Goal: Task Accomplishment & Management: Contribute content

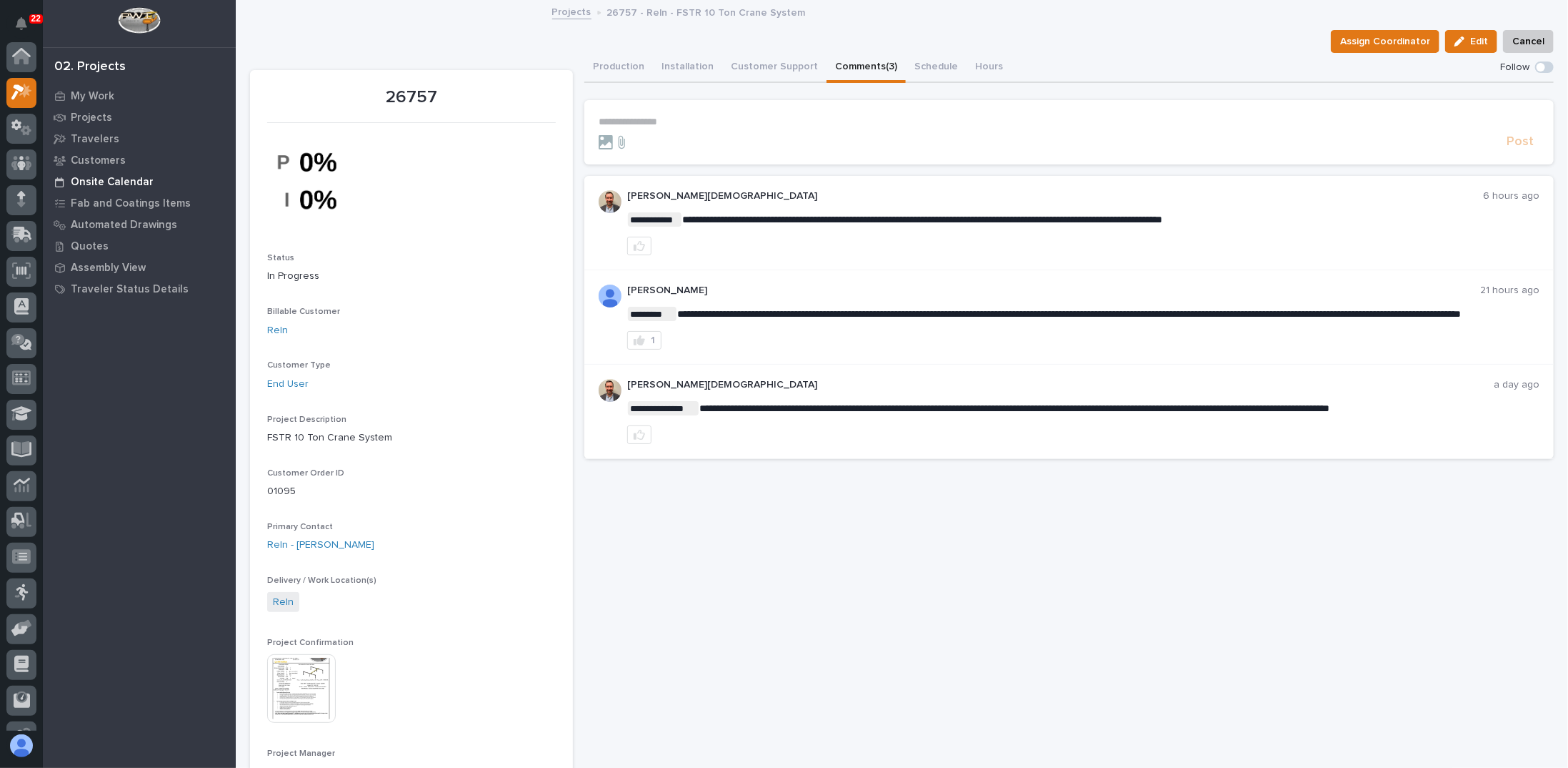
scroll to position [36, 0]
click at [22, 166] on icon at bounding box center [21, 168] width 8 height 8
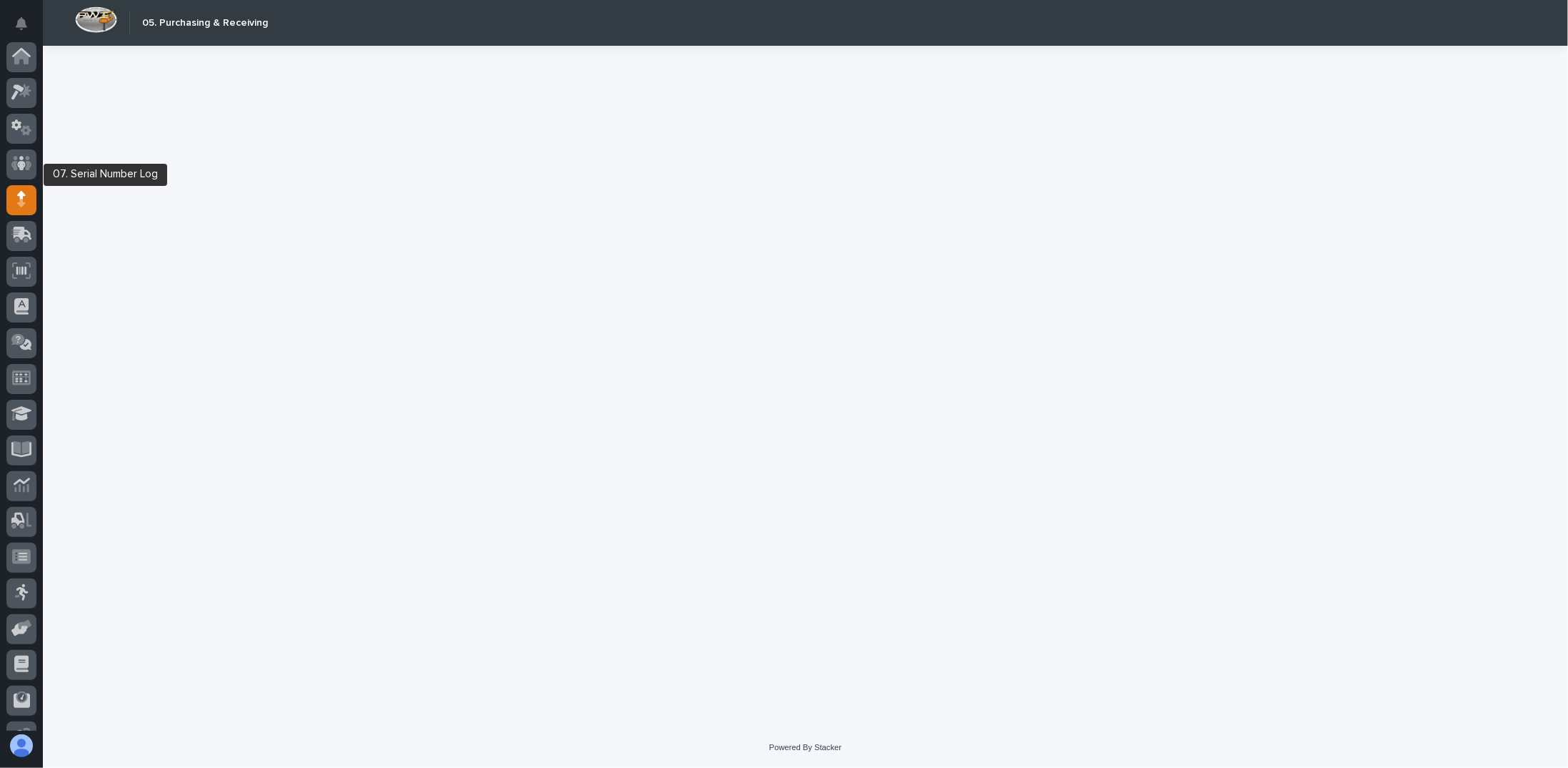
scroll to position [97, 0]
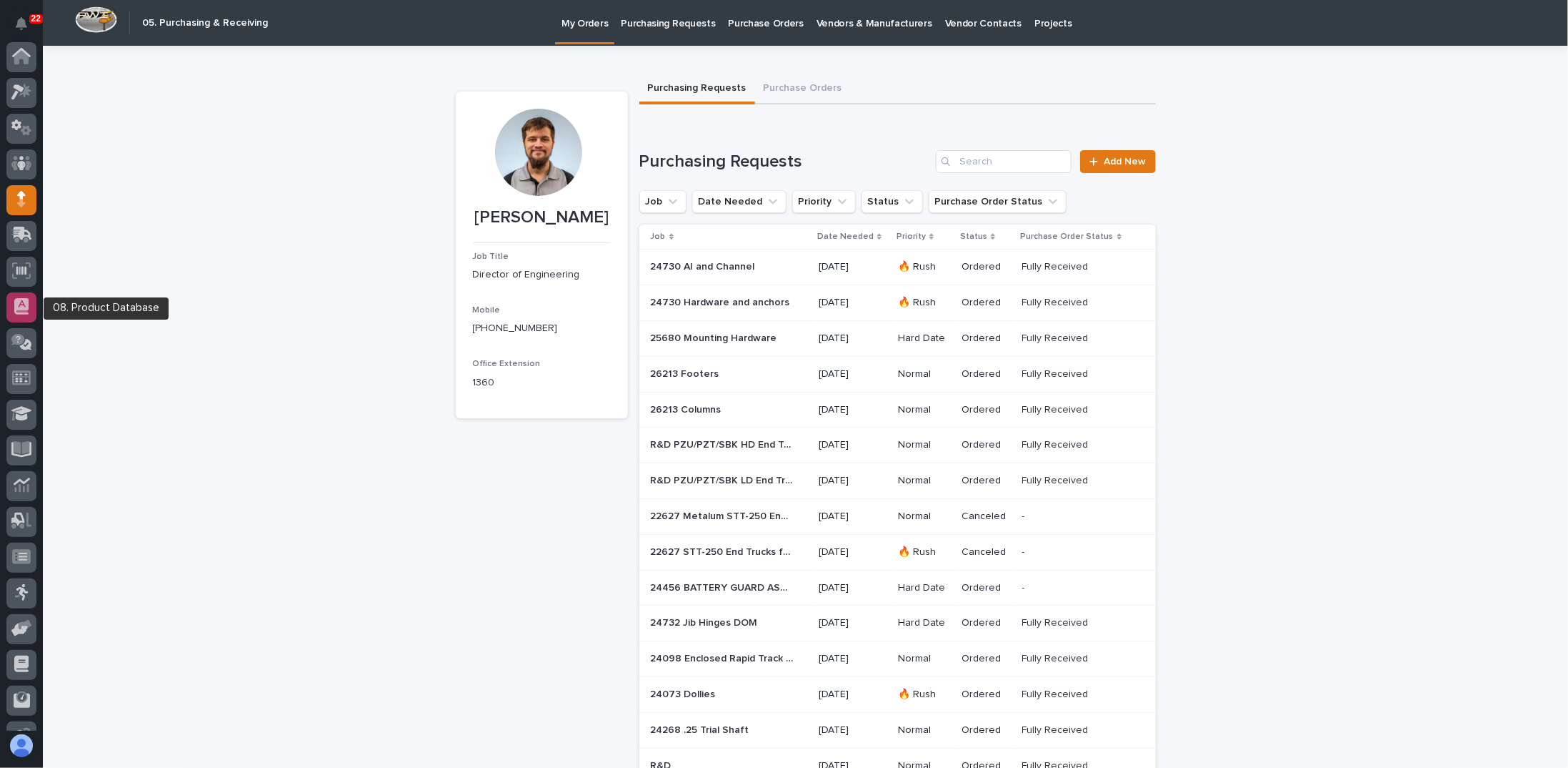
click at [26, 300] on icon at bounding box center [22, 306] width 14 height 17
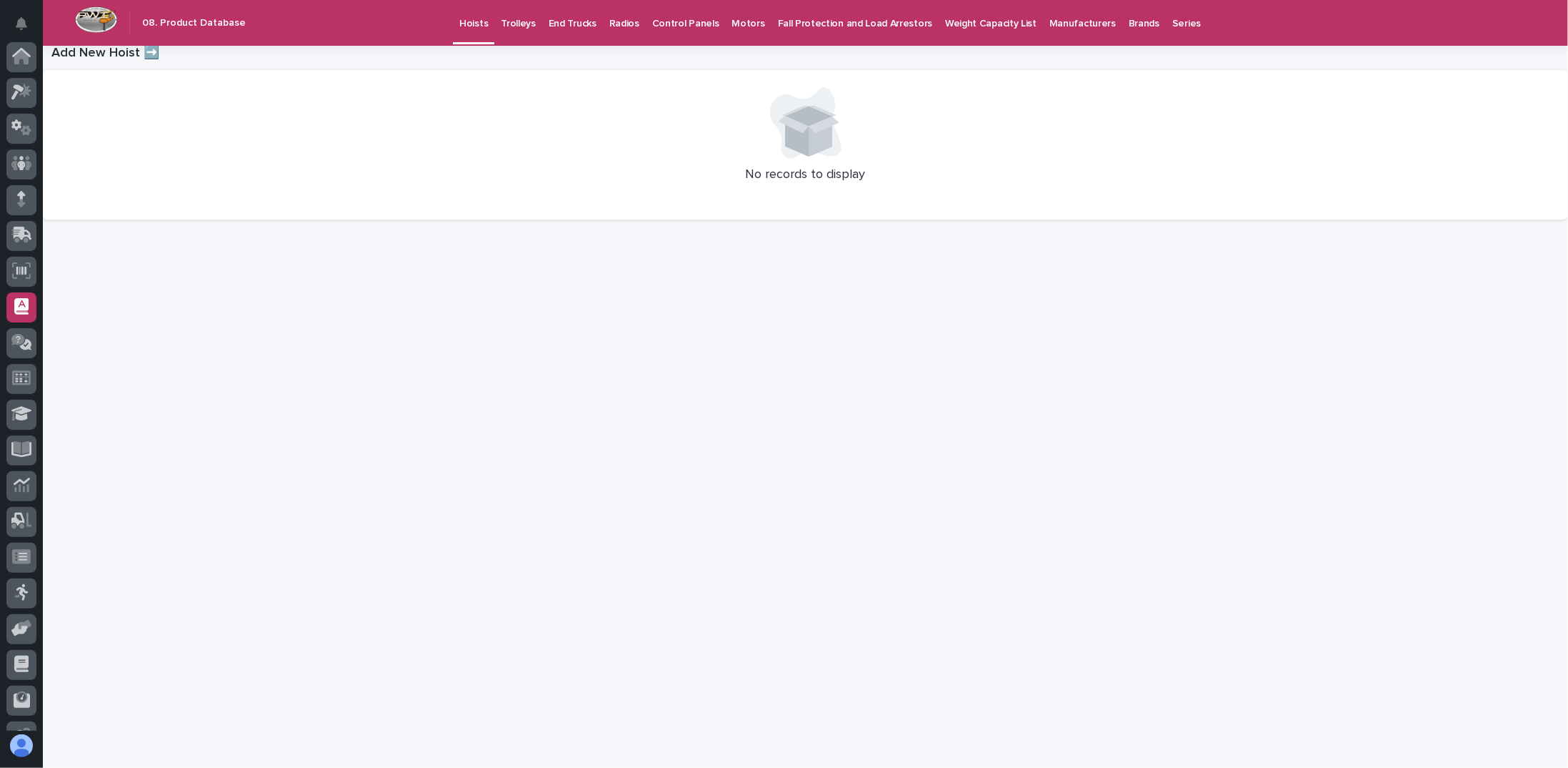
scroll to position [97, 0]
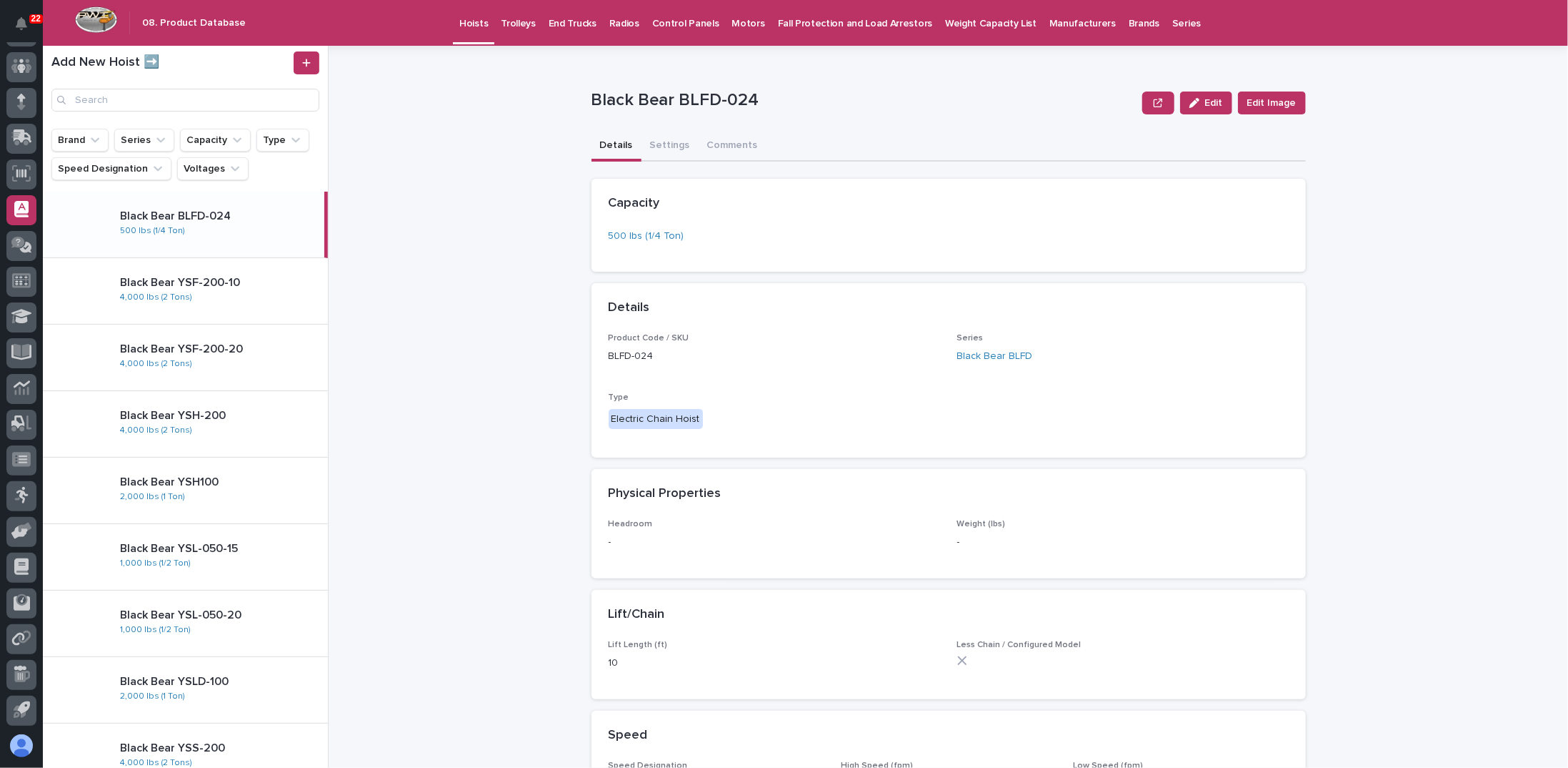
click at [678, 22] on p "Control Panels" at bounding box center [686, 15] width 67 height 30
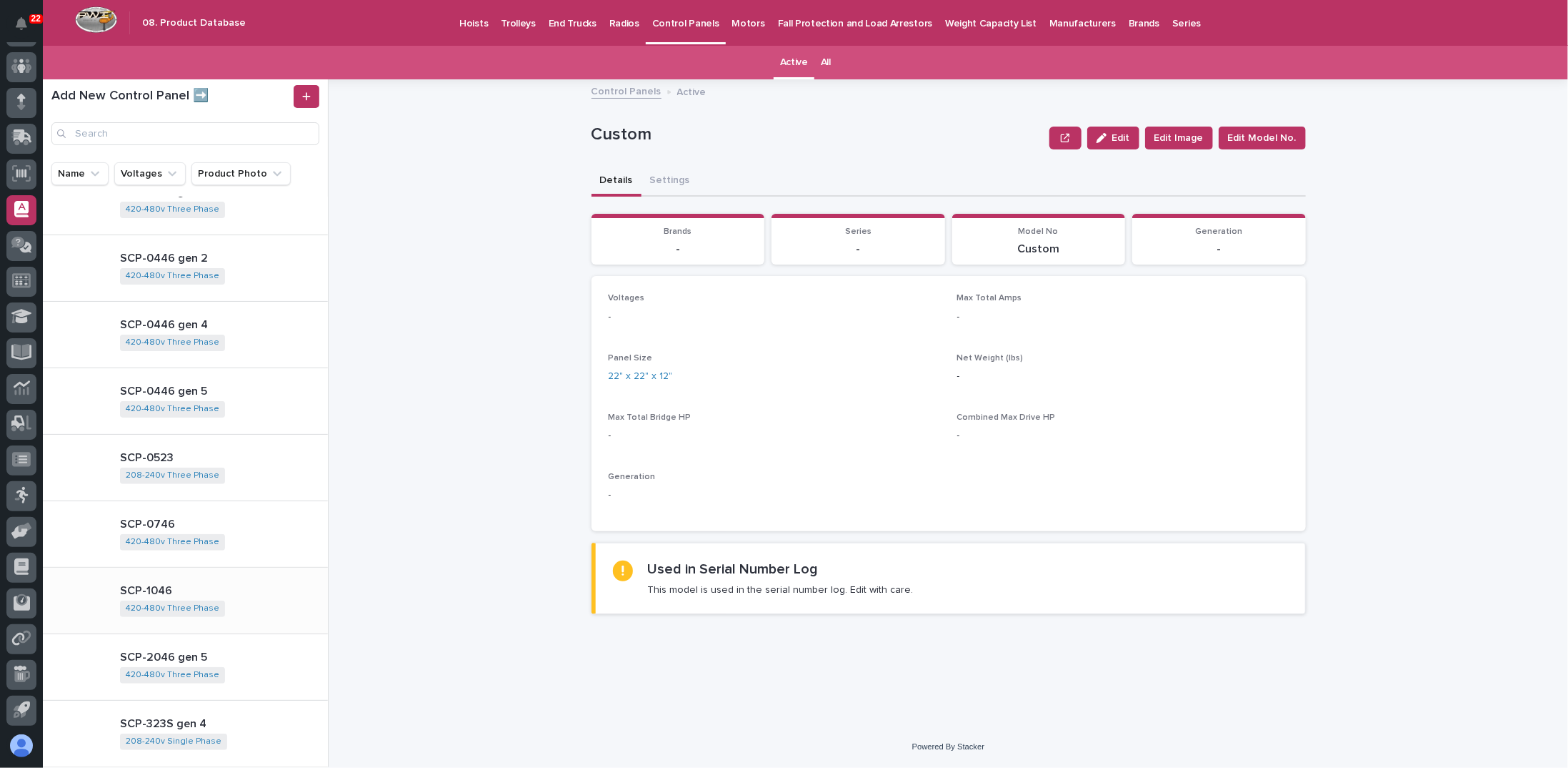
scroll to position [570, 0]
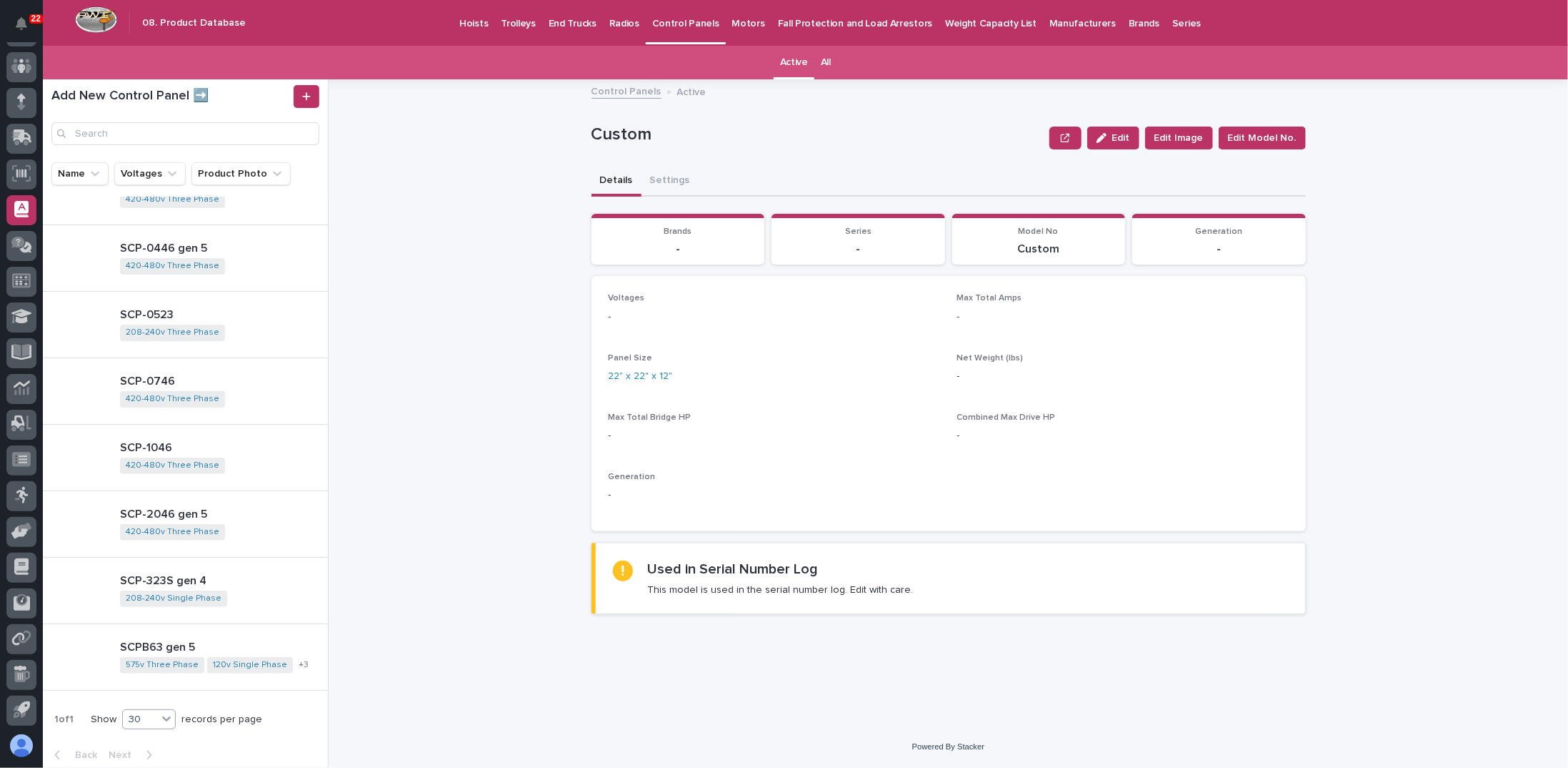
click at [166, 717] on icon at bounding box center [166, 719] width 9 height 5
click at [145, 695] on div "30" at bounding box center [149, 695] width 52 height 17
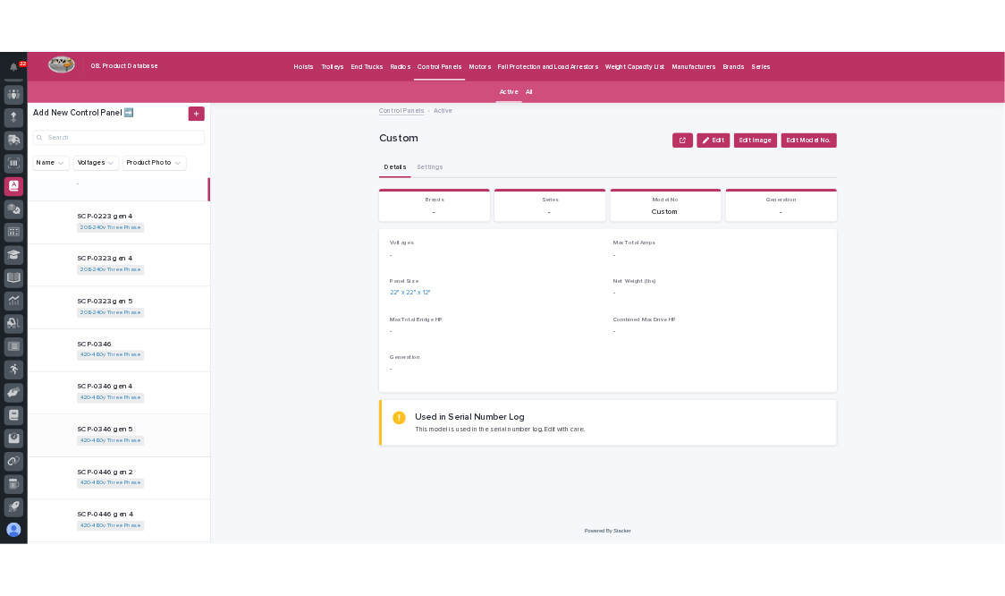
scroll to position [0, 0]
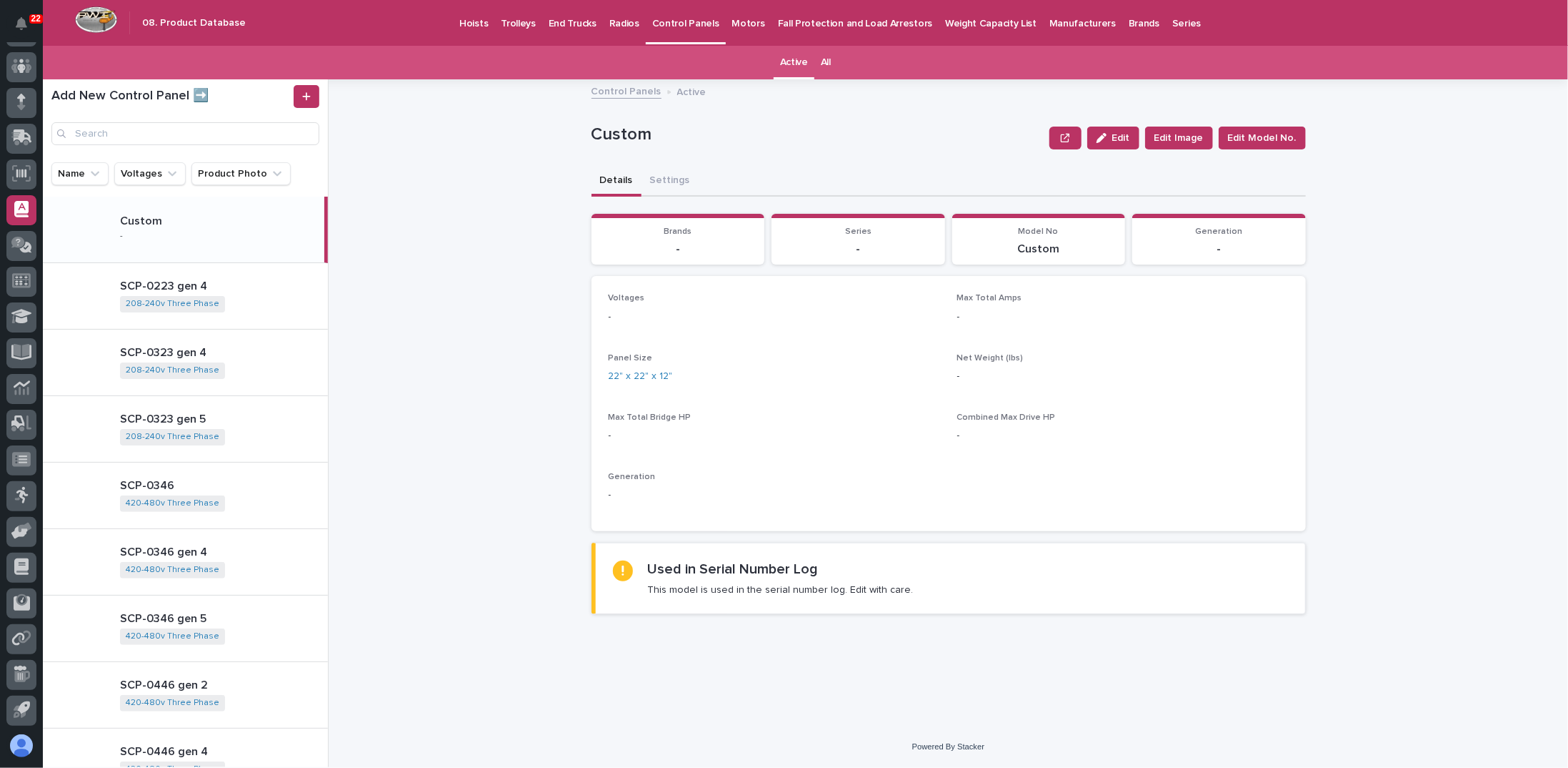
click at [815, 144] on p "Custom" at bounding box center [818, 135] width 453 height 21
click at [196, 245] on div "Custom -" at bounding box center [216, 229] width 216 height 42
click at [183, 348] on p "SCP-0323 gen 4" at bounding box center [220, 352] width 202 height 14
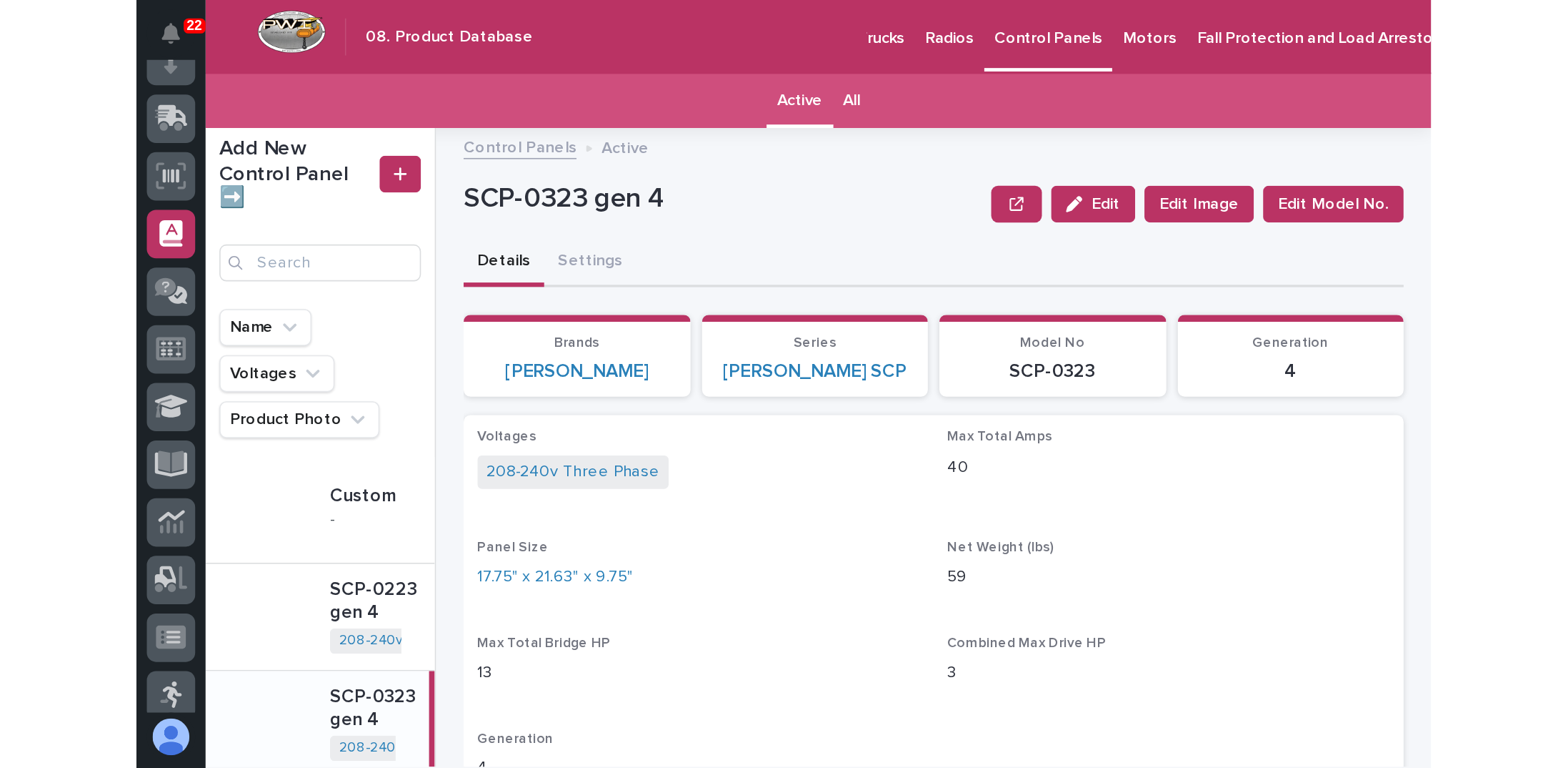
scroll to position [97, 0]
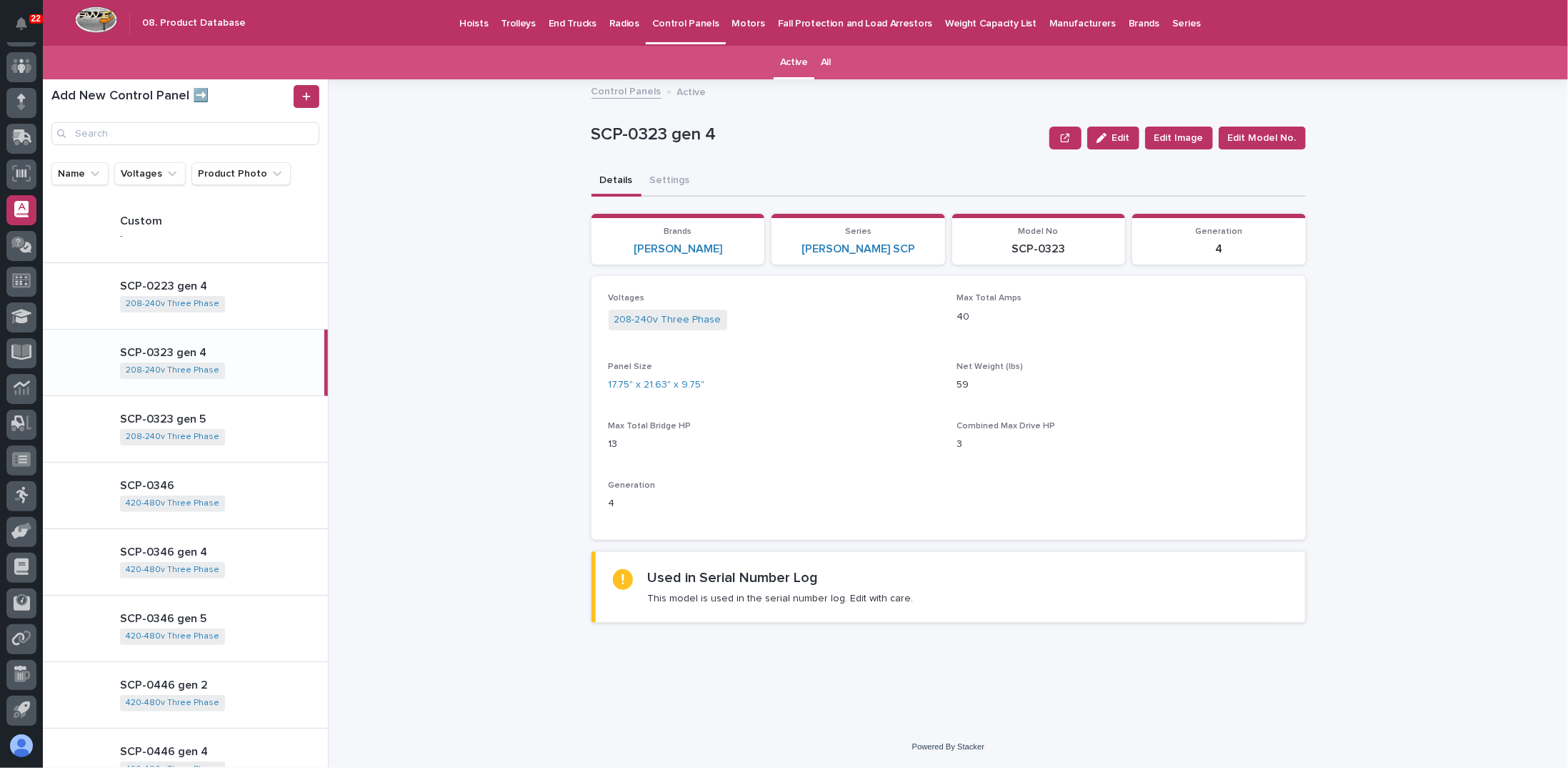
click at [972, 193] on div "Details Settings" at bounding box center [949, 181] width 715 height 30
click at [689, 180] on button "Settings" at bounding box center [670, 181] width 58 height 30
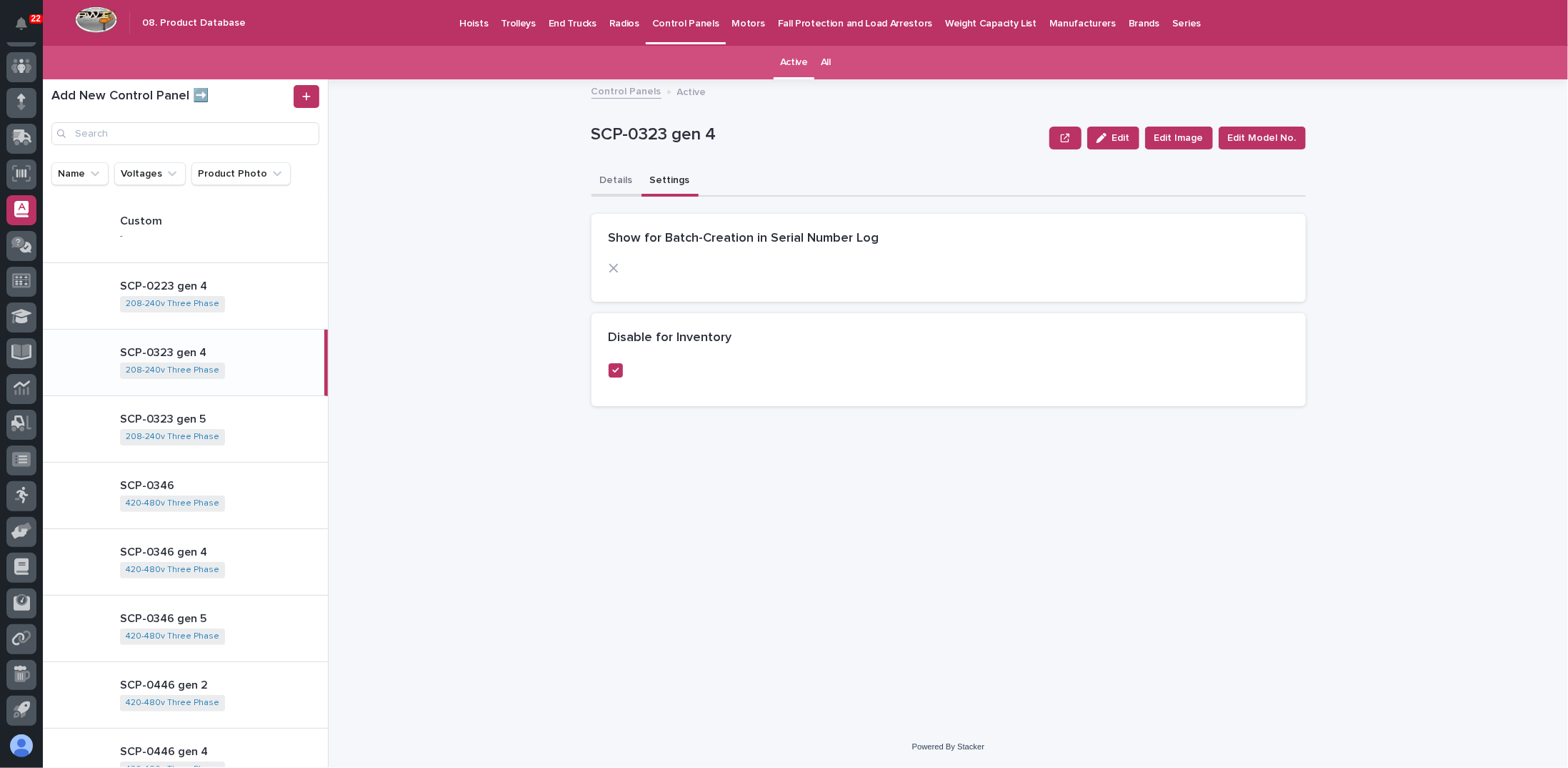
click at [621, 182] on button "Details" at bounding box center [617, 181] width 50 height 30
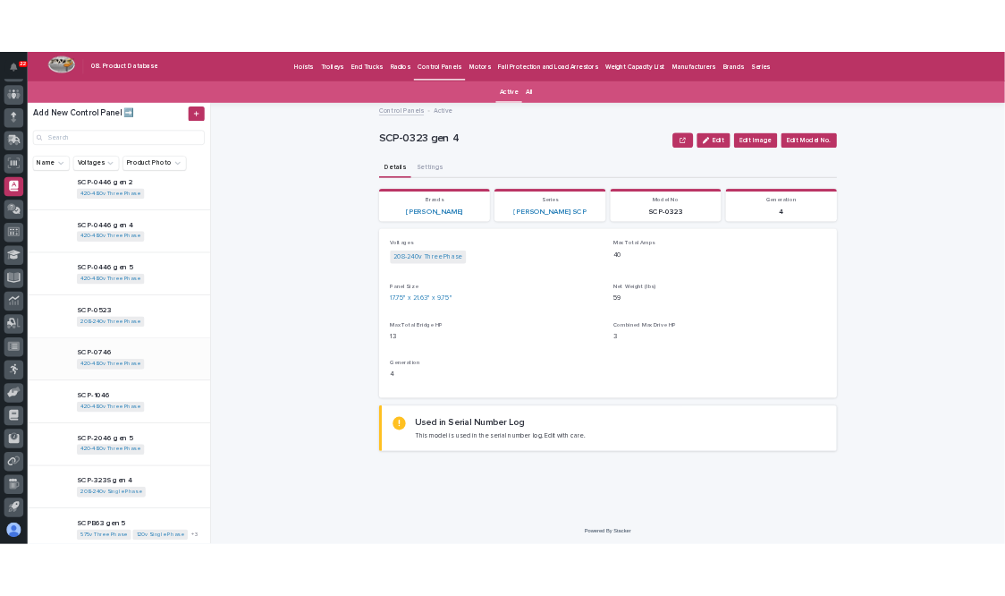
scroll to position [713, 0]
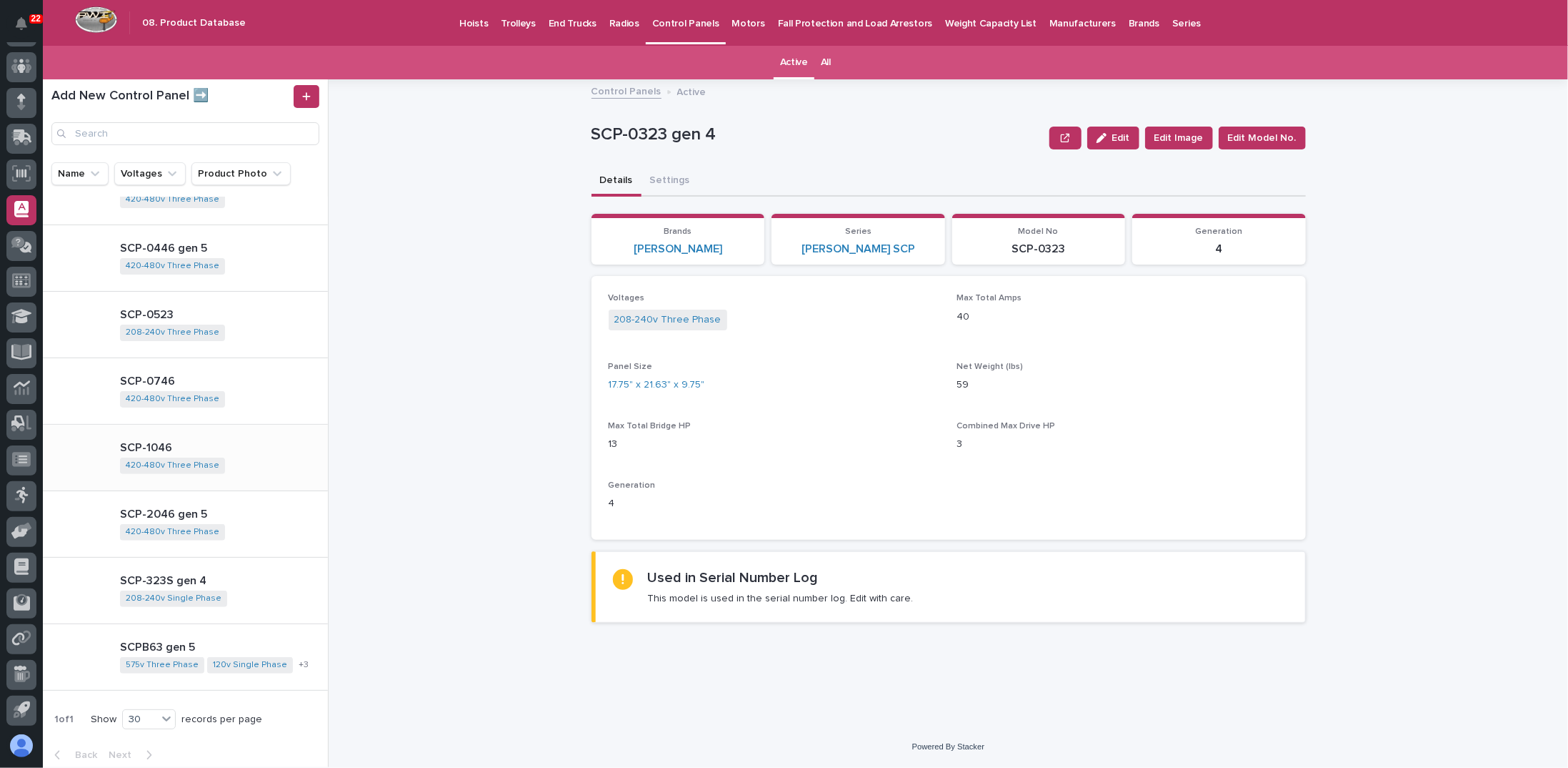
click at [173, 444] on p "SCP-1046" at bounding box center [220, 448] width 202 height 14
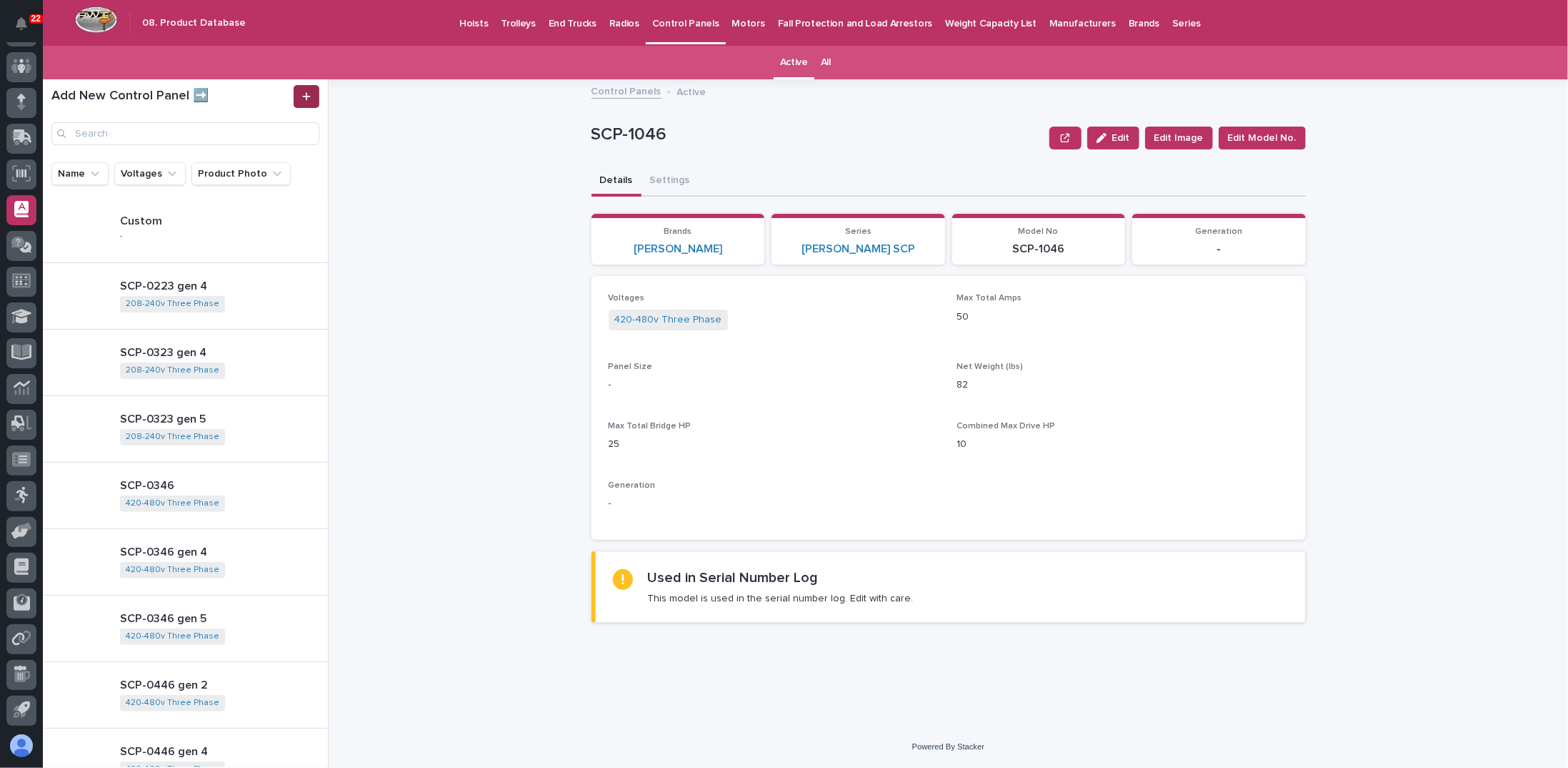
click at [309, 95] on icon at bounding box center [306, 96] width 9 height 10
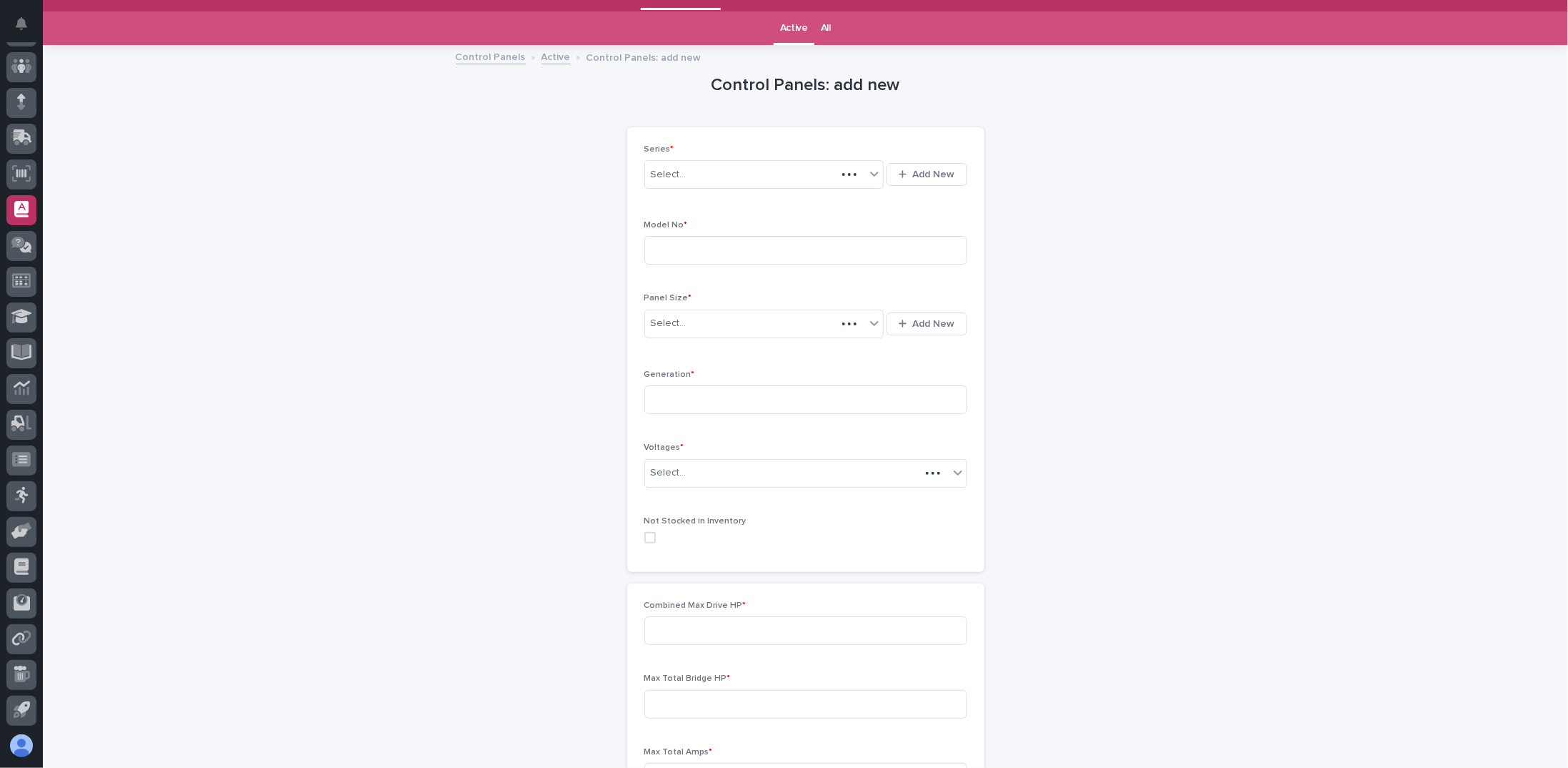
scroll to position [45, 0]
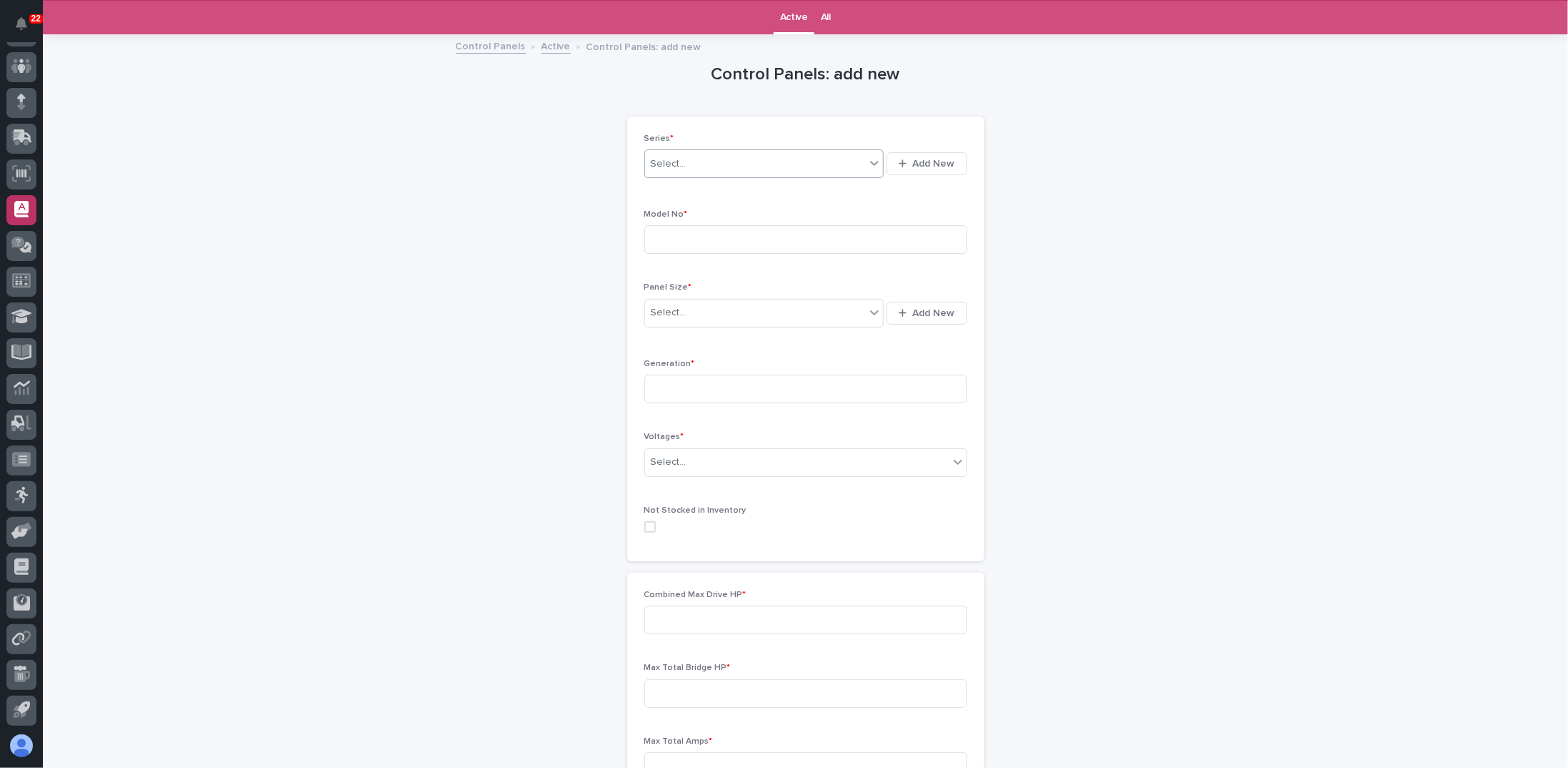
click at [746, 154] on div "Select..." at bounding box center [756, 165] width 220 height 24
click at [701, 164] on div "Select..." at bounding box center [756, 165] width 220 height 24
click at [814, 166] on div "Select..." at bounding box center [756, 165] width 220 height 24
click at [747, 159] on div "Select..." at bounding box center [756, 165] width 220 height 24
type input "*"
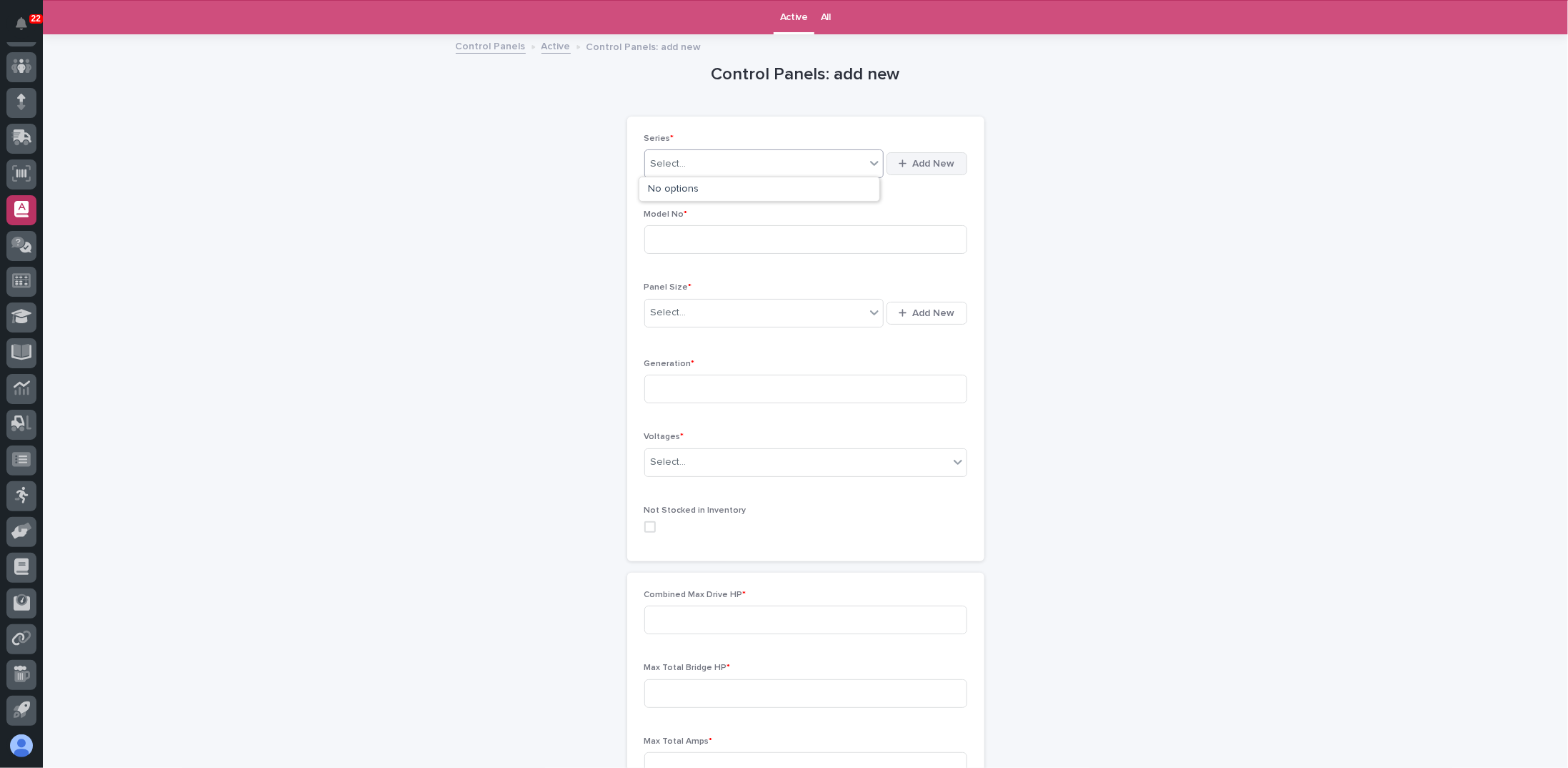
click at [924, 159] on span "Add New" at bounding box center [934, 164] width 42 height 10
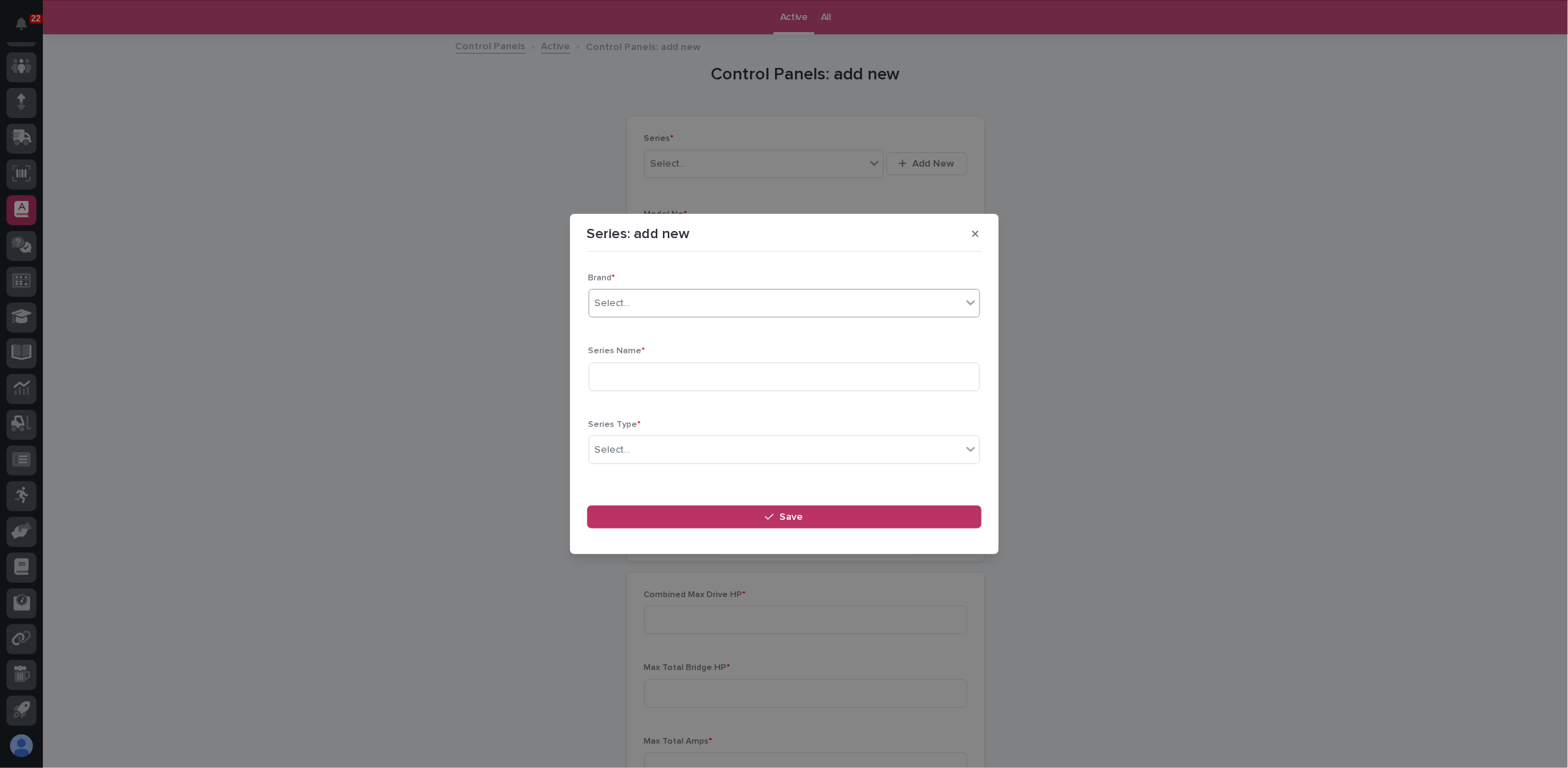
click at [645, 300] on div "Select..." at bounding box center [776, 304] width 372 height 24
type input "******"
click at [633, 336] on div "[PERSON_NAME]" at bounding box center [779, 330] width 379 height 25
click at [626, 368] on input at bounding box center [784, 377] width 391 height 29
type input "SCP"
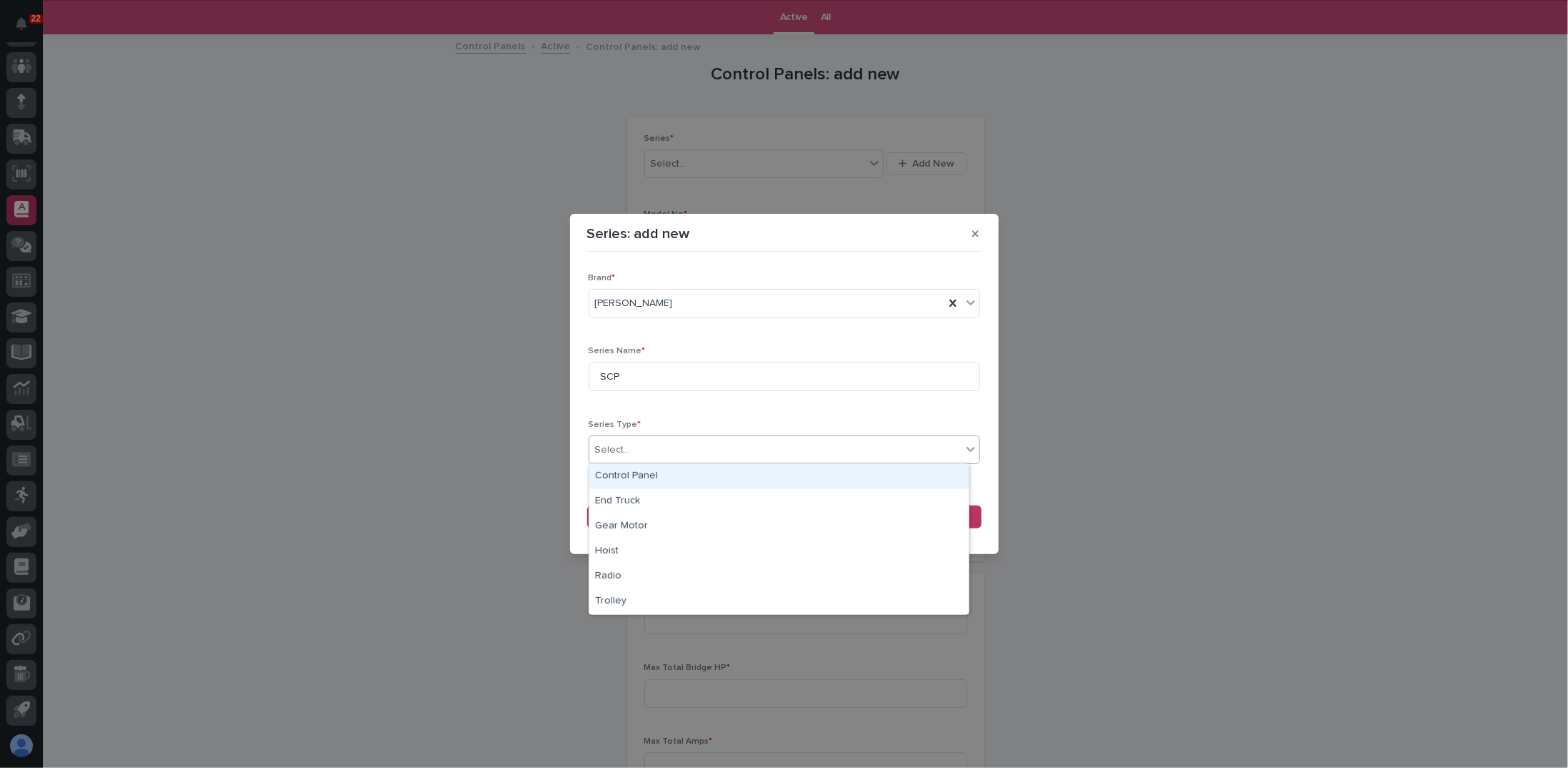
click at [647, 456] on div "Select..." at bounding box center [776, 450] width 372 height 24
click at [641, 472] on div "Control Panel" at bounding box center [779, 476] width 379 height 25
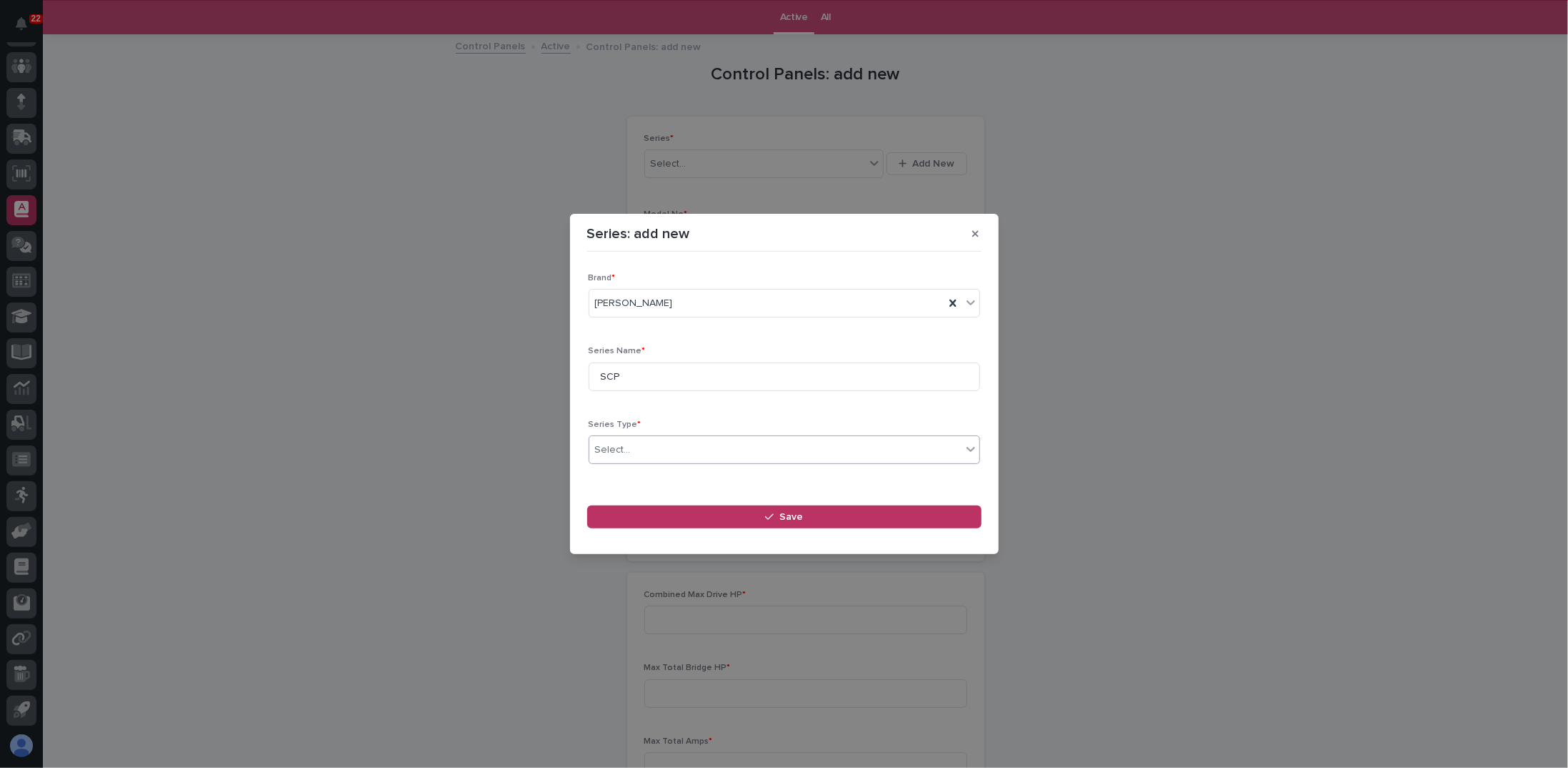
click at [498, 471] on div "Series: add new Loading... Saving… Loading... Saving… Loading... Saving… Brand …" at bounding box center [784, 384] width 1568 height 768
click at [708, 507] on button "Save" at bounding box center [784, 516] width 395 height 23
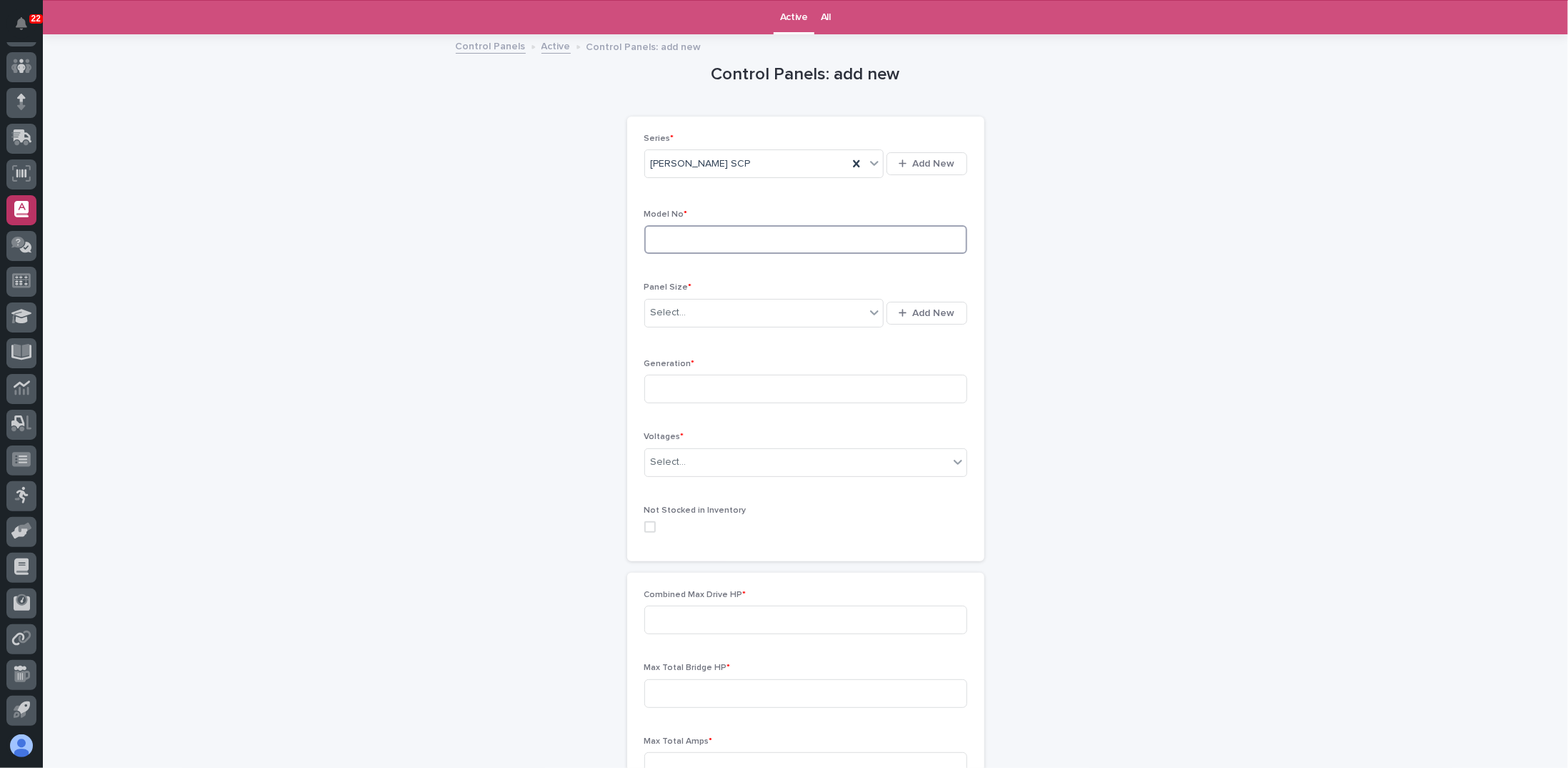
click at [740, 241] on input at bounding box center [806, 240] width 323 height 29
type input "SCP-0423"
click at [683, 316] on div "Select..." at bounding box center [756, 313] width 220 height 24
click at [708, 301] on div "Select..." at bounding box center [756, 313] width 220 height 24
click at [706, 342] on div "17.75" x 21.63" x 8.75"" at bounding box center [760, 338] width 240 height 25
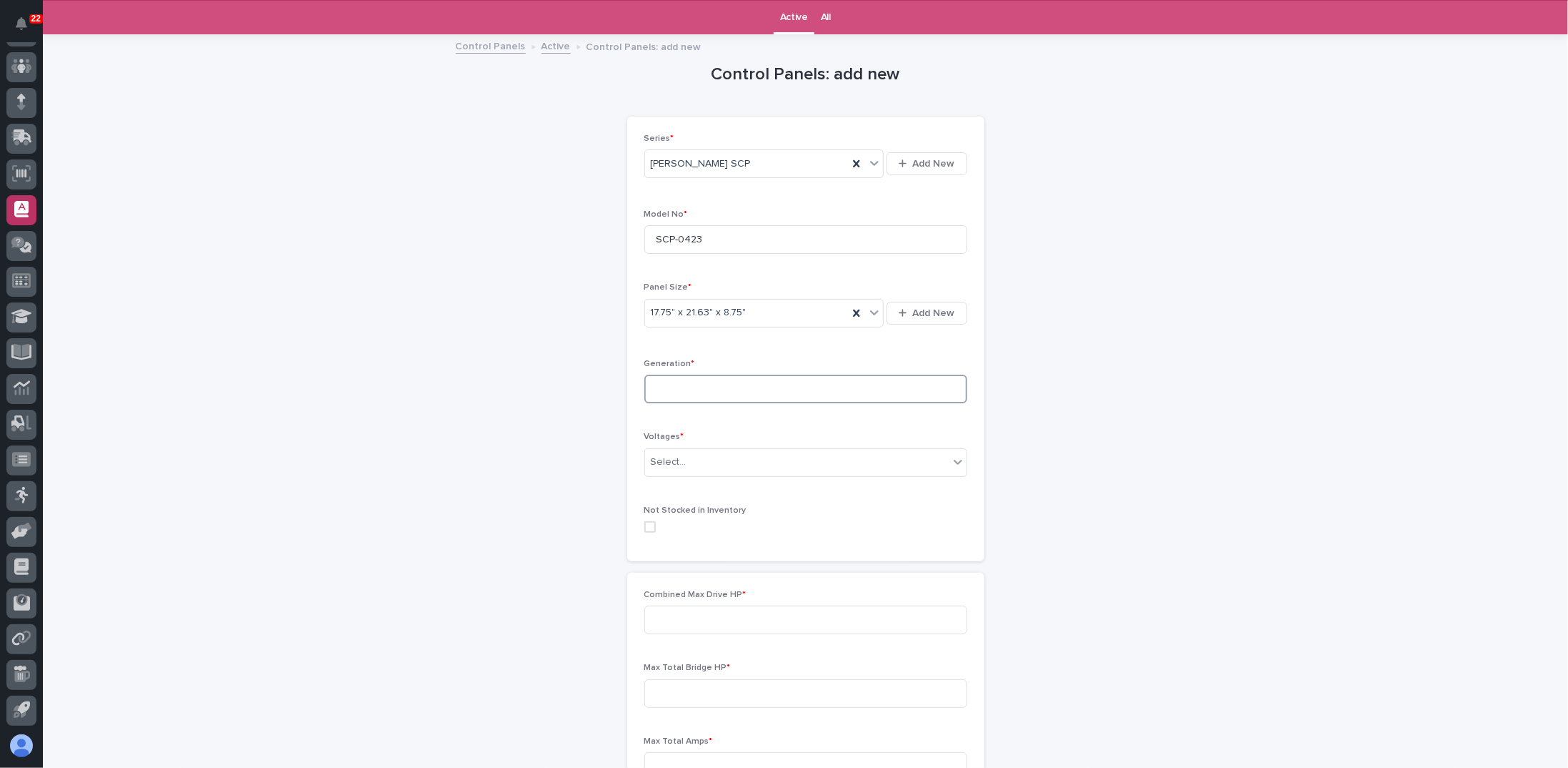
click at [693, 388] on input at bounding box center [806, 389] width 323 height 29
click at [721, 375] on input at bounding box center [806, 389] width 323 height 29
type input "5"
type input "4"
type input "1"
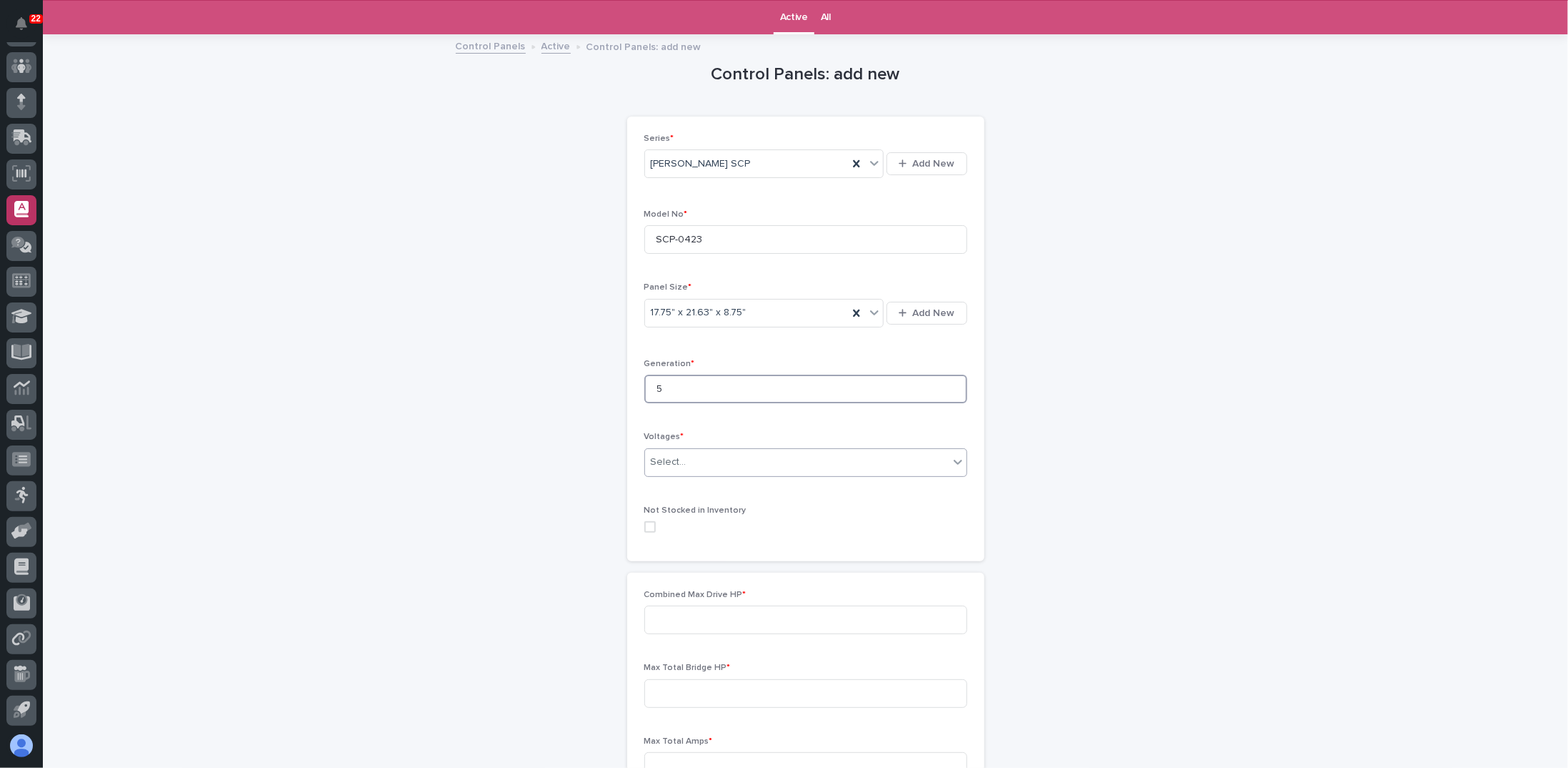
type input "5"
click at [698, 460] on div "Select..." at bounding box center [797, 463] width 304 height 24
drag, startPoint x: 704, startPoint y: 523, endPoint x: 706, endPoint y: 532, distance: 9.2
click at [706, 532] on div "208-240v Three Phase" at bounding box center [800, 537] width 322 height 25
click at [534, 539] on div "Control Panels: add new Loading... Saving… Loading... Saving… Loading... Saving…" at bounding box center [806, 529] width 701 height 986
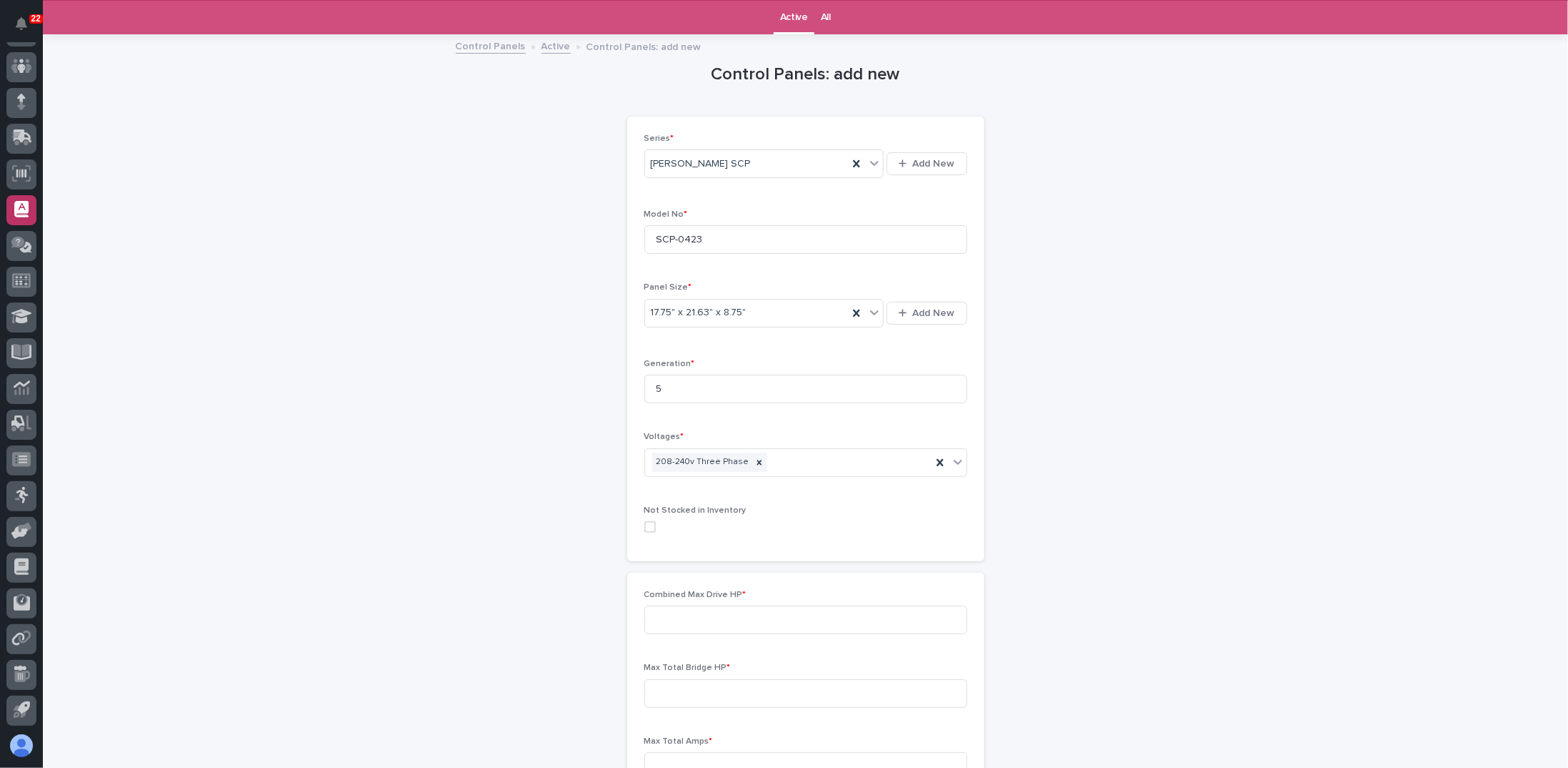
scroll to position [188, 0]
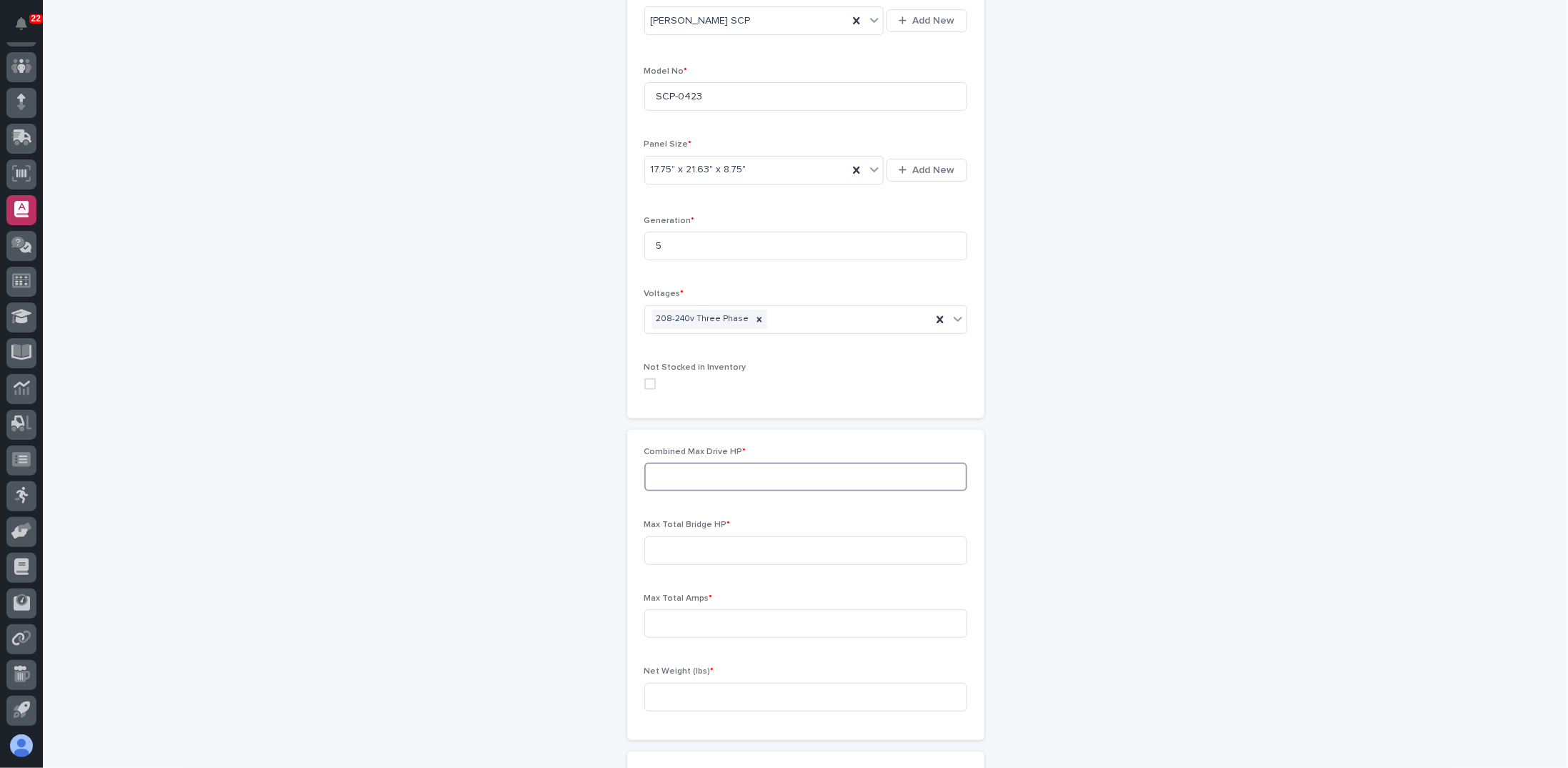
click at [676, 468] on input at bounding box center [806, 477] width 323 height 29
type input "4"
click at [525, 498] on div "Control Panels: add new Loading... Saving… Loading... Saving… Loading... Saving…" at bounding box center [806, 386] width 701 height 986
click at [713, 539] on input at bounding box center [806, 551] width 323 height 29
type input "4"
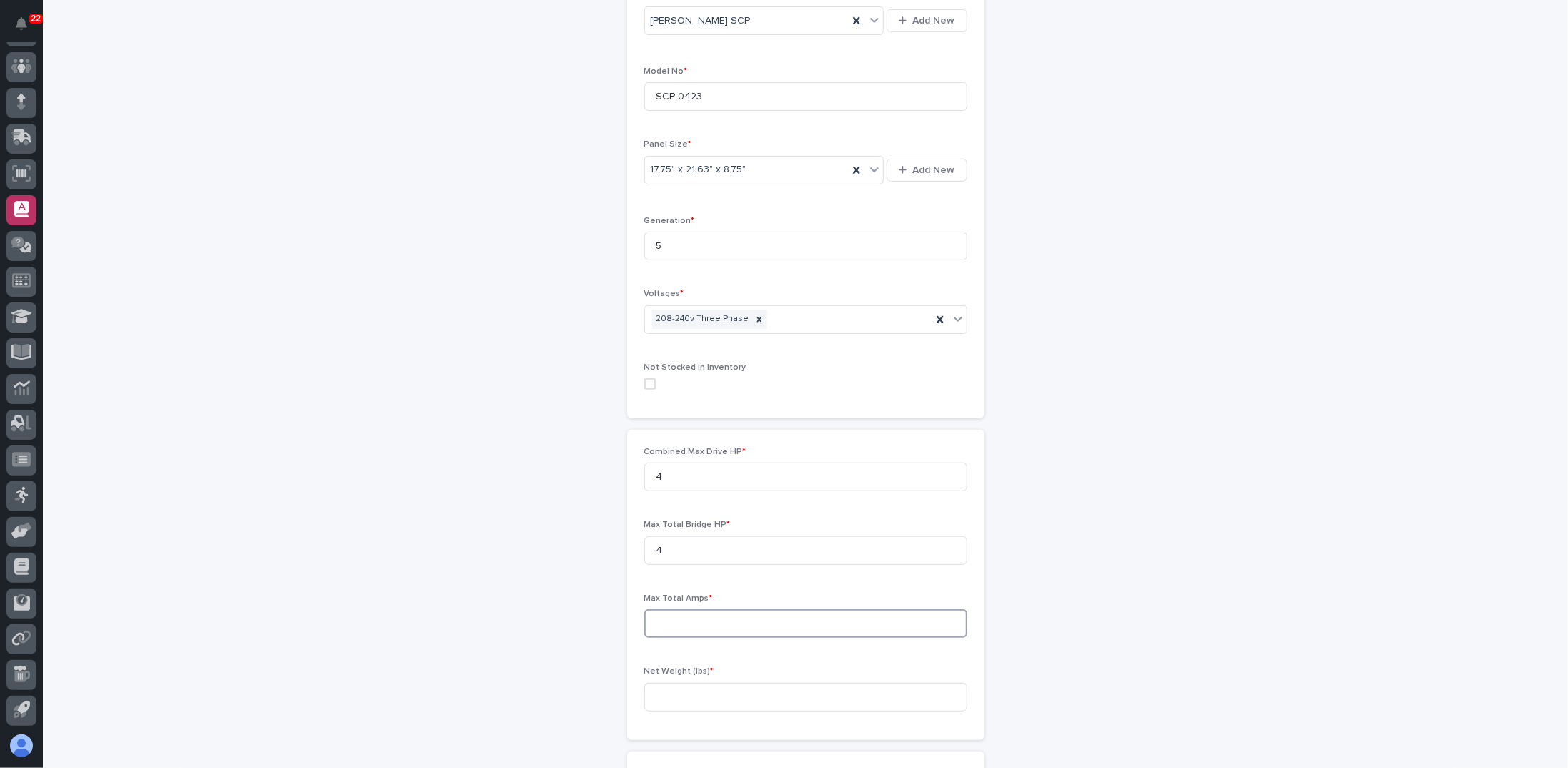
click at [693, 624] on input at bounding box center [806, 623] width 323 height 29
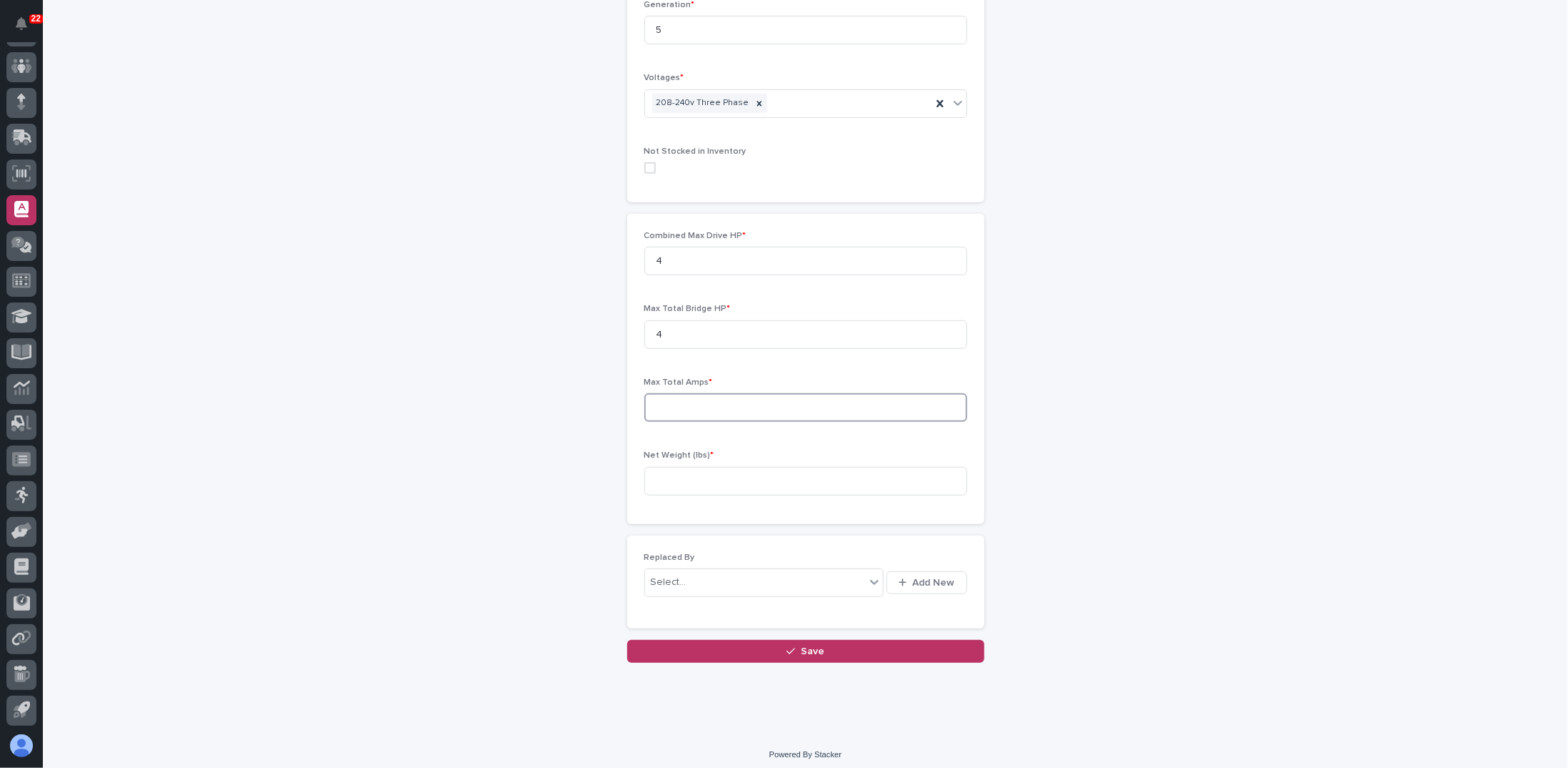
scroll to position [408, 0]
click at [681, 472] on input at bounding box center [806, 478] width 323 height 29
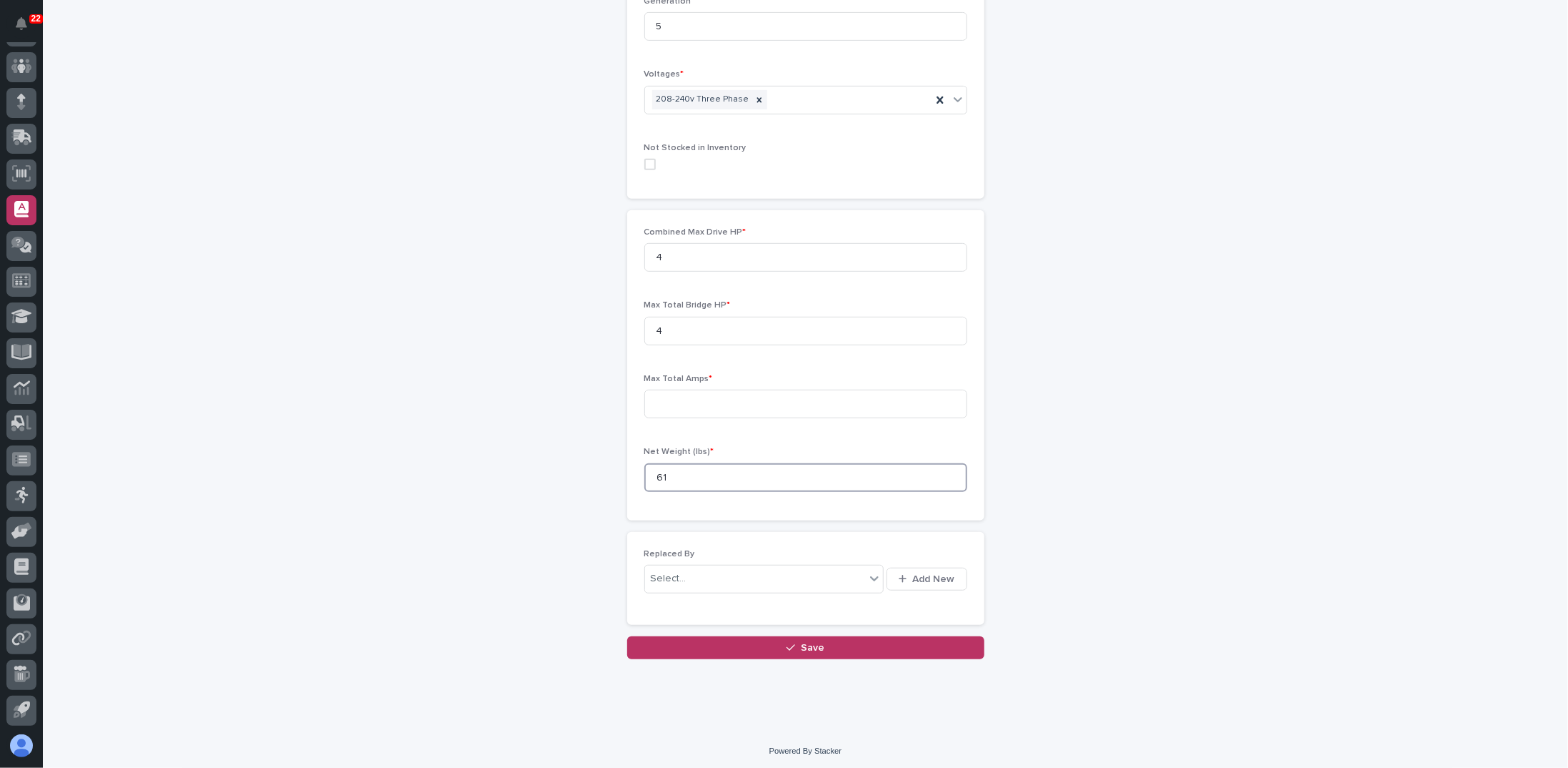
type input "61"
click at [494, 475] on div "Control Panels: add new Loading... Saving… Loading... Saving… Loading... Saving…" at bounding box center [806, 166] width 701 height 986
click at [681, 412] on input at bounding box center [806, 404] width 323 height 29
click at [705, 390] on input at bounding box center [806, 404] width 323 height 29
type input "60"
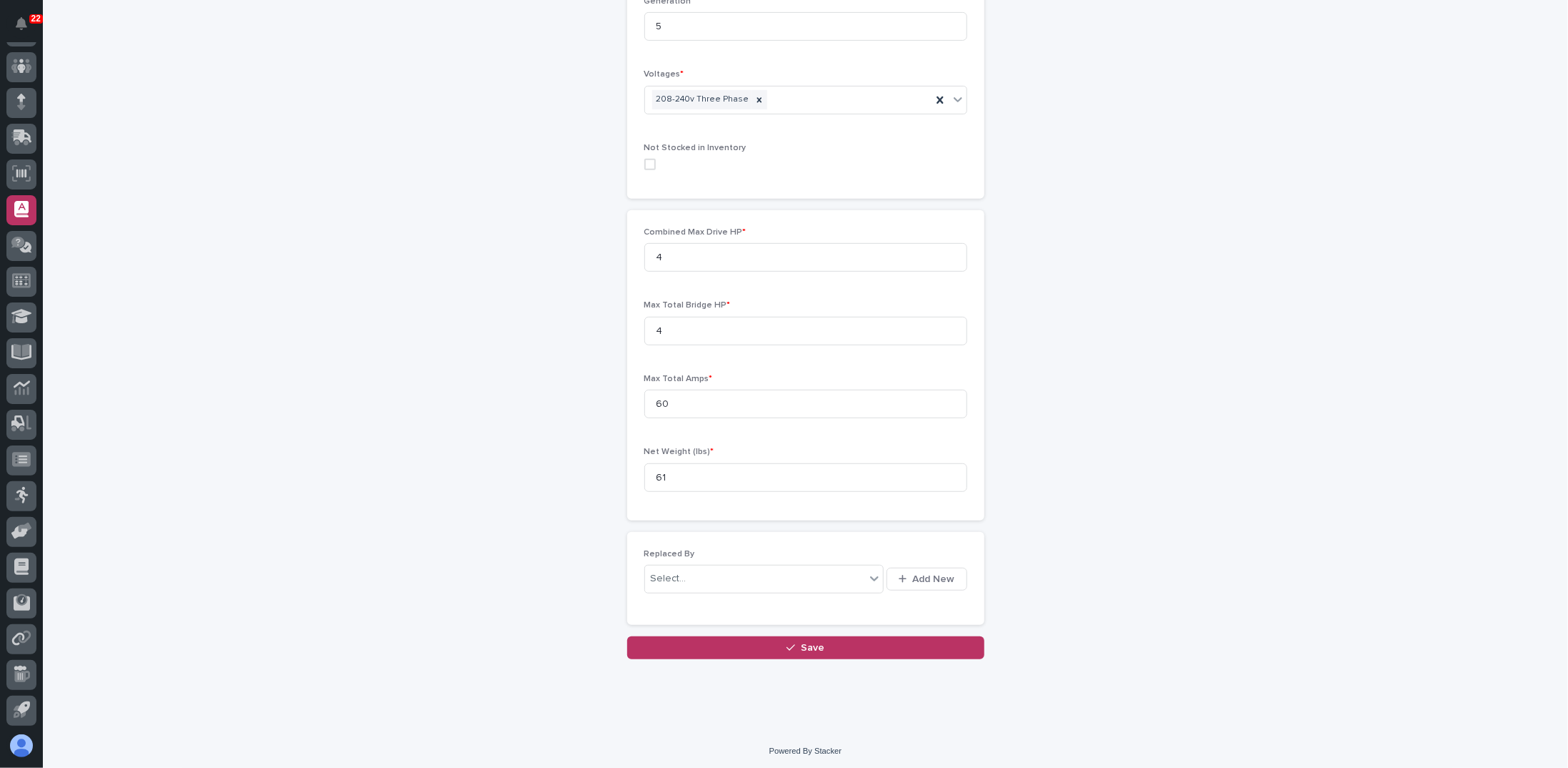
click at [456, 380] on div "Control Panels: add new Loading... Saving… Loading... Saving… Loading... Saving…" at bounding box center [806, 166] width 701 height 986
click at [713, 588] on div "Select..." at bounding box center [764, 579] width 240 height 29
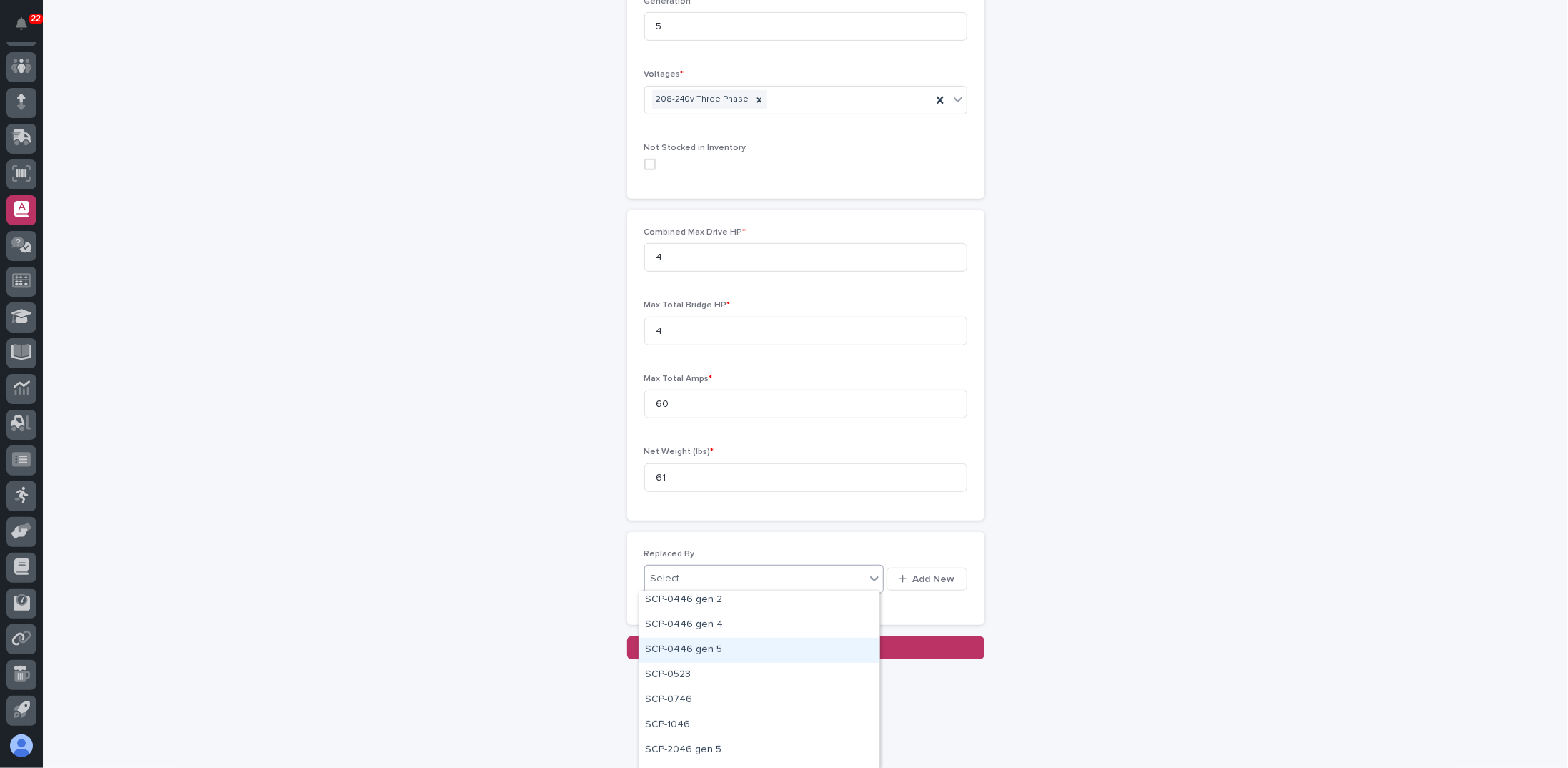
scroll to position [547, 0]
click at [530, 587] on div "Control Panels: add new Loading... Saving… Loading... Saving… Loading... Saving…" at bounding box center [806, 166] width 701 height 986
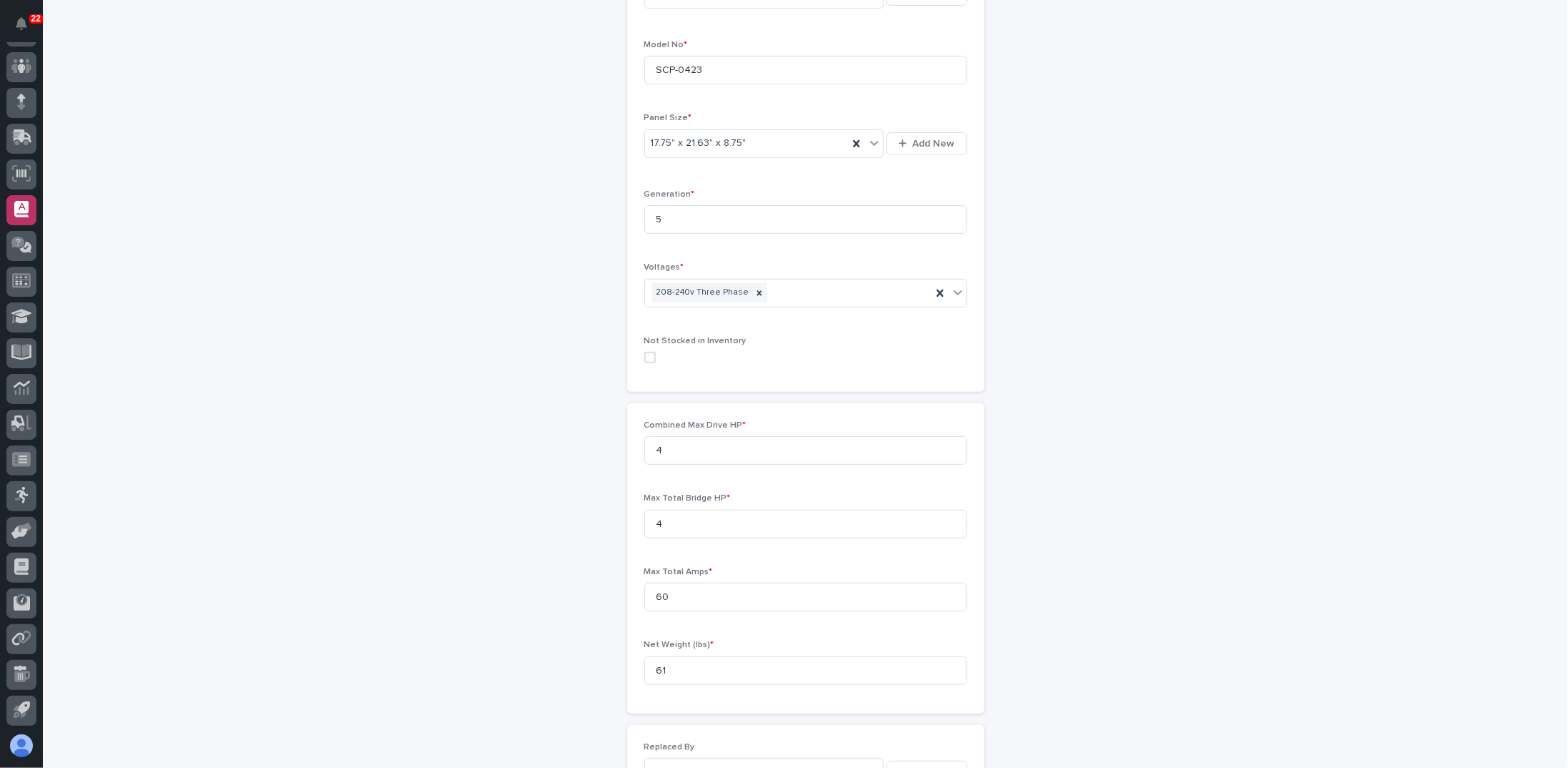
scroll to position [0, 0]
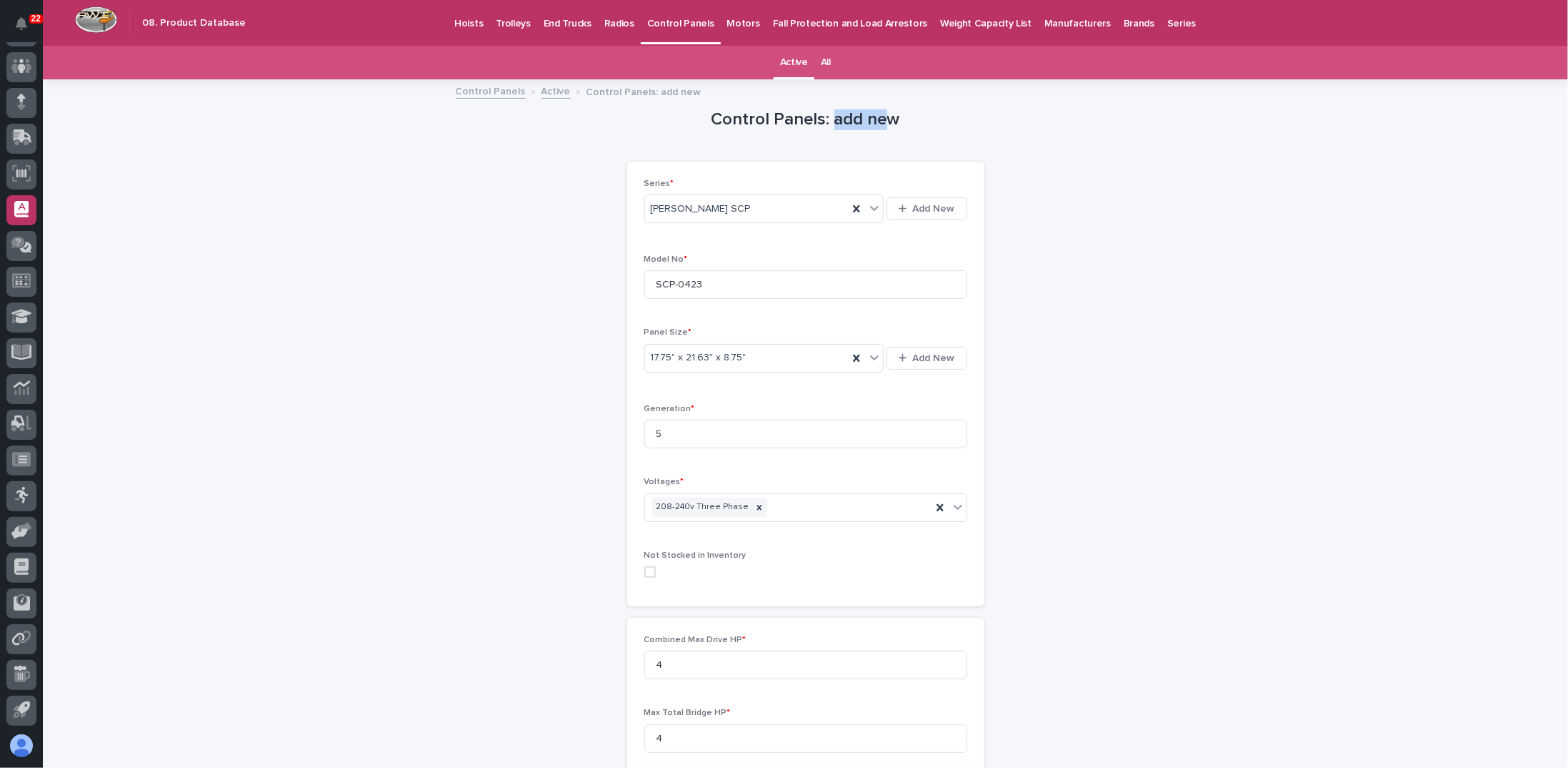
drag, startPoint x: 830, startPoint y: 120, endPoint x: 884, endPoint y: 121, distance: 54.0
click at [884, 120] on h1 "Control Panels: add new" at bounding box center [805, 120] width 357 height 21
click at [730, 129] on h1 "Control Panels: add new" at bounding box center [805, 120] width 357 height 21
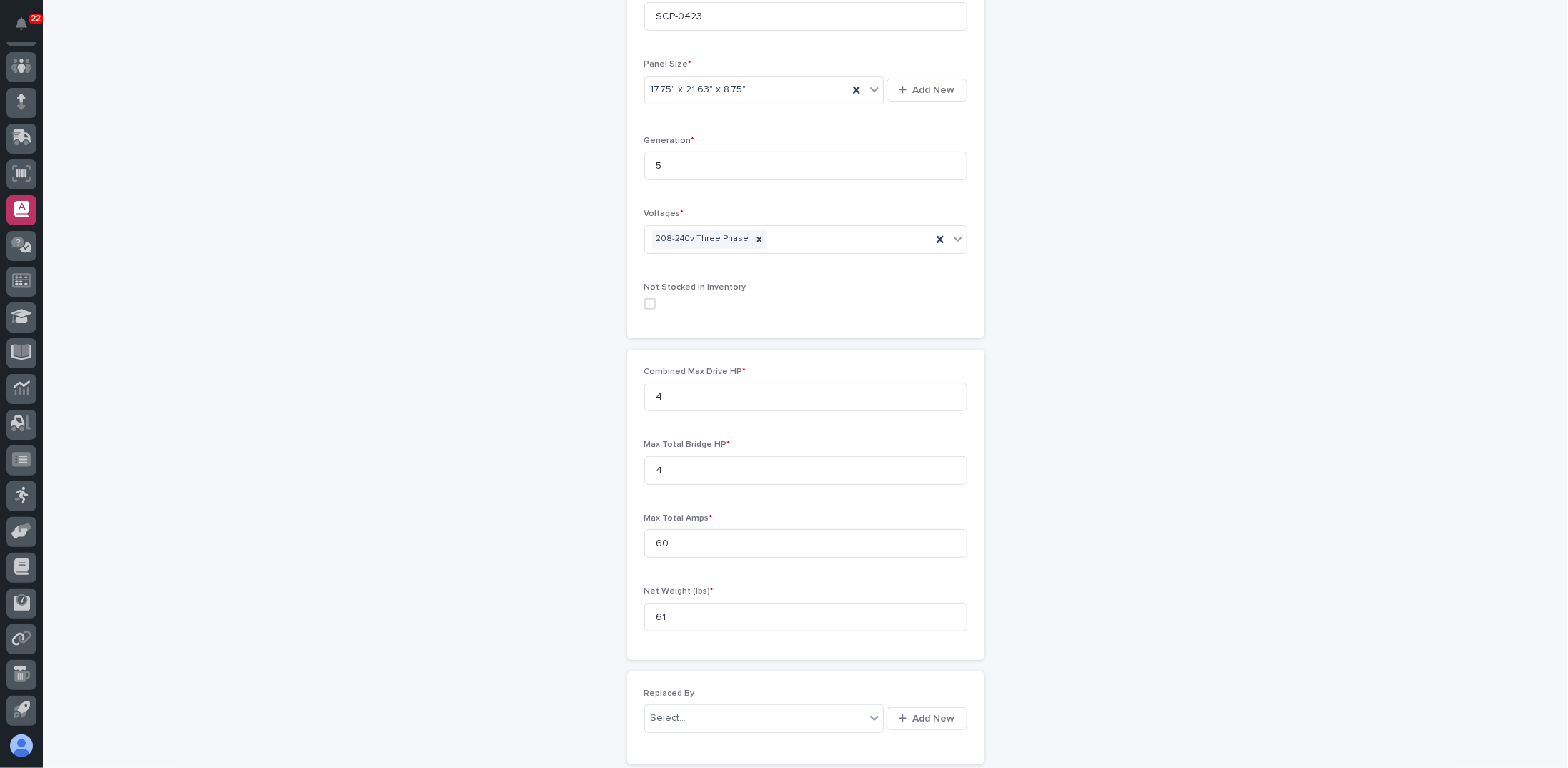
scroll to position [408, 0]
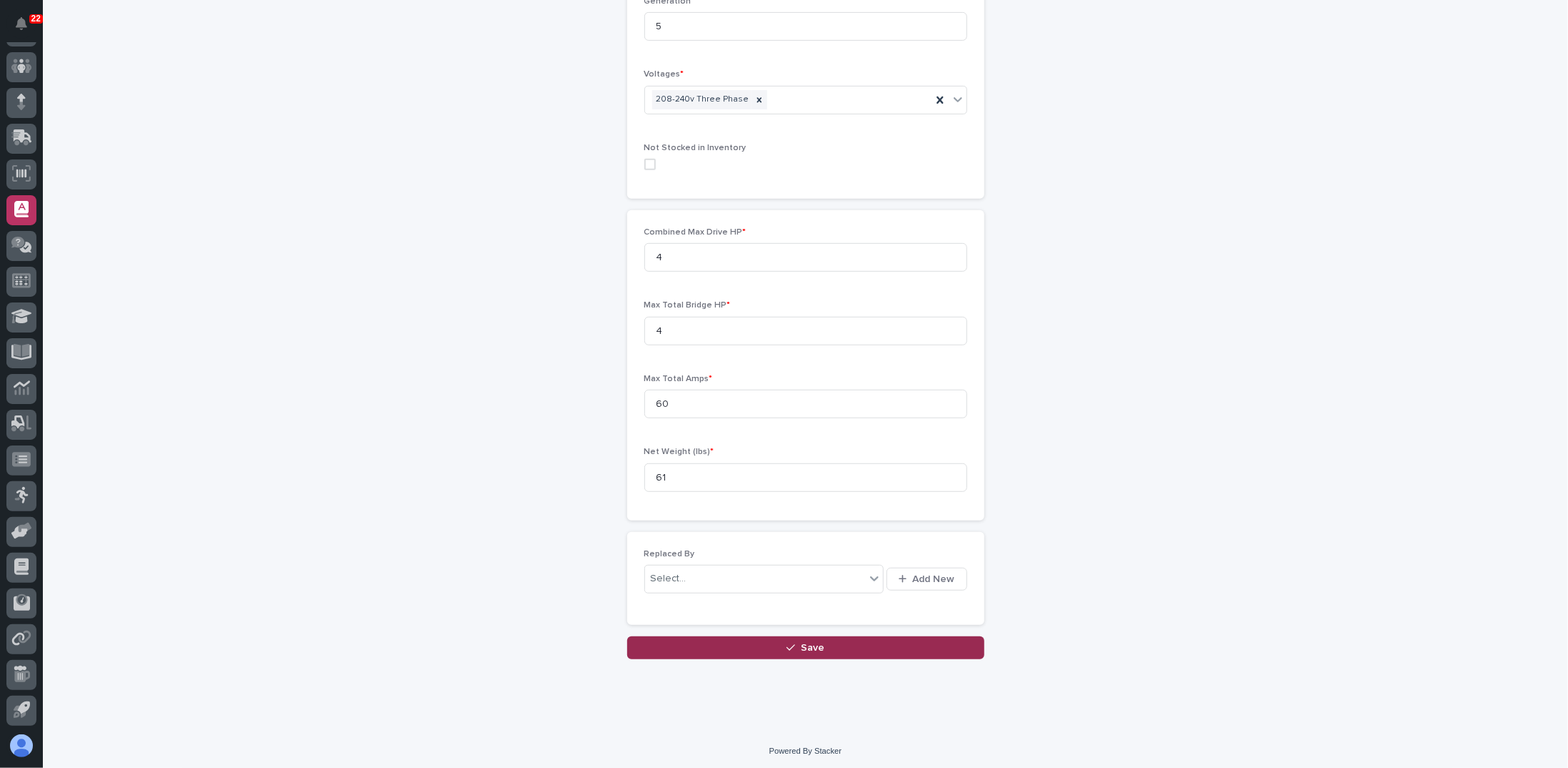
click at [767, 638] on button "Save" at bounding box center [805, 647] width 357 height 23
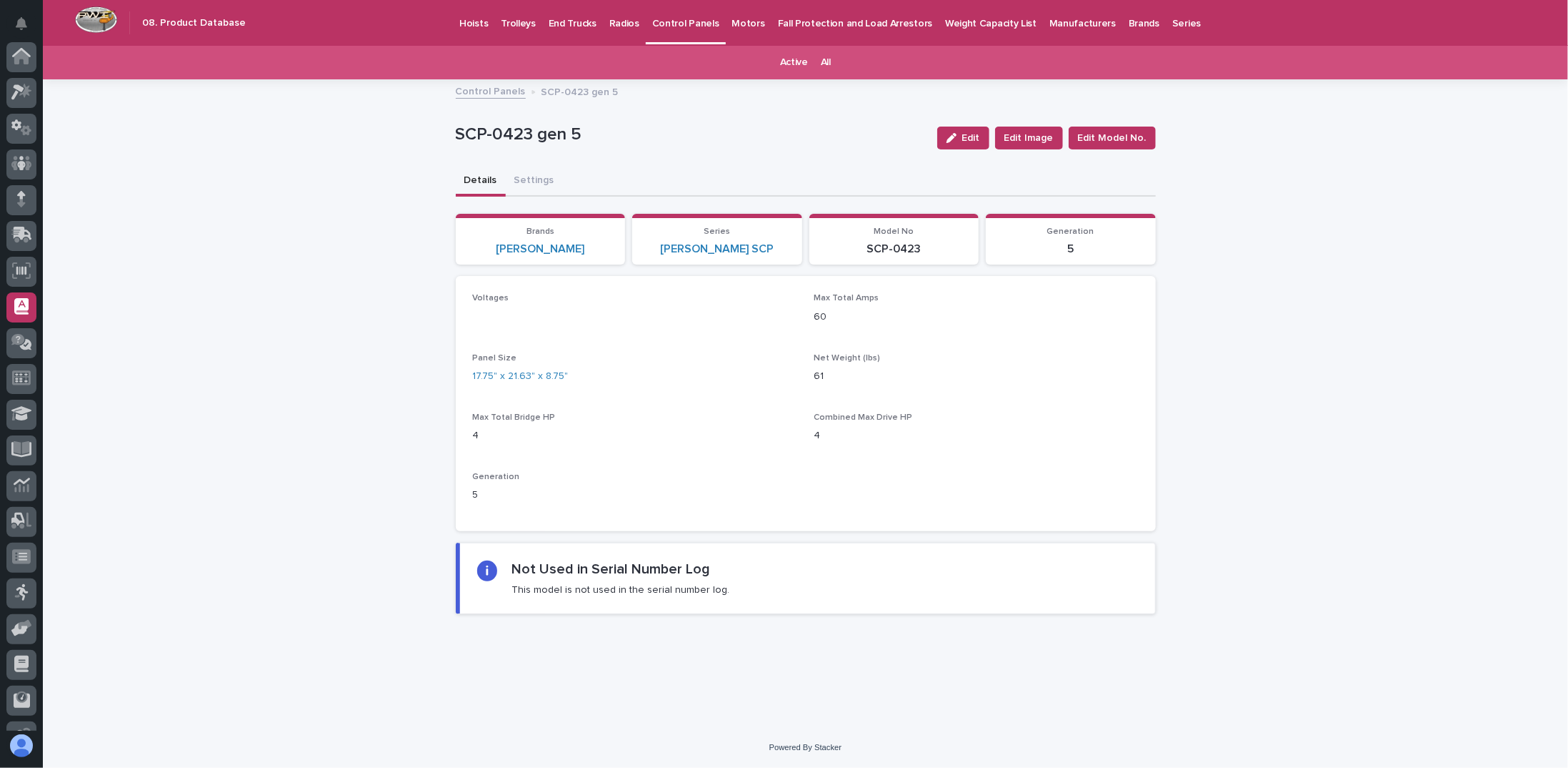
scroll to position [97, 0]
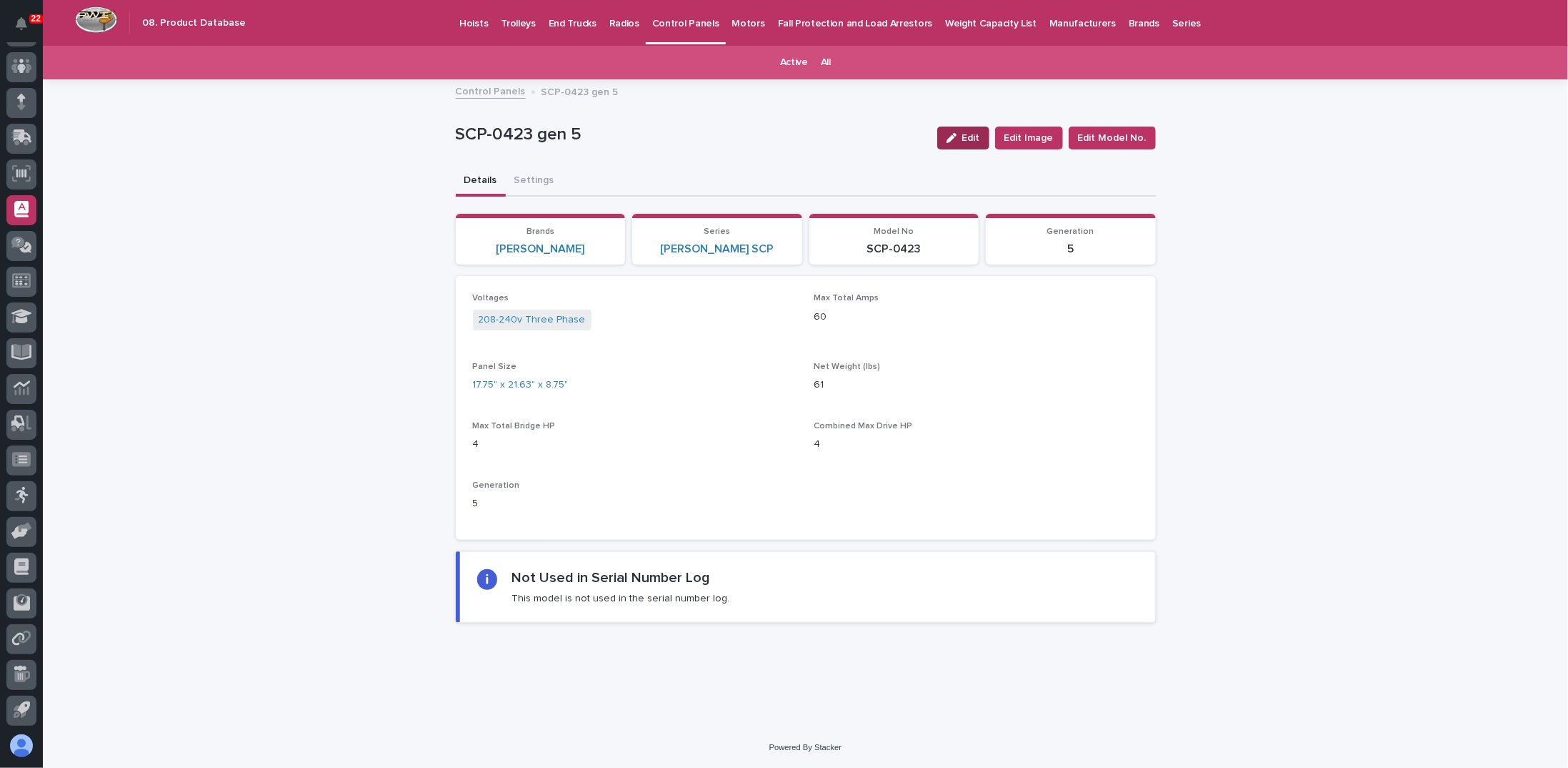
click at [975, 140] on span "Edit" at bounding box center [971, 137] width 18 height 10
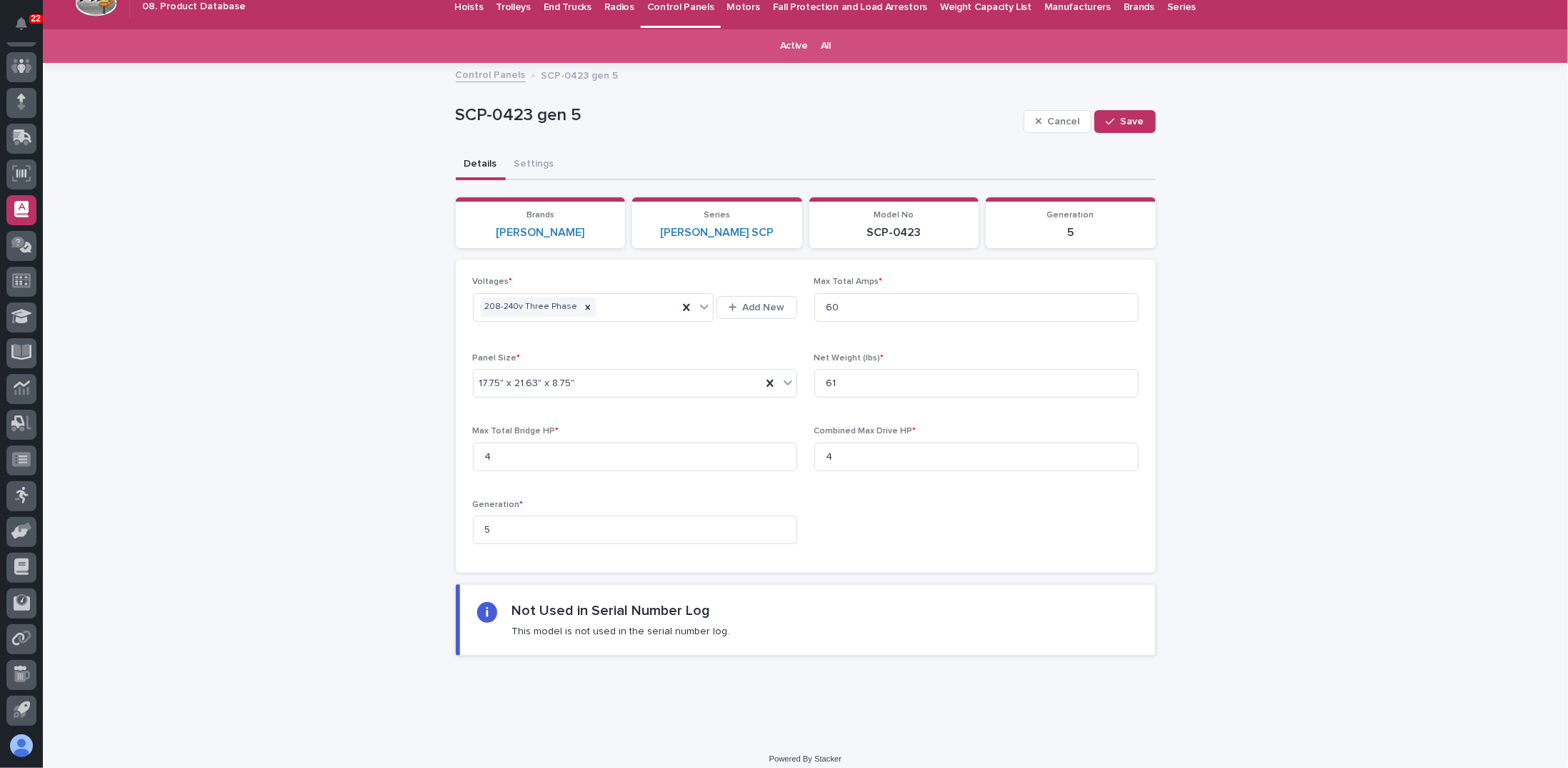
scroll to position [26, 0]
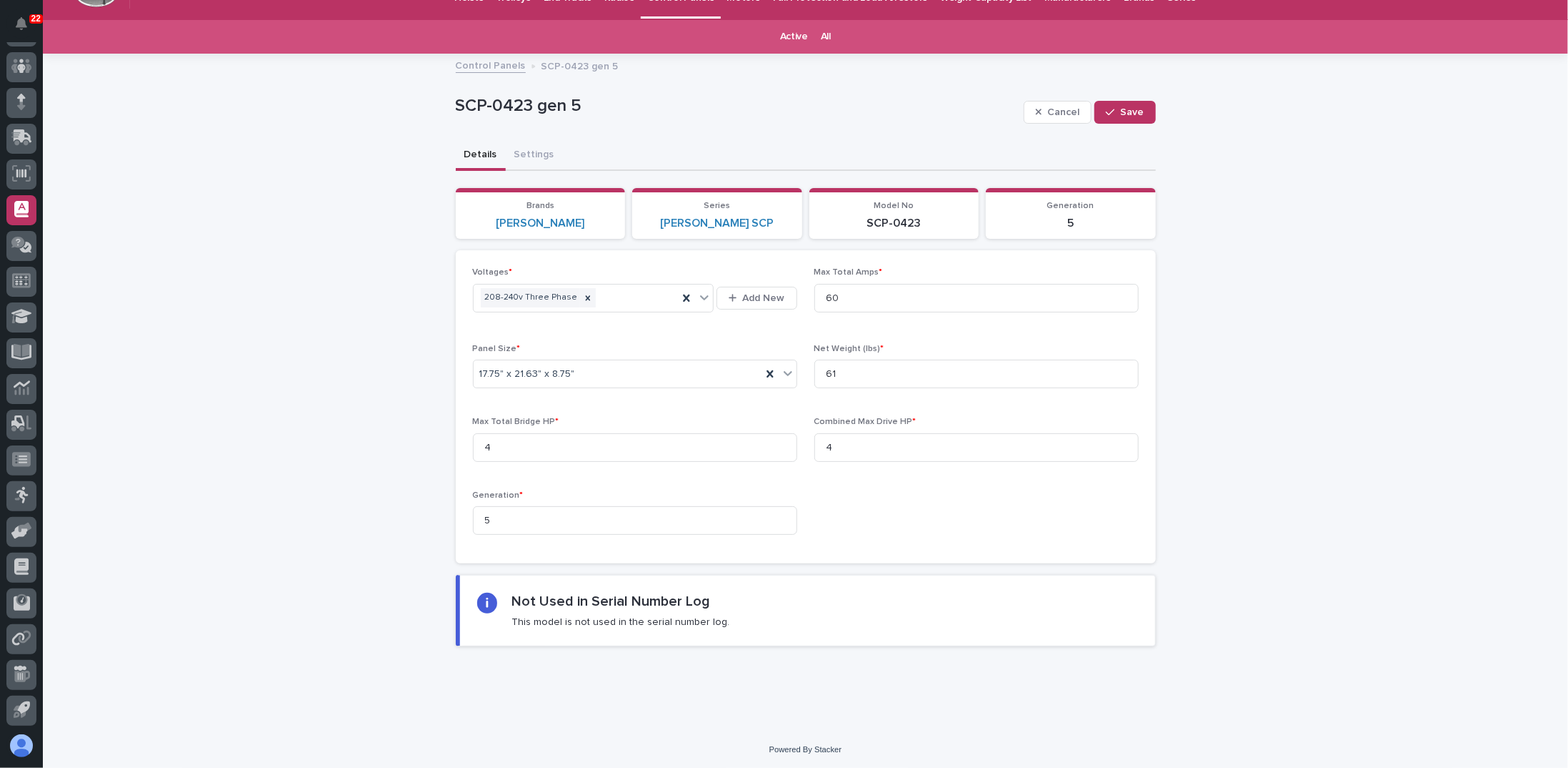
click at [1042, 131] on div "Cancel Save" at bounding box center [1090, 113] width 132 height 58
click at [1049, 115] on span "Cancel" at bounding box center [1063, 112] width 32 height 10
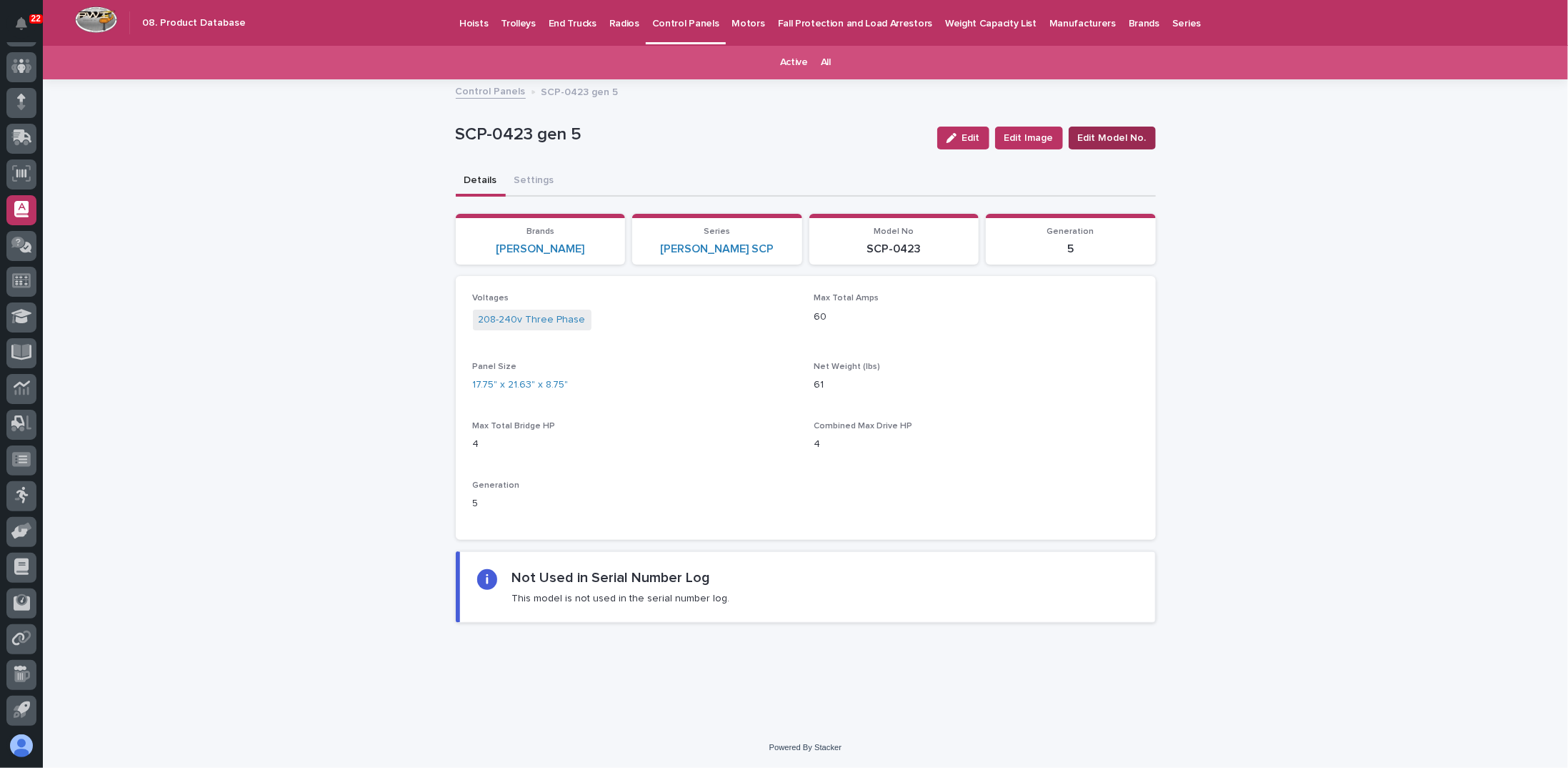
click at [1117, 139] on span "Edit Model No." at bounding box center [1113, 138] width 69 height 14
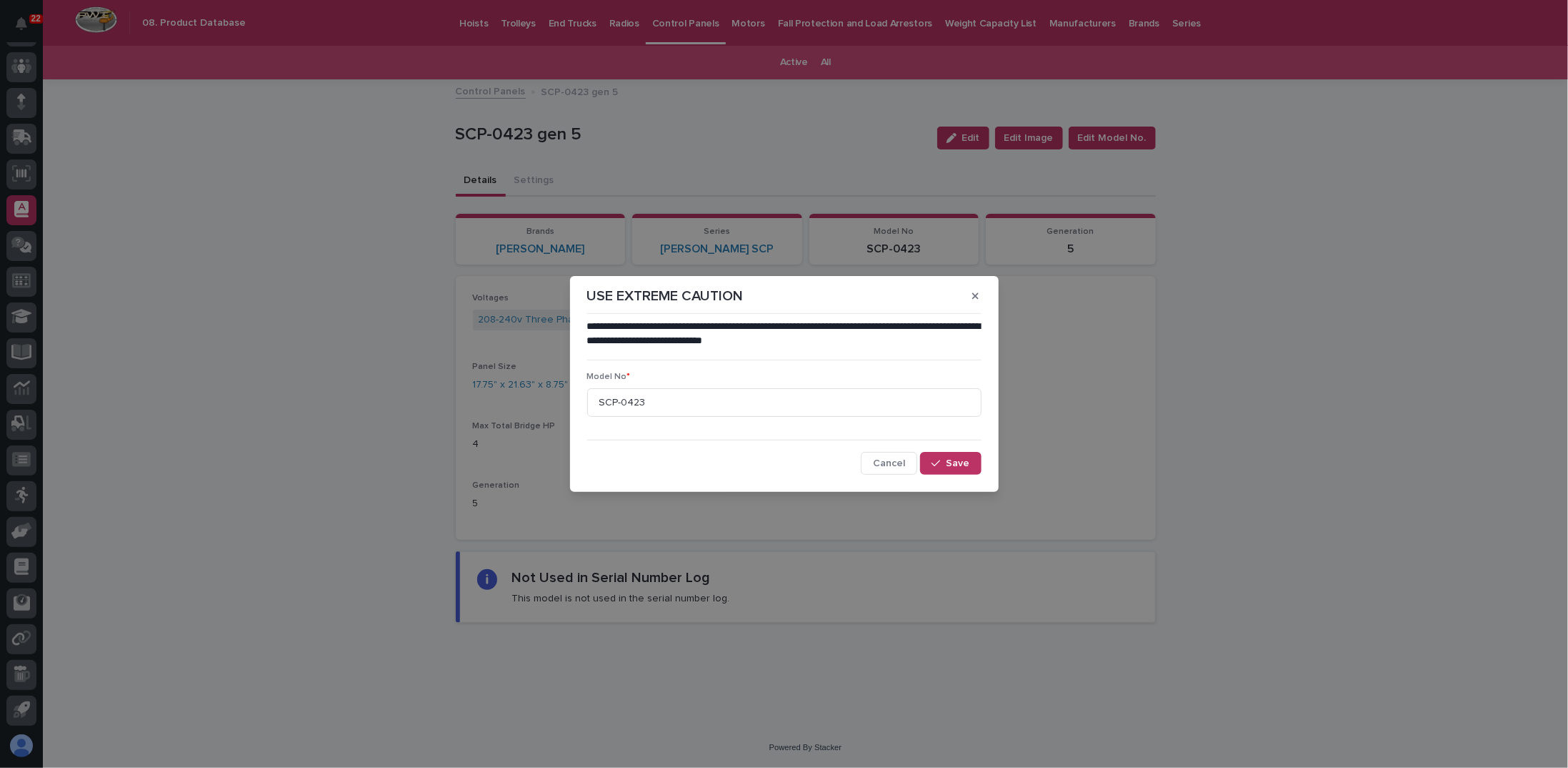
click at [890, 470] on button "Cancel" at bounding box center [889, 463] width 57 height 23
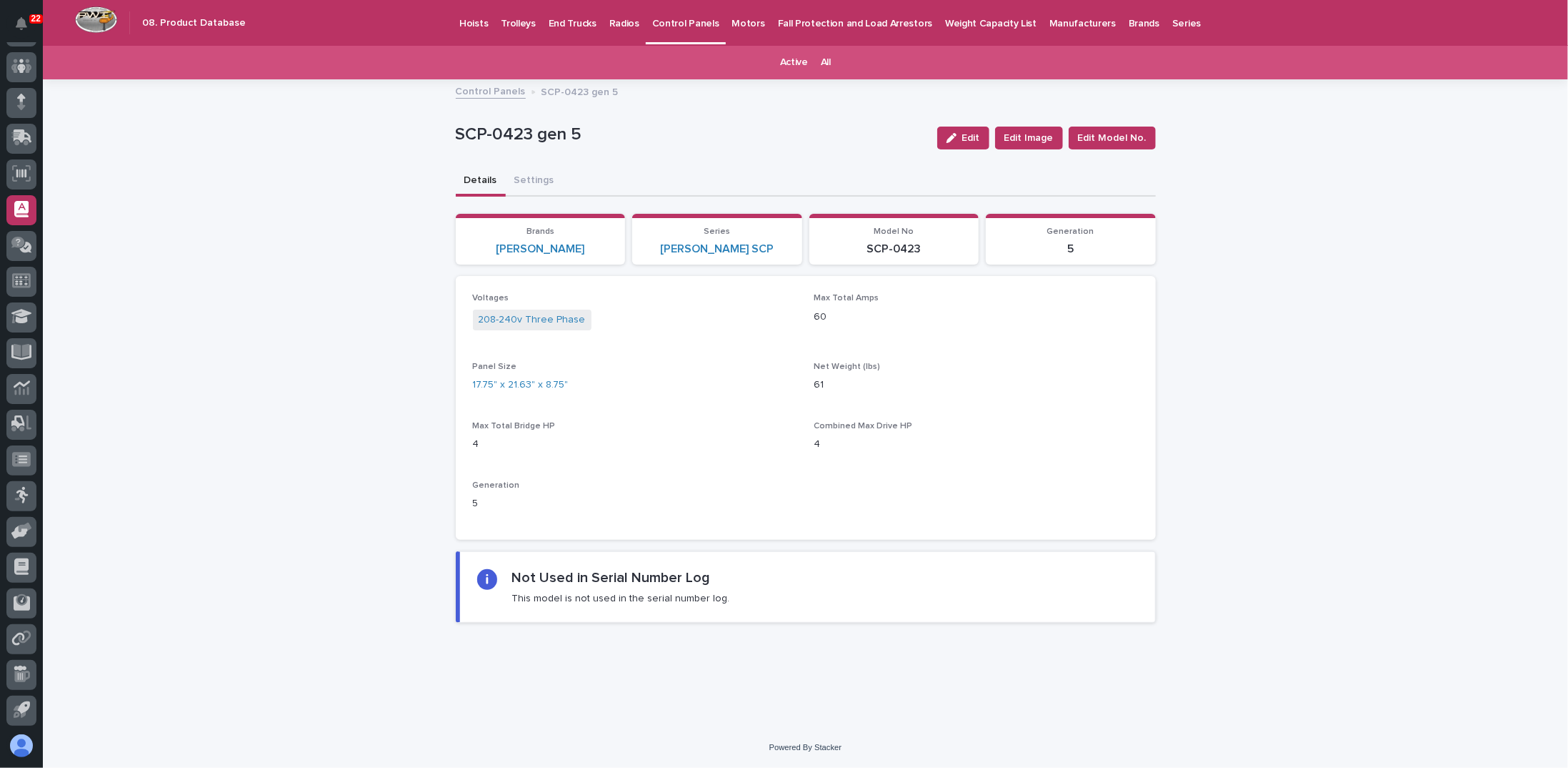
click at [419, 380] on div "Loading... Saving… Loading... Saving… SCP-0423 gen 5 Edit Edit Image Edit Model…" at bounding box center [806, 404] width 1526 height 647
click at [510, 184] on button "Settings" at bounding box center [534, 181] width 58 height 30
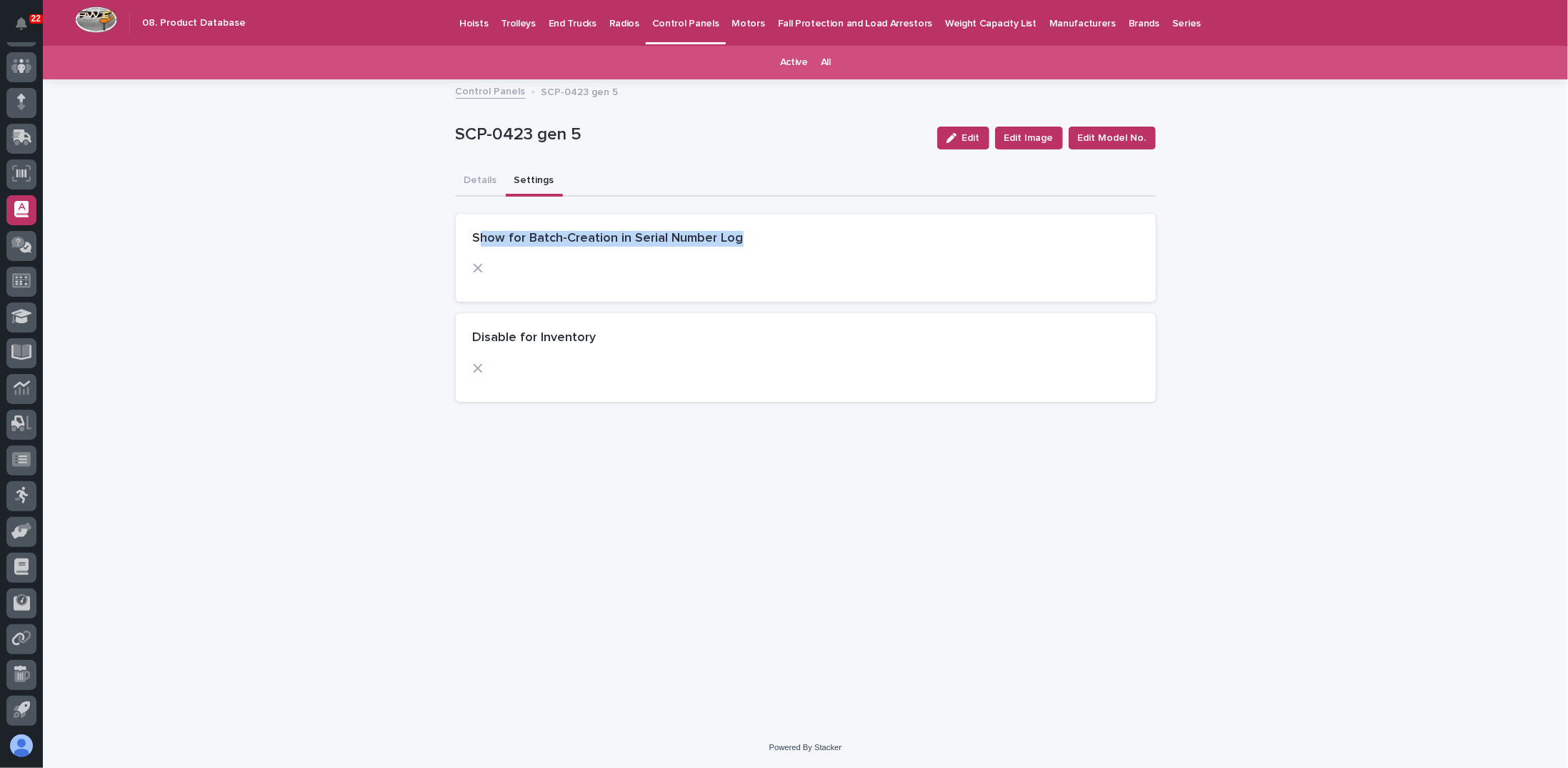
drag, startPoint x: 481, startPoint y: 241, endPoint x: 736, endPoint y: 241, distance: 255.0
click at [736, 241] on h2 "Show for Batch-Creation in Serial Number Log" at bounding box center [608, 239] width 271 height 16
click at [649, 337] on div "Disable for Inventory" at bounding box center [803, 338] width 661 height 16
click at [957, 139] on icon "button" at bounding box center [951, 137] width 10 height 10
click at [482, 374] on span at bounding box center [478, 370] width 11 height 11
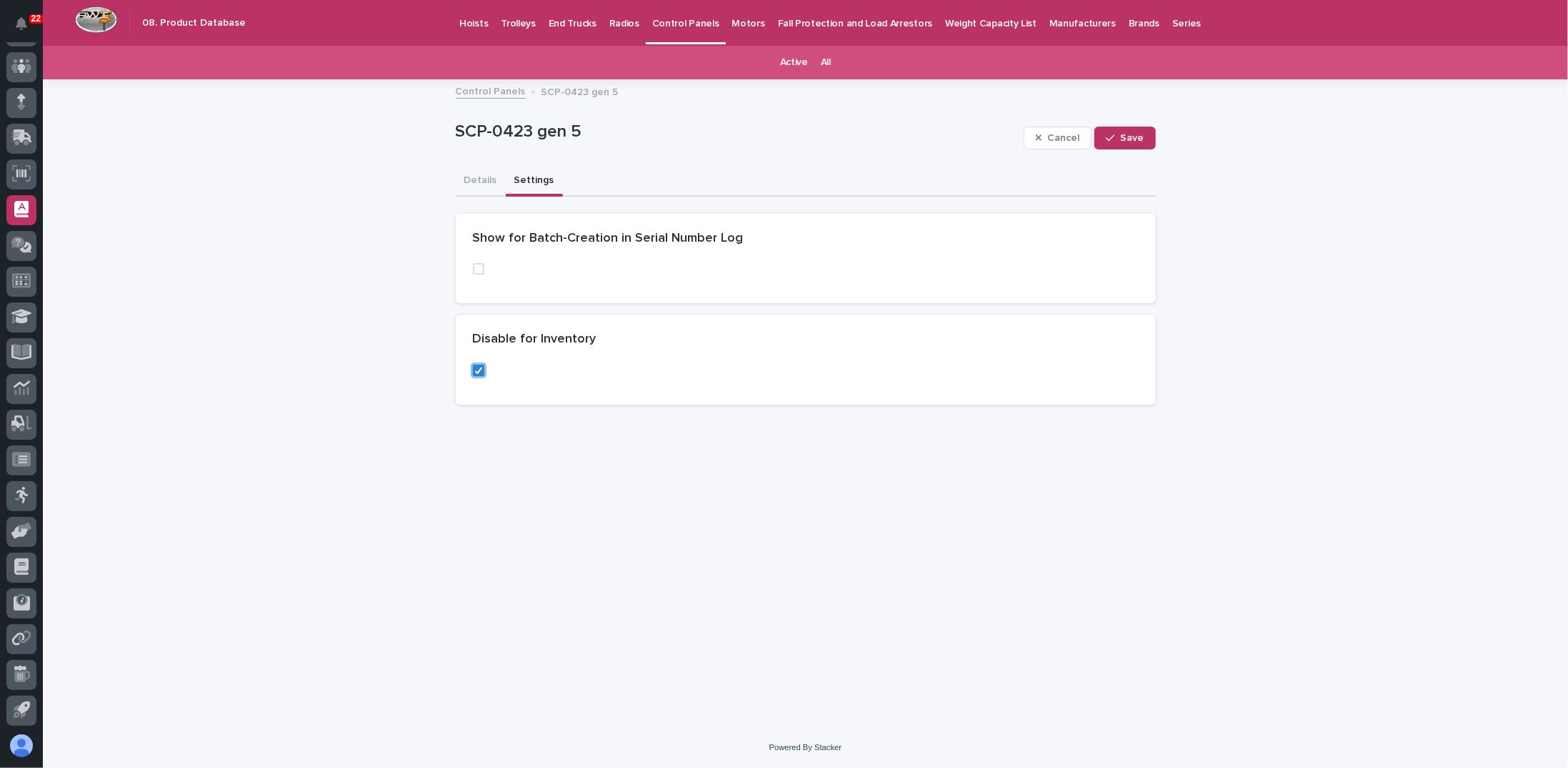
click at [476, 268] on span at bounding box center [478, 269] width 11 height 11
click at [479, 182] on button "Details" at bounding box center [481, 181] width 50 height 30
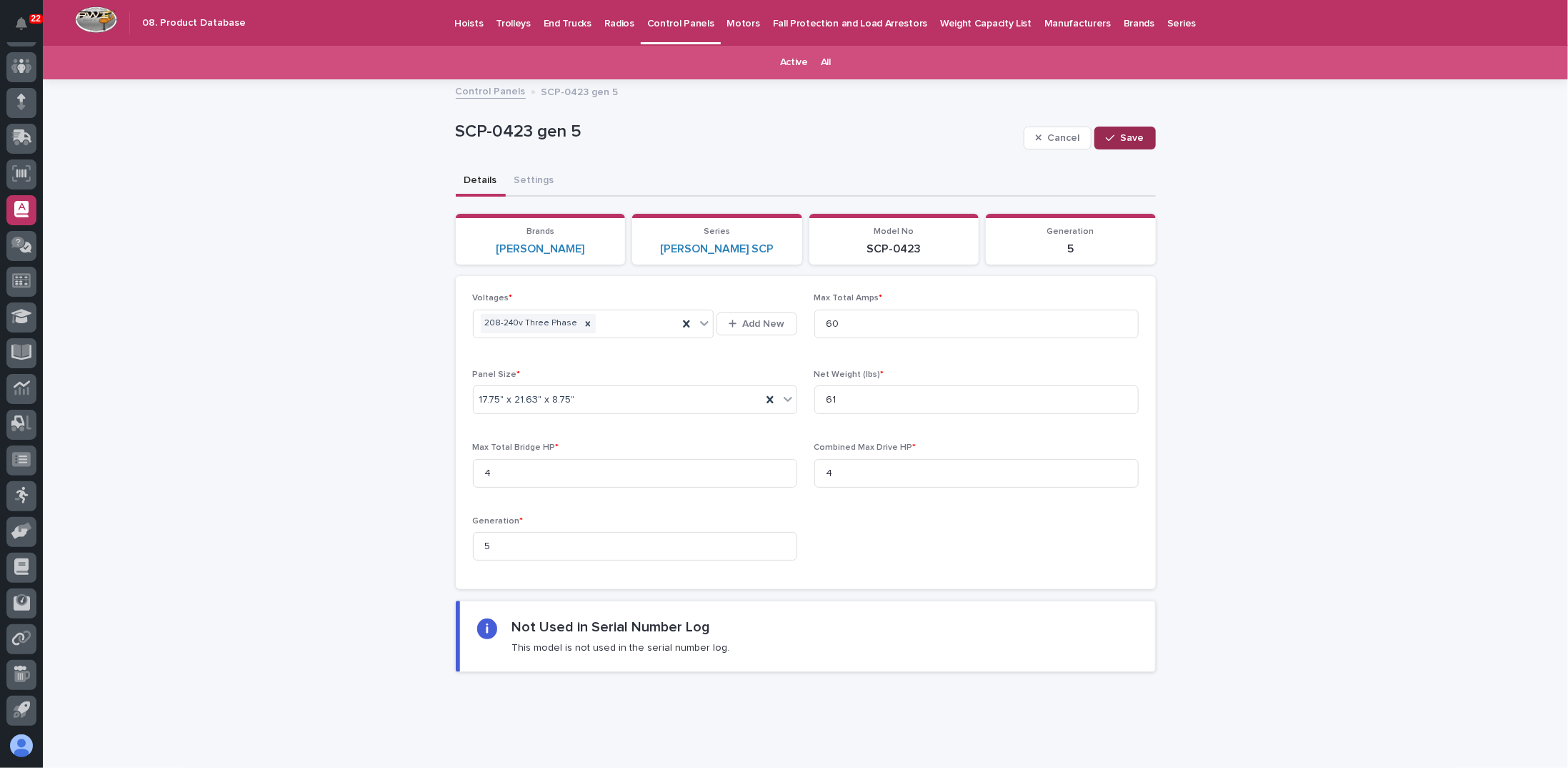
click at [1136, 134] on span "Save" at bounding box center [1133, 137] width 24 height 10
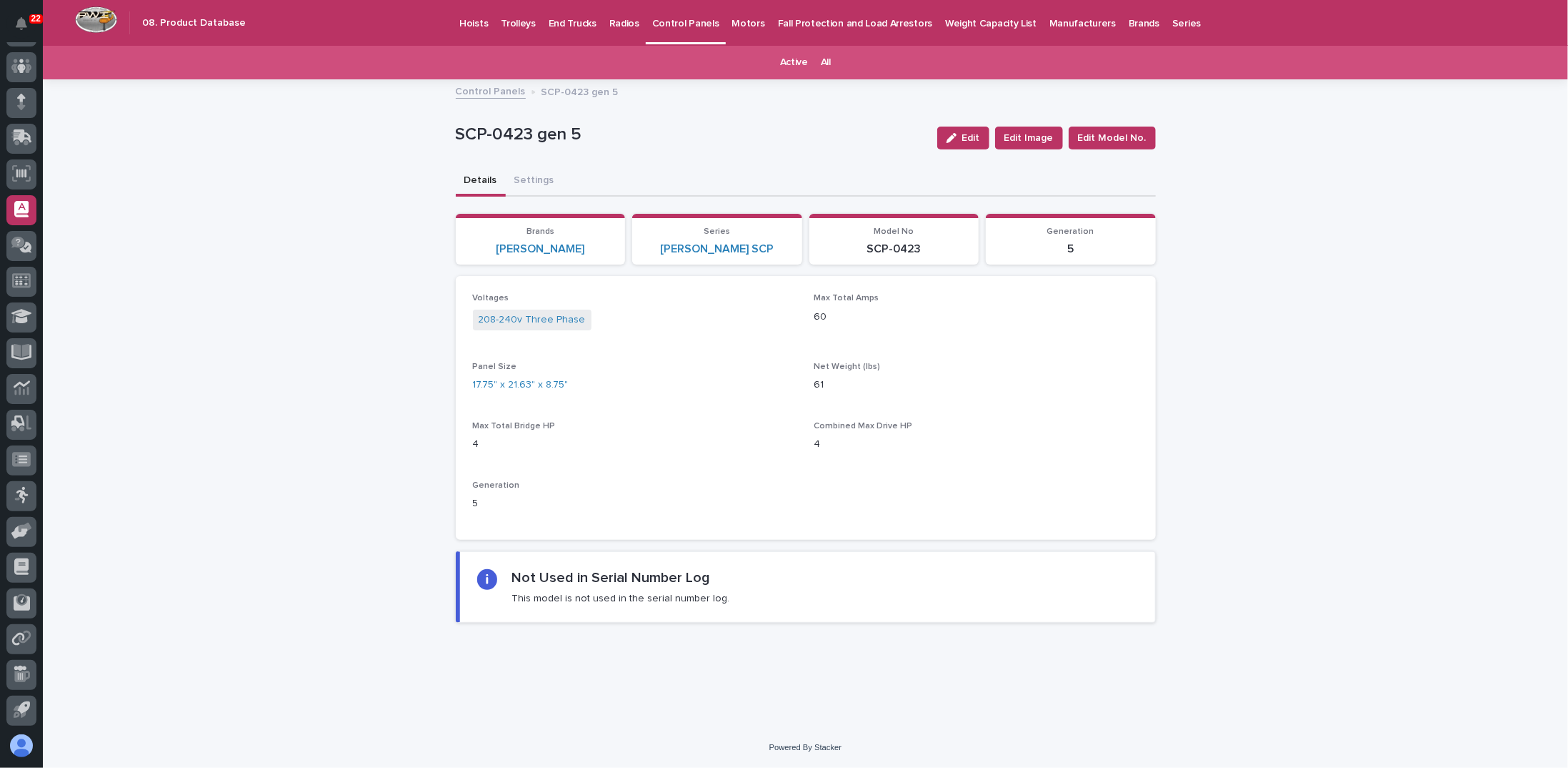
click at [228, 390] on div "Loading... Saving… Loading... Saving… SCP-0423 gen 5 Edit Edit Image Edit Model…" at bounding box center [806, 404] width 1526 height 647
click at [274, 357] on div "Loading... Saving… Loading... Saving… SCP-0423 gen 5 Edit Edit Image Edit Model…" at bounding box center [806, 404] width 1526 height 647
drag, startPoint x: 511, startPoint y: 576, endPoint x: 732, endPoint y: 578, distance: 221.0
click at [732, 578] on div "Not Used in Serial Number Log This model is not used in the serial number log." at bounding box center [808, 587] width 661 height 36
click at [732, 578] on div "Not Used in Serial Number Log This model is not used in the serial number log." at bounding box center [808, 587] width 661 height 36
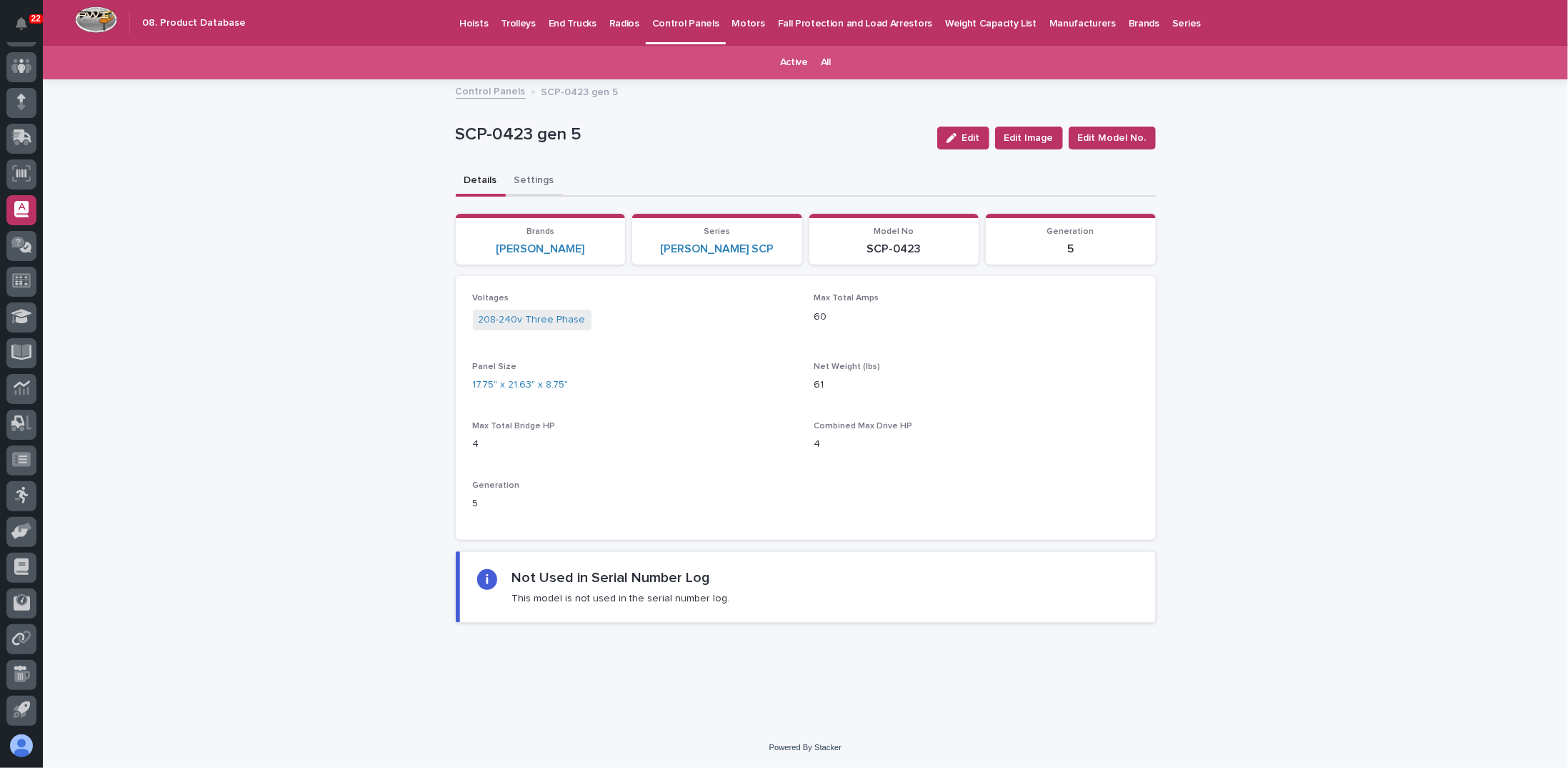
click at [523, 181] on button "Settings" at bounding box center [534, 181] width 58 height 30
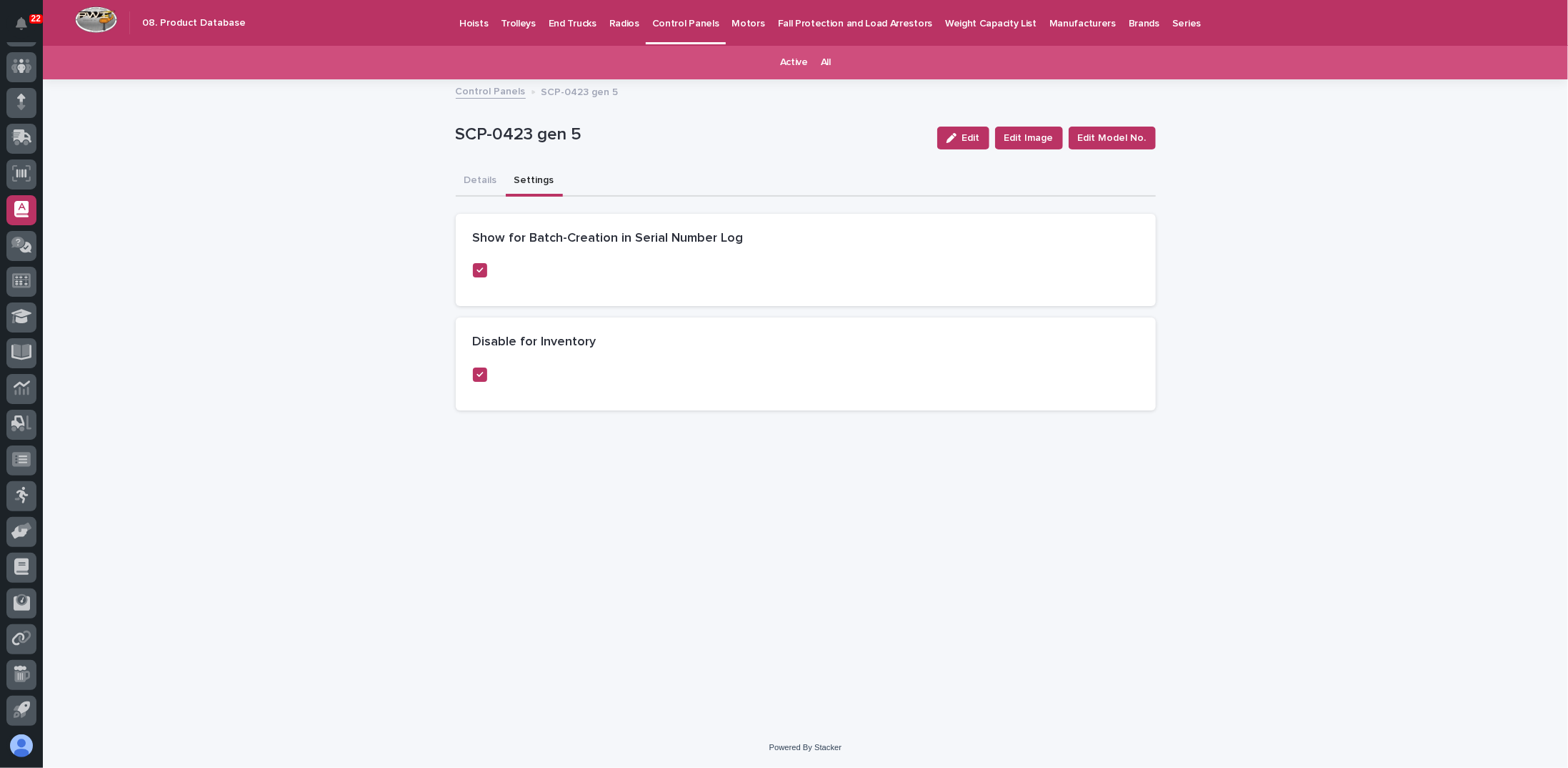
click at [481, 264] on div at bounding box center [480, 270] width 14 height 14
click at [476, 274] on div at bounding box center [480, 270] width 14 height 14
click at [980, 141] on span "Edit" at bounding box center [971, 137] width 18 height 10
click at [481, 266] on polyline at bounding box center [478, 269] width 6 height 6
click at [1121, 139] on div "button" at bounding box center [1113, 137] width 14 height 10
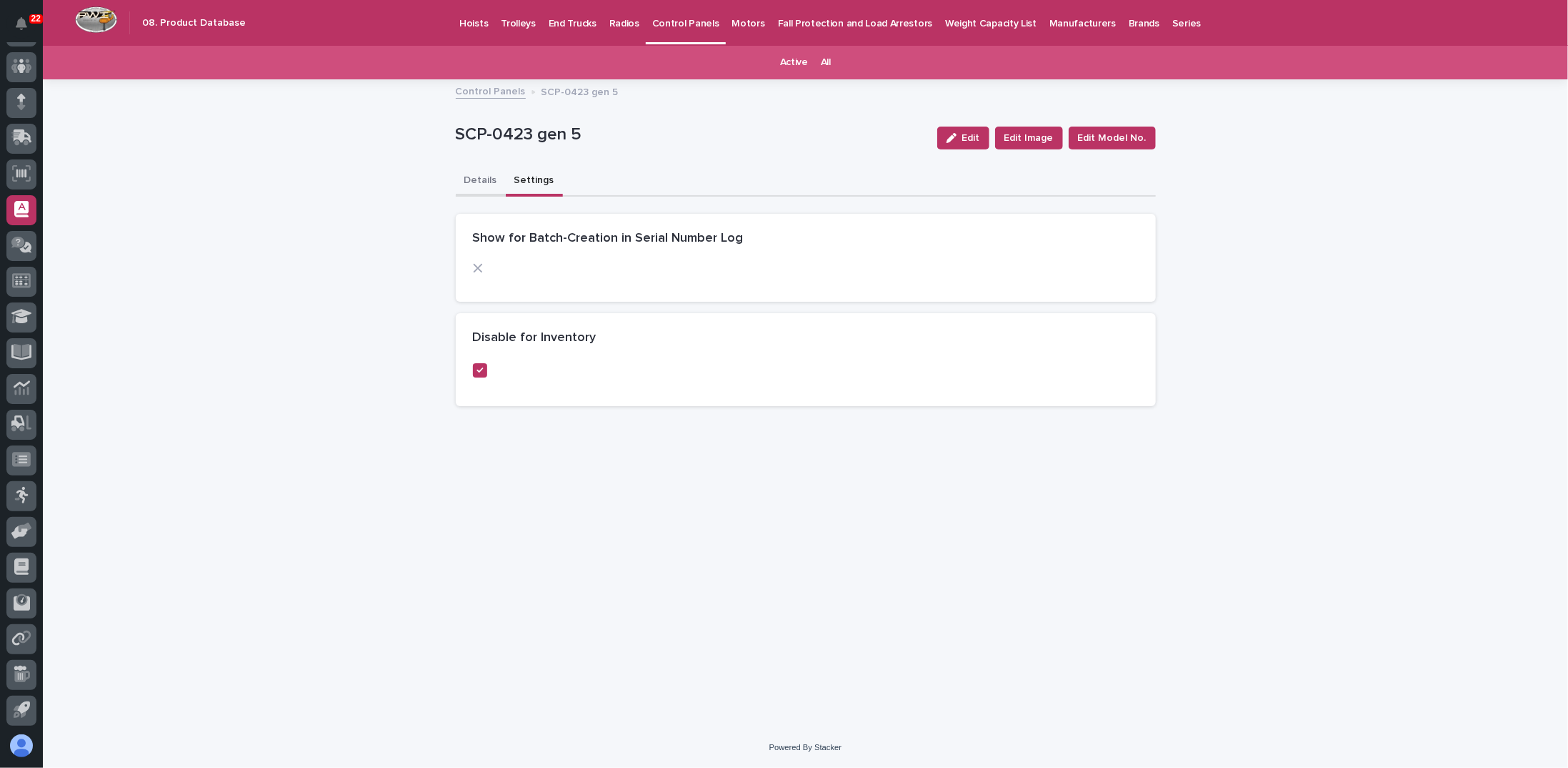
click at [470, 178] on button "Details" at bounding box center [481, 181] width 50 height 30
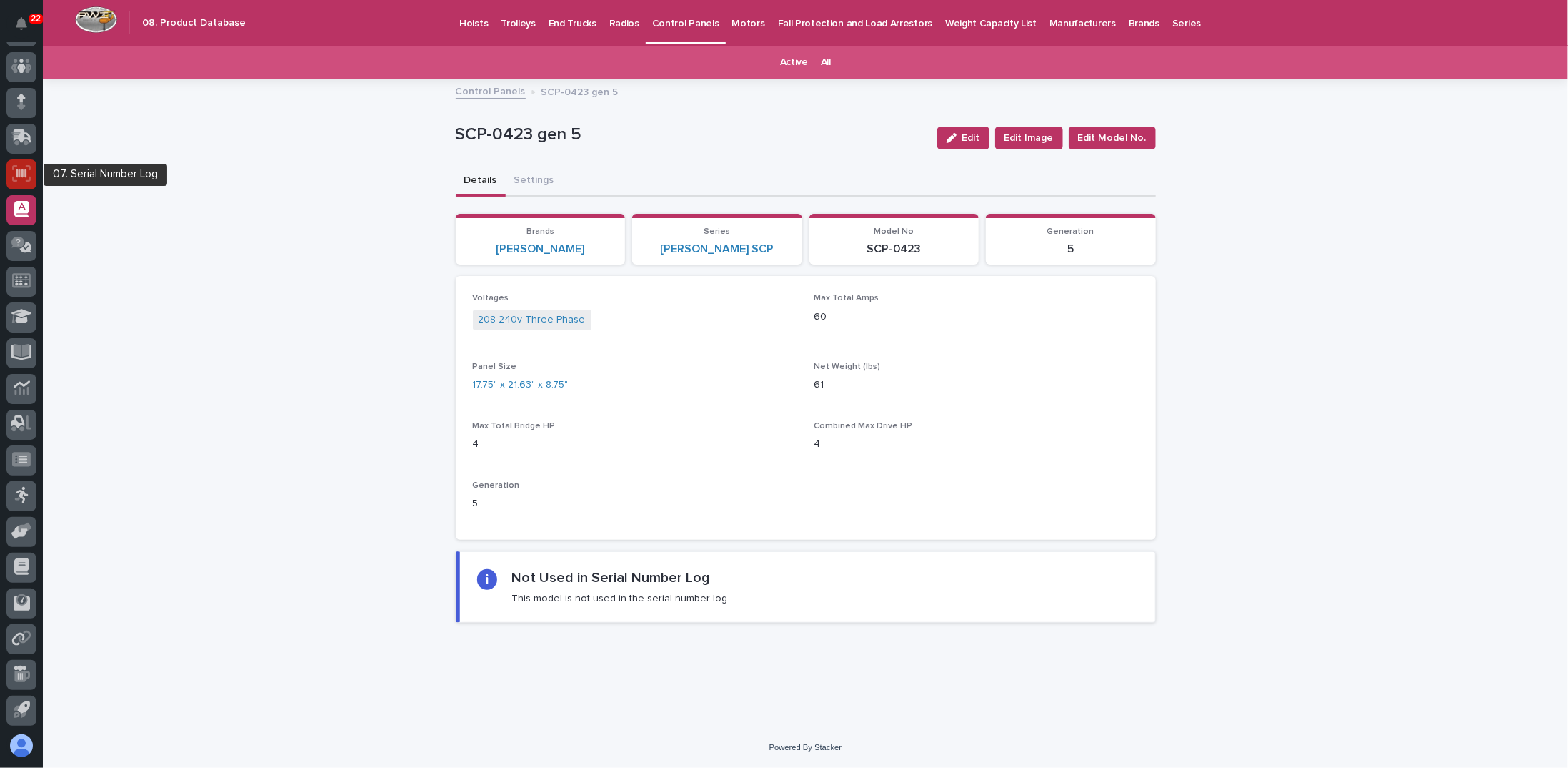
click at [19, 177] on icon at bounding box center [21, 173] width 18 height 17
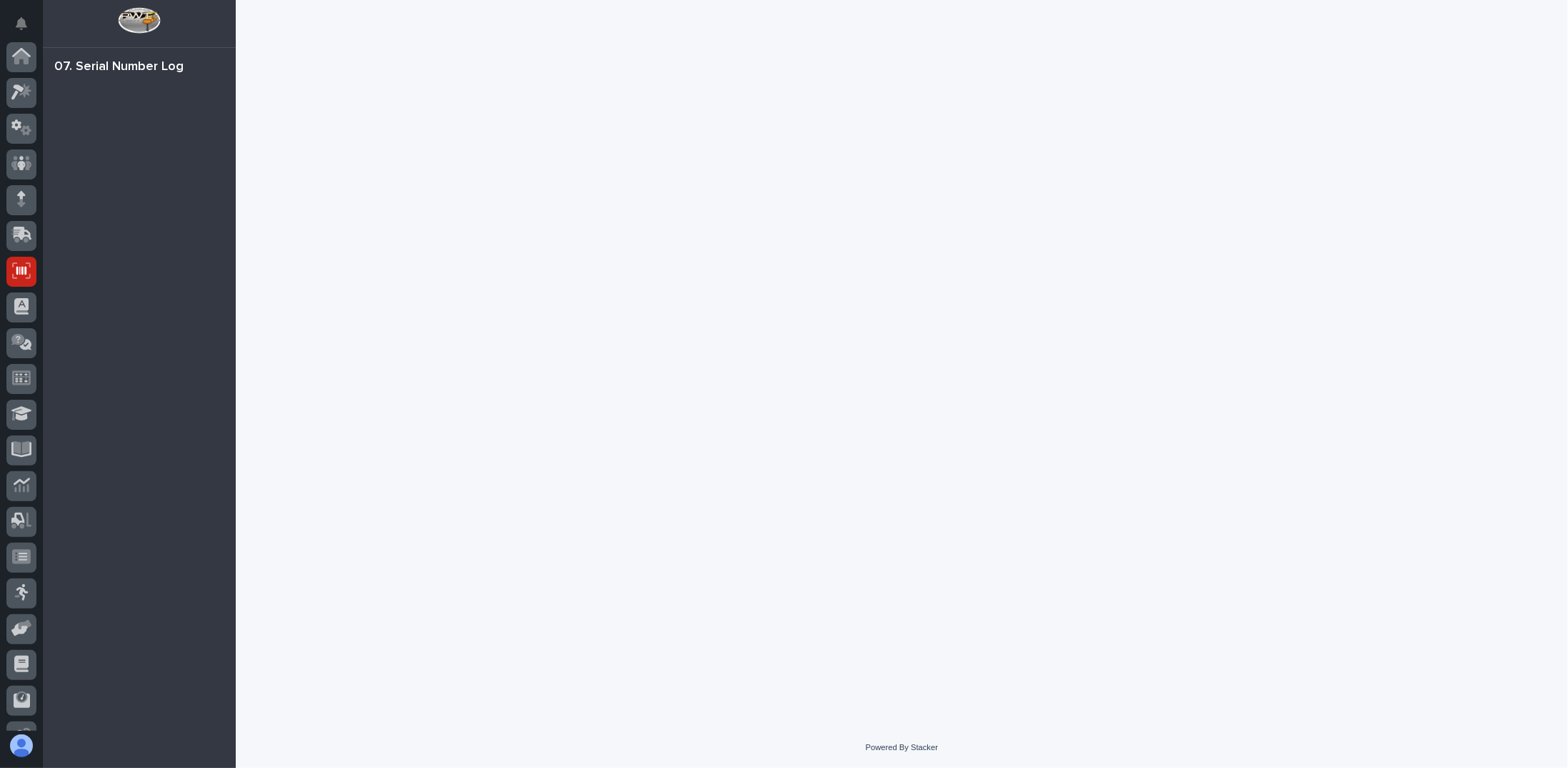
scroll to position [97, 0]
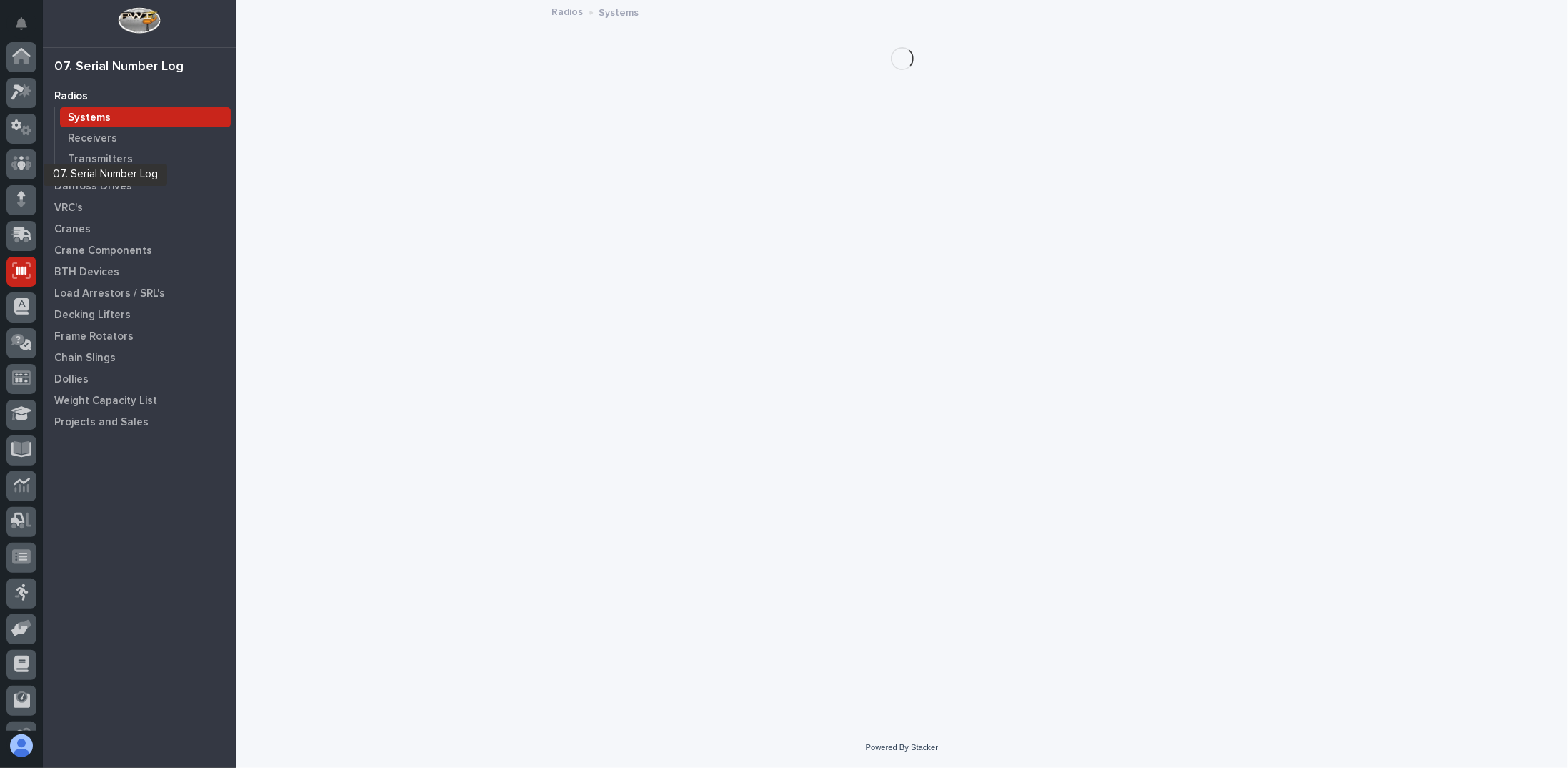
scroll to position [97, 0]
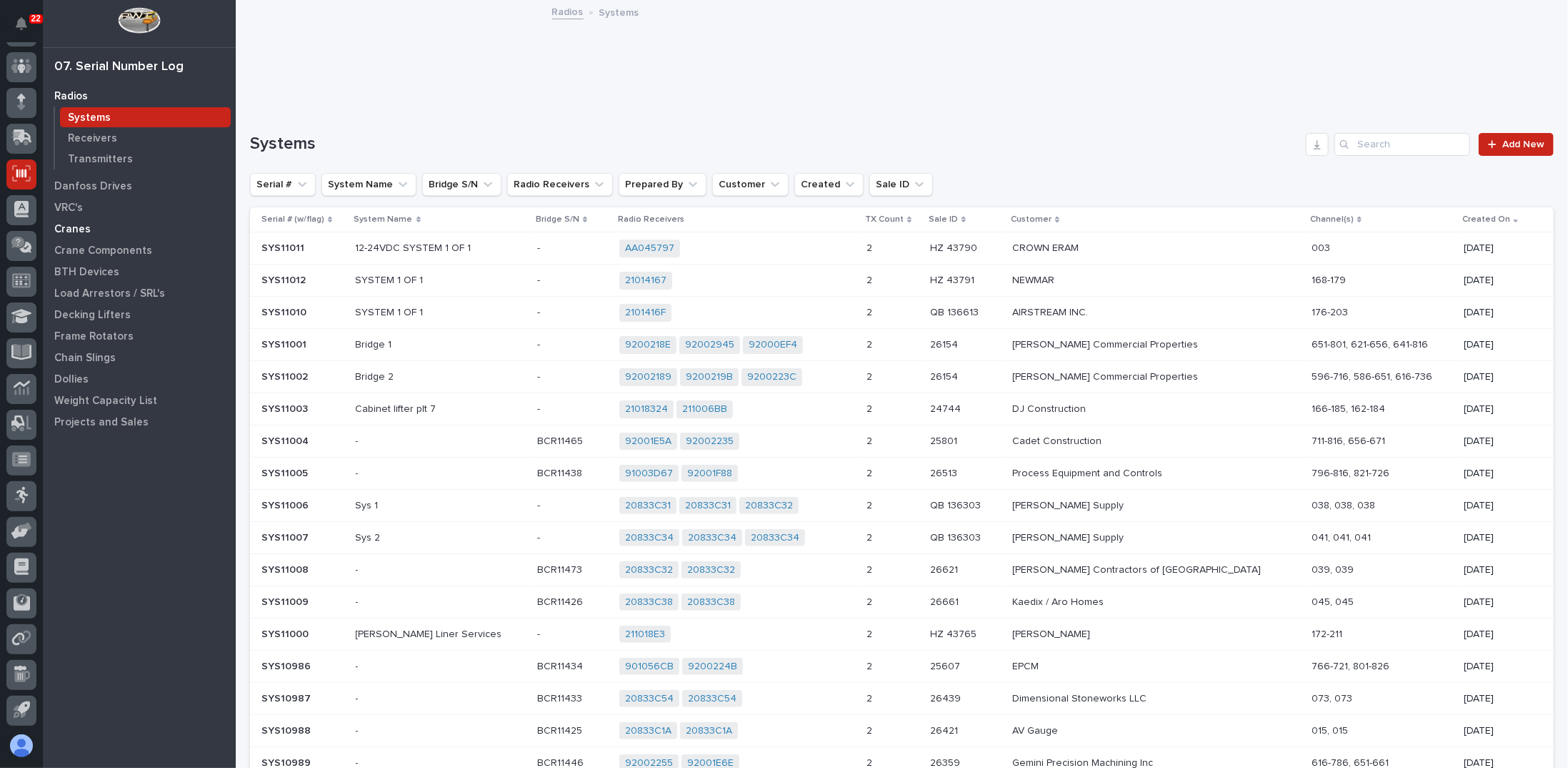
click at [76, 226] on p "Cranes" at bounding box center [73, 229] width 37 height 13
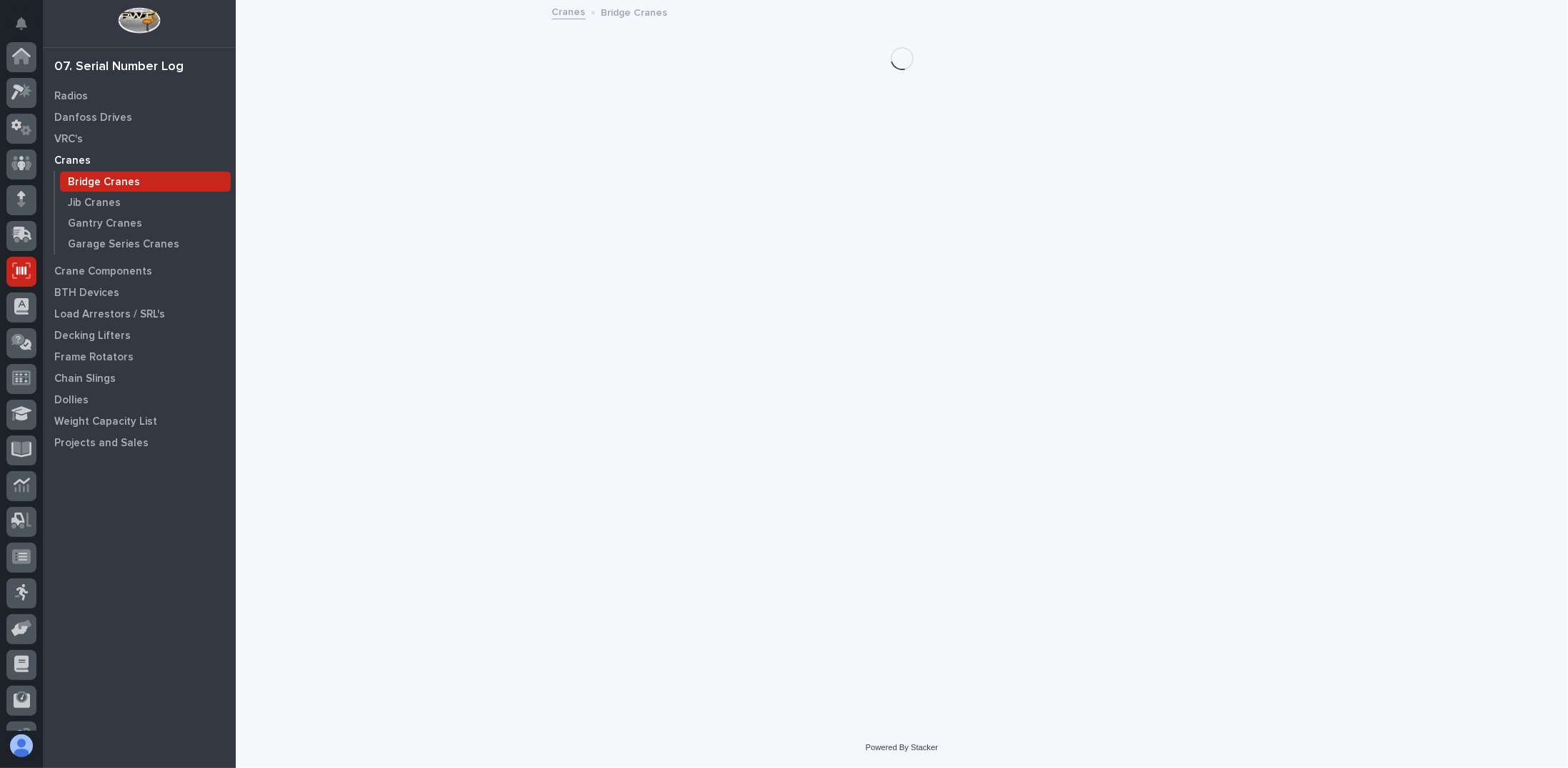
scroll to position [97, 0]
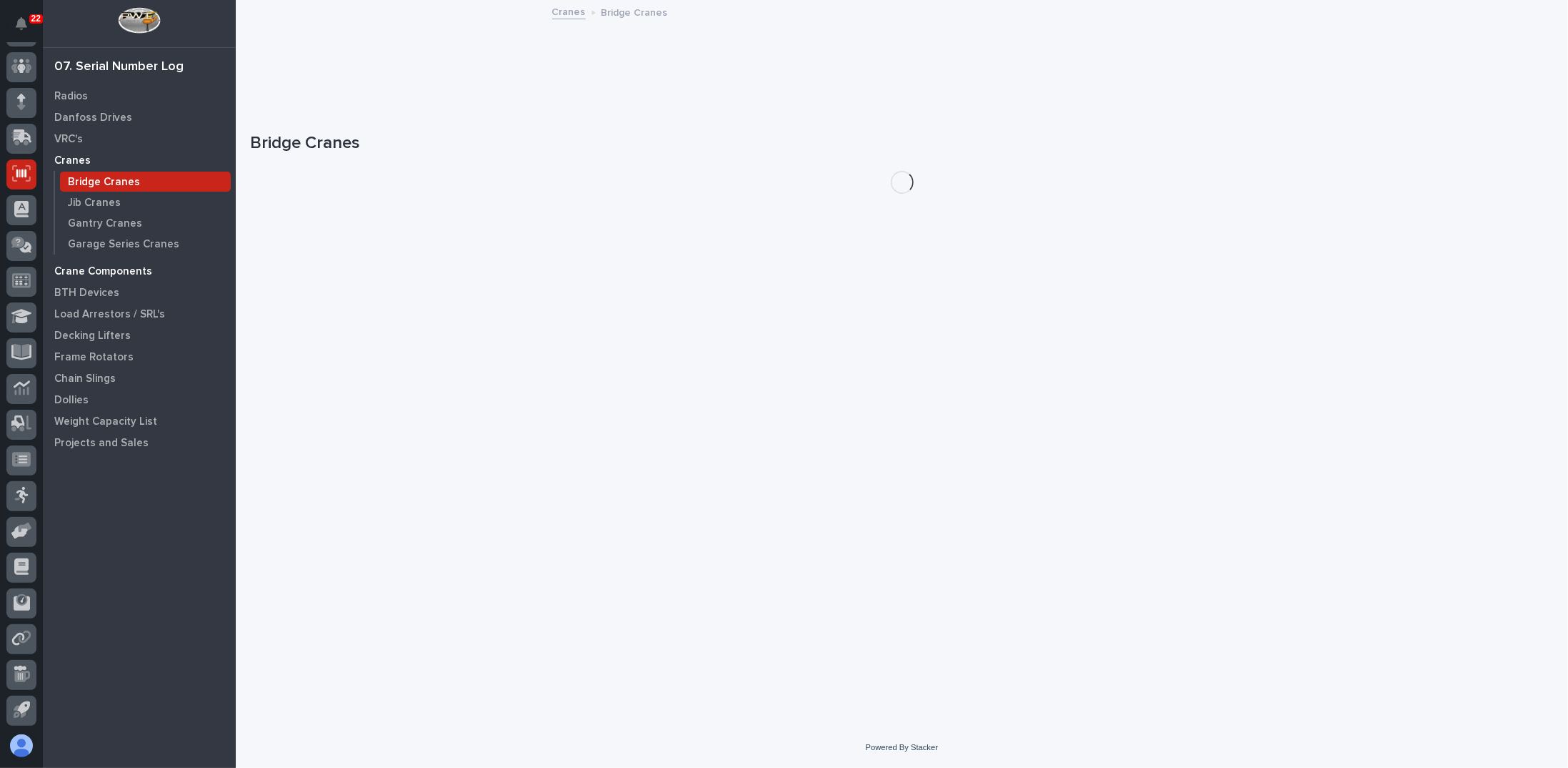
click at [70, 274] on p "Crane Components" at bounding box center [103, 272] width 98 height 13
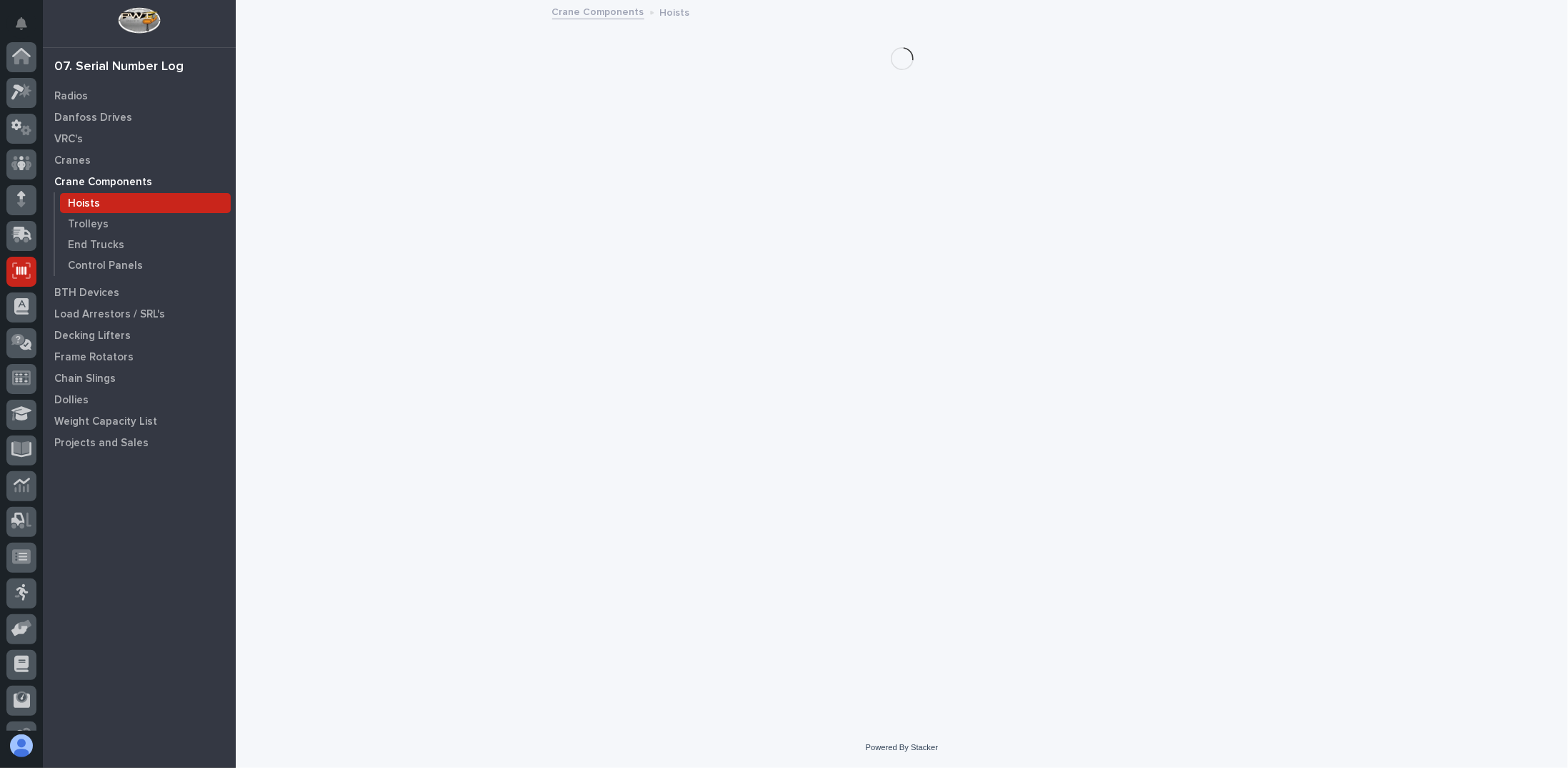
scroll to position [97, 0]
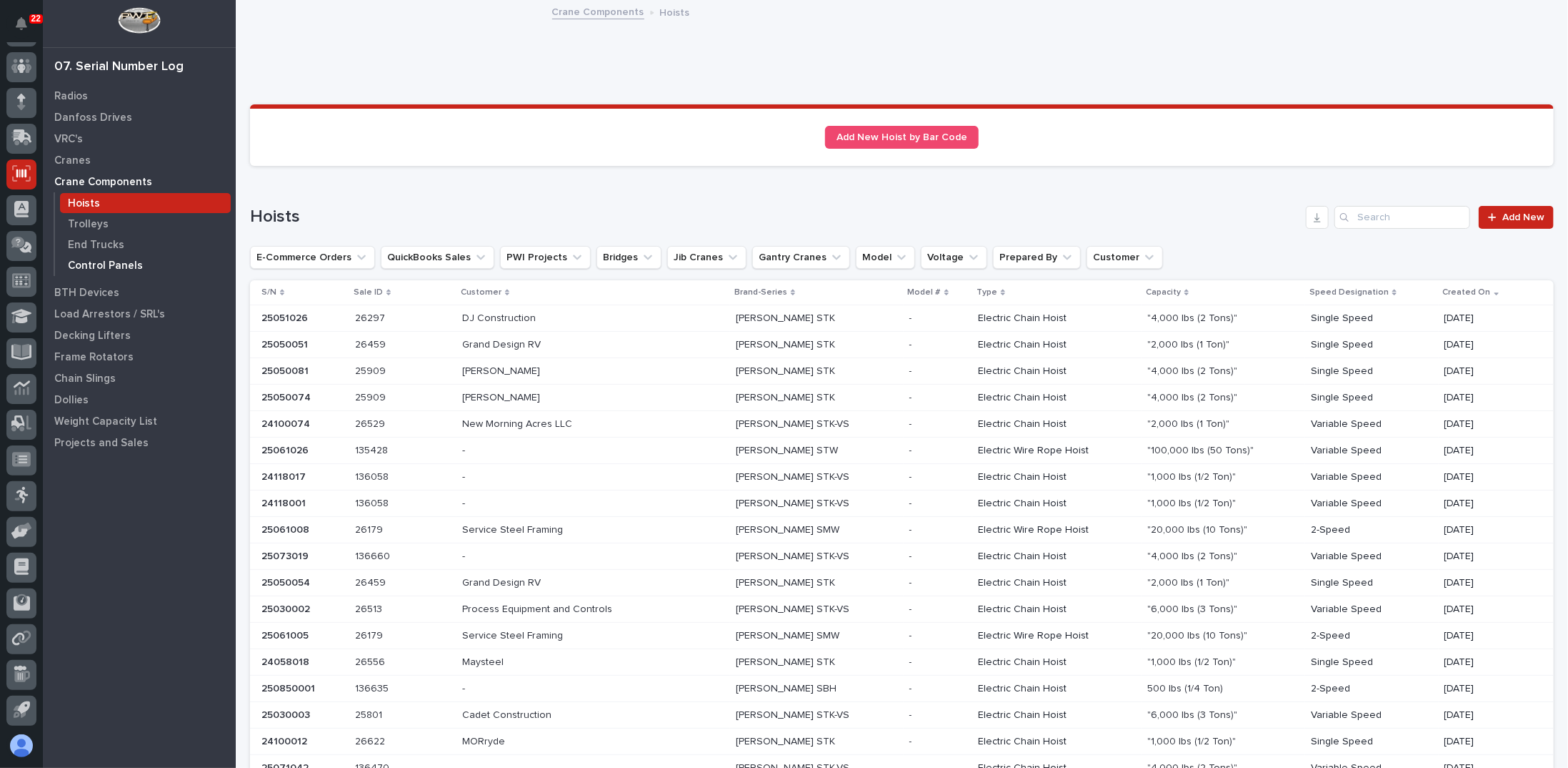
click at [91, 261] on p "Control Panels" at bounding box center [105, 266] width 75 height 13
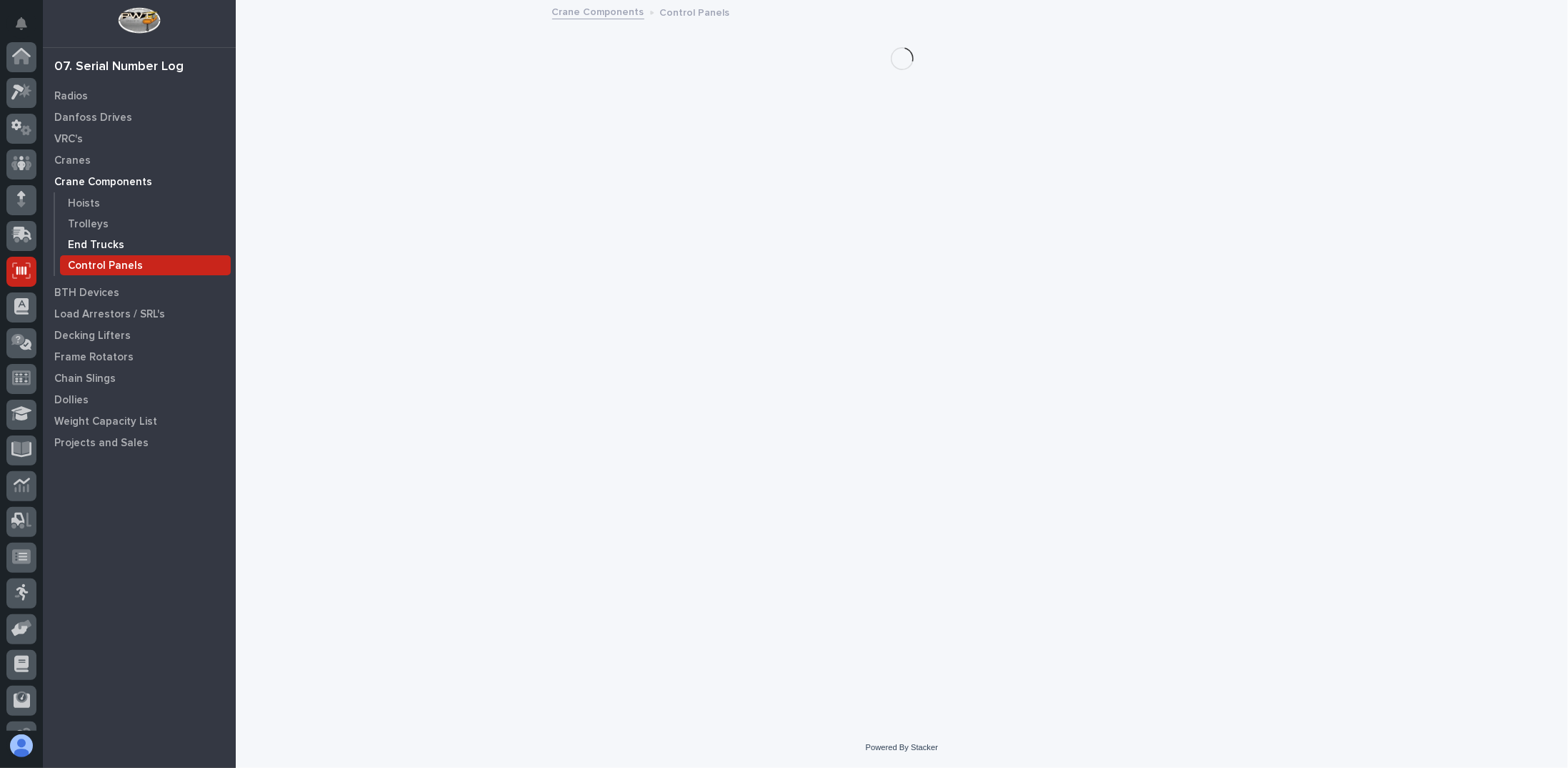
scroll to position [97, 0]
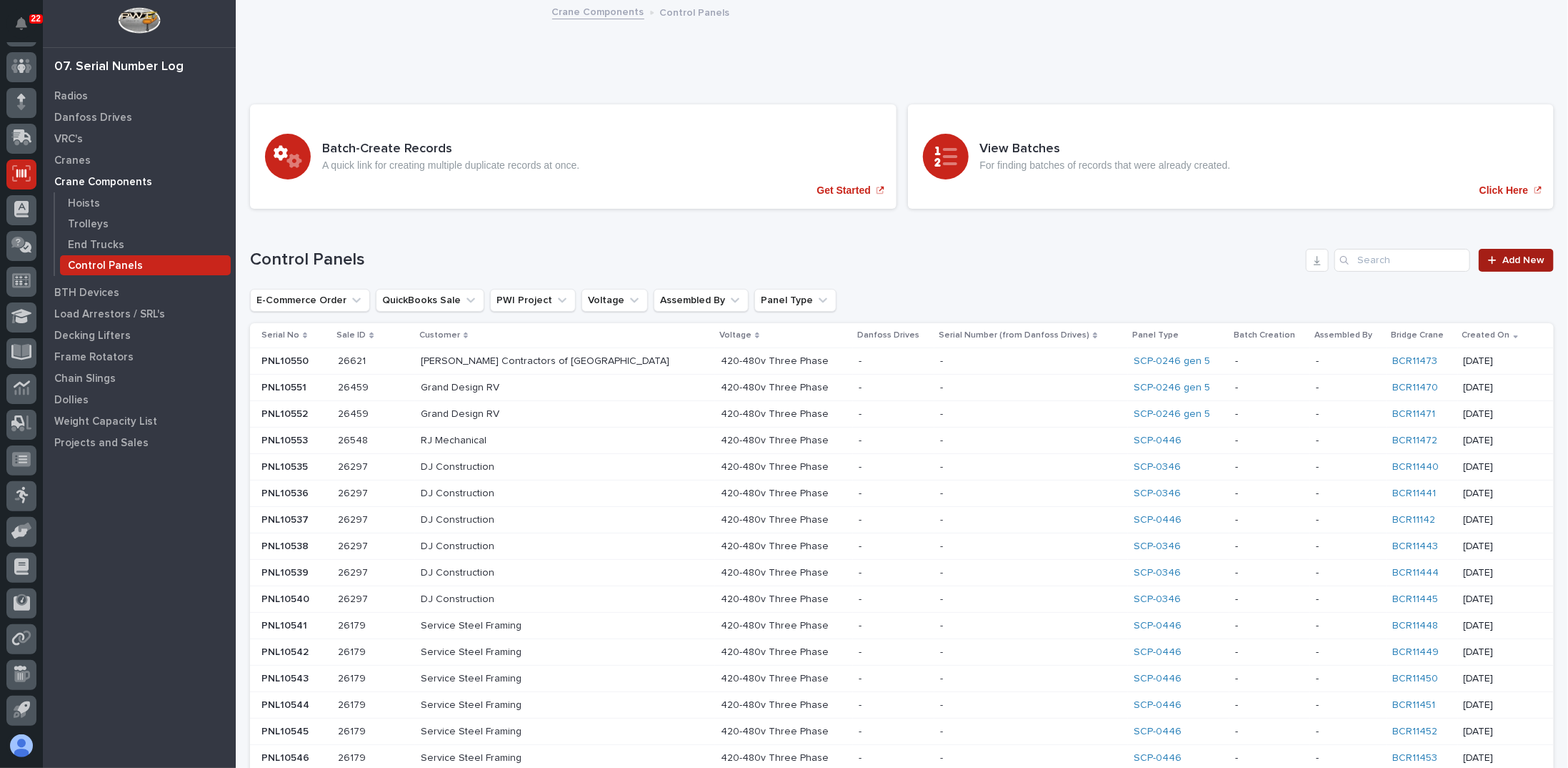
click at [1495, 266] on link "Add New" at bounding box center [1517, 260] width 75 height 23
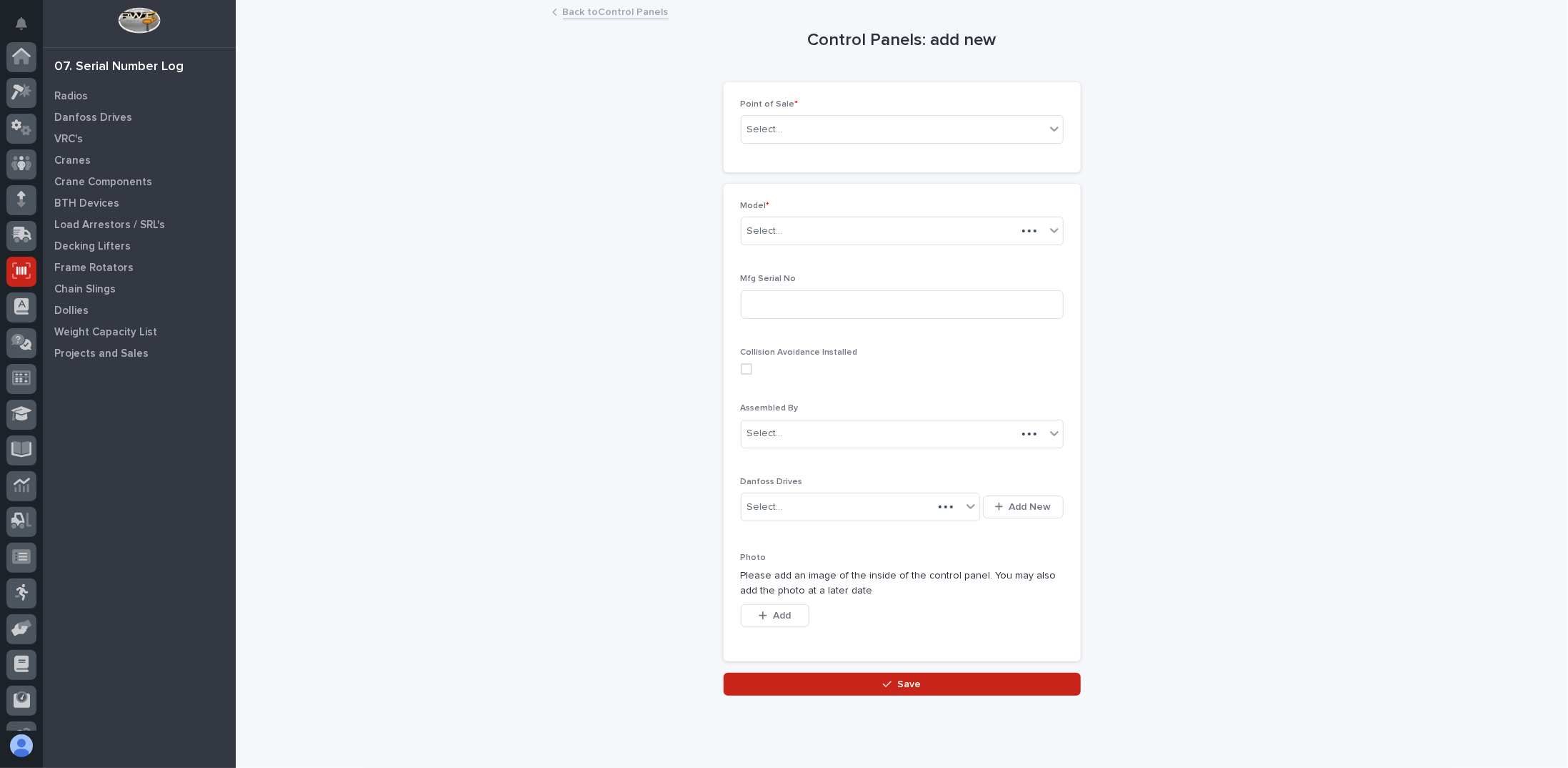
scroll to position [97, 0]
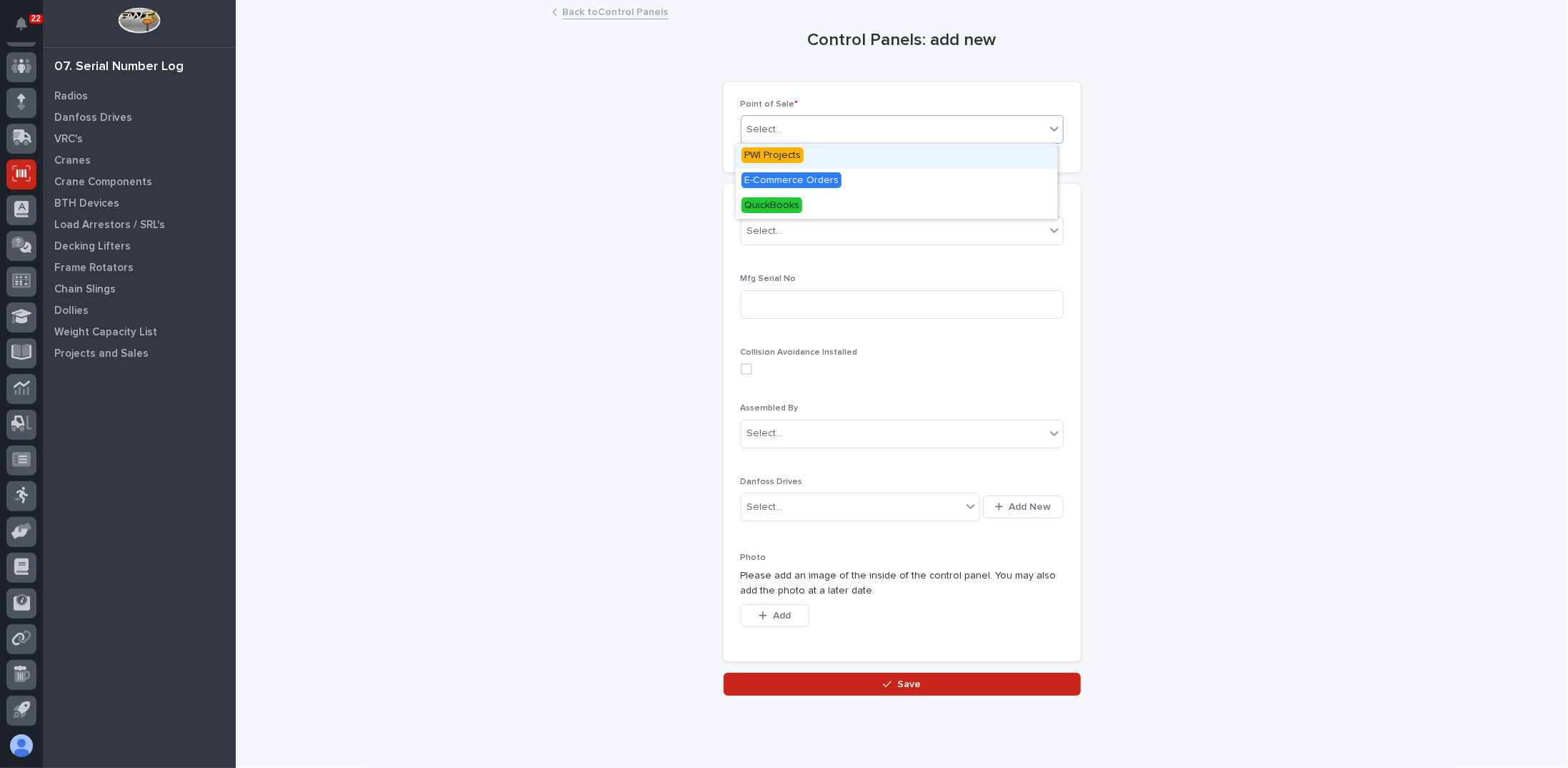
click at [796, 120] on div "Select..." at bounding box center [893, 130] width 304 height 24
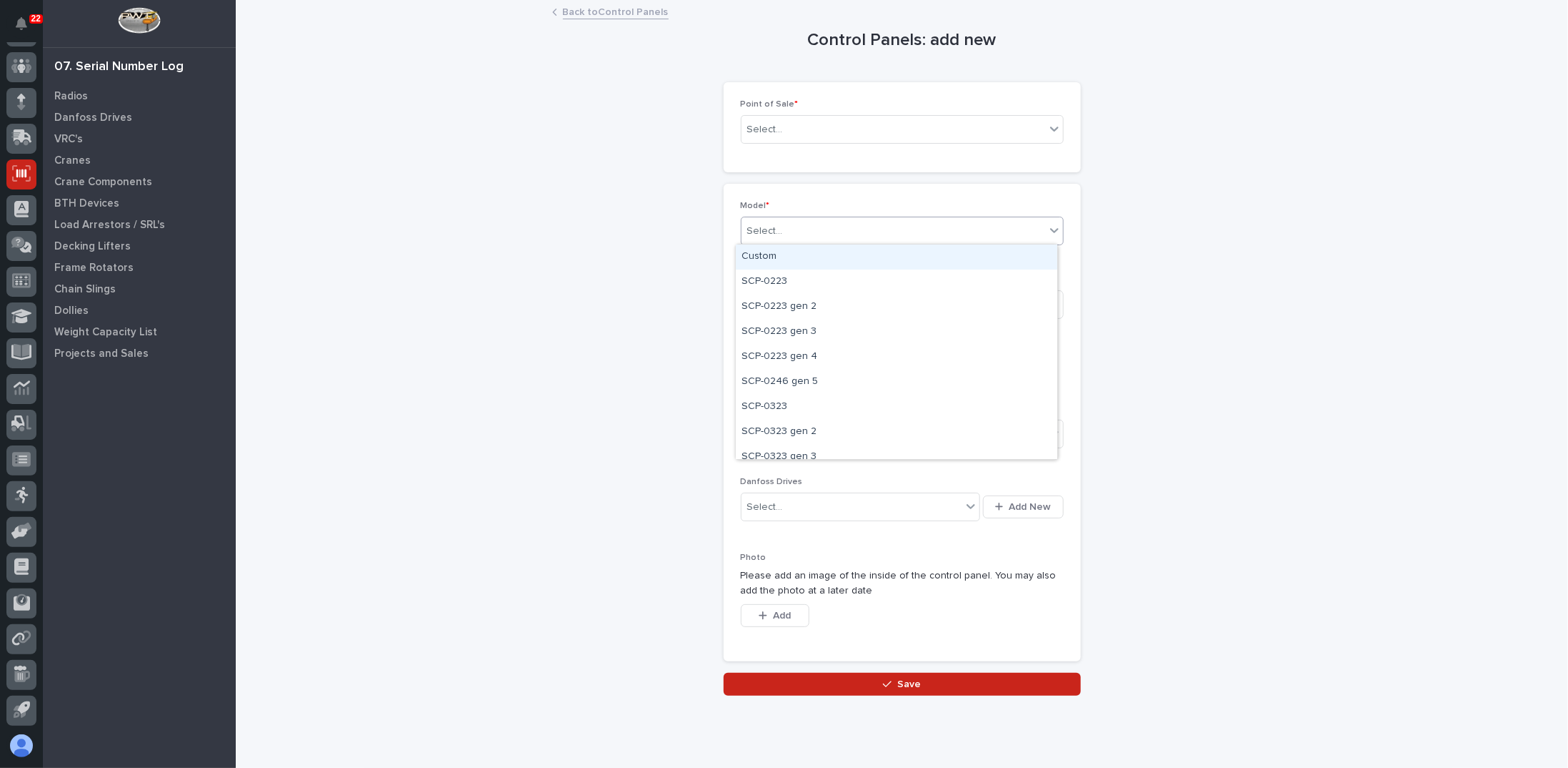
click at [789, 234] on div "Select..." at bounding box center [893, 232] width 304 height 24
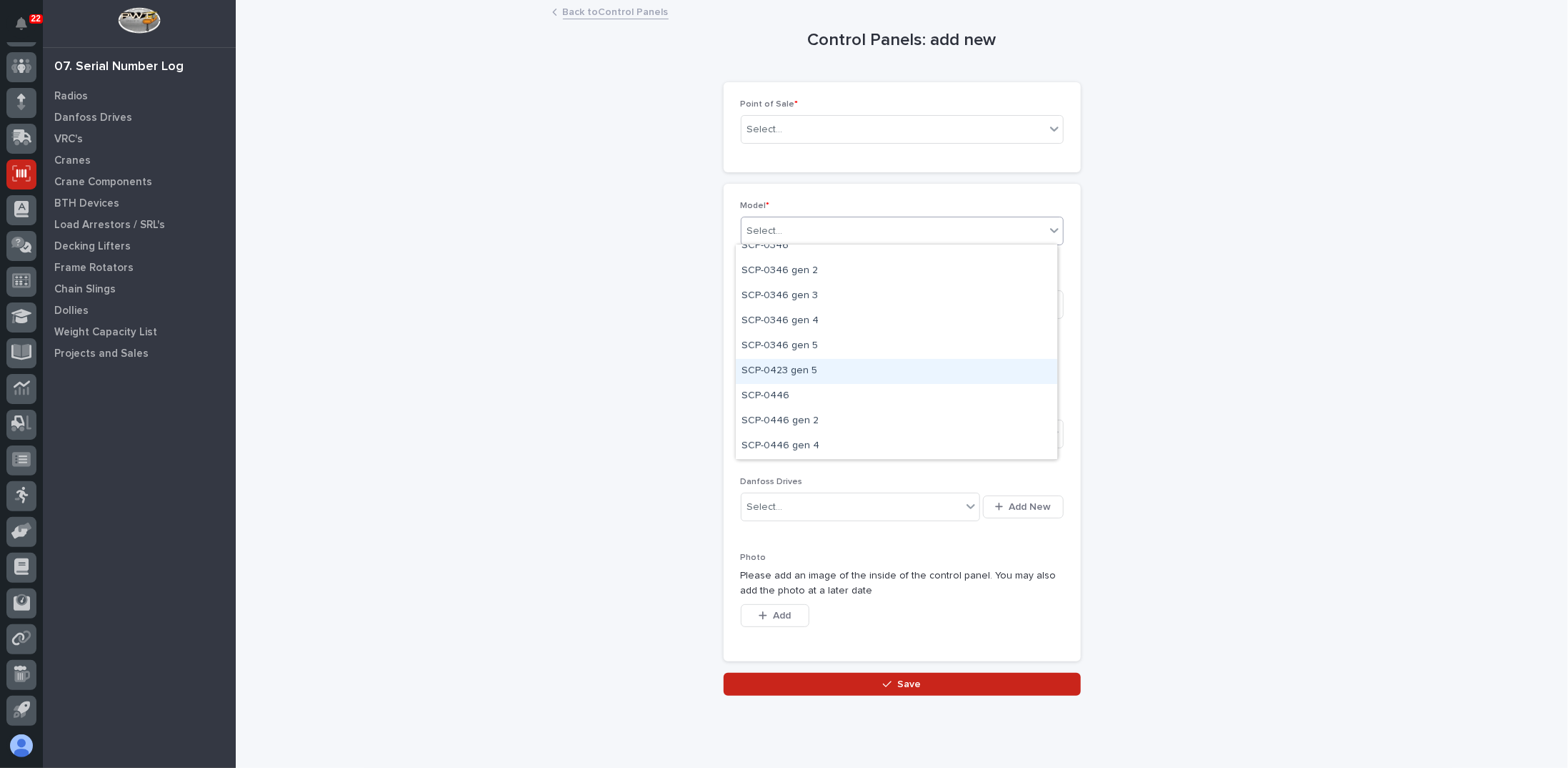
click at [784, 365] on div "SCP-0423 gen 5" at bounding box center [896, 371] width 322 height 25
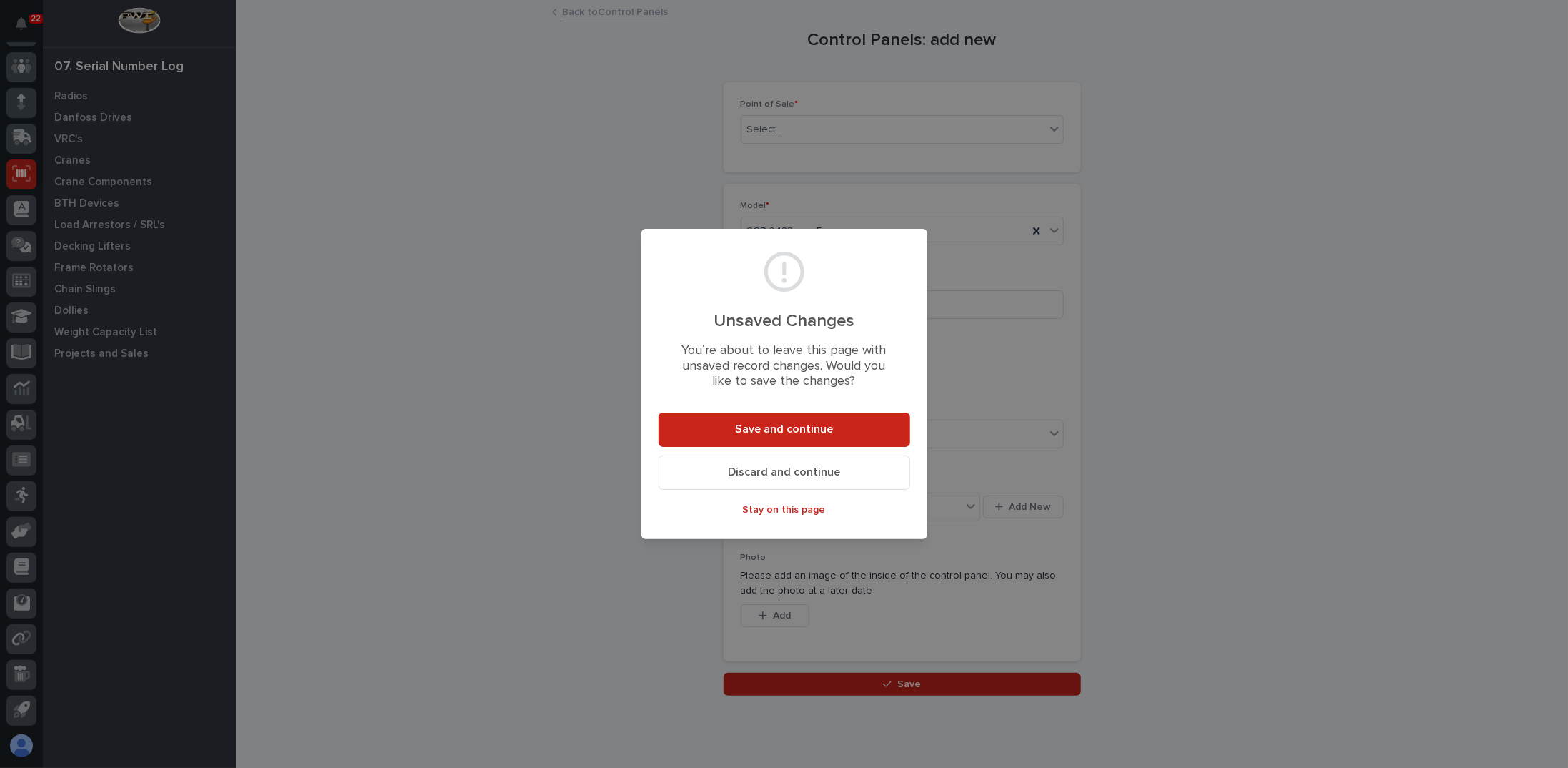
click at [784, 478] on span "Discard and continue" at bounding box center [784, 472] width 112 height 15
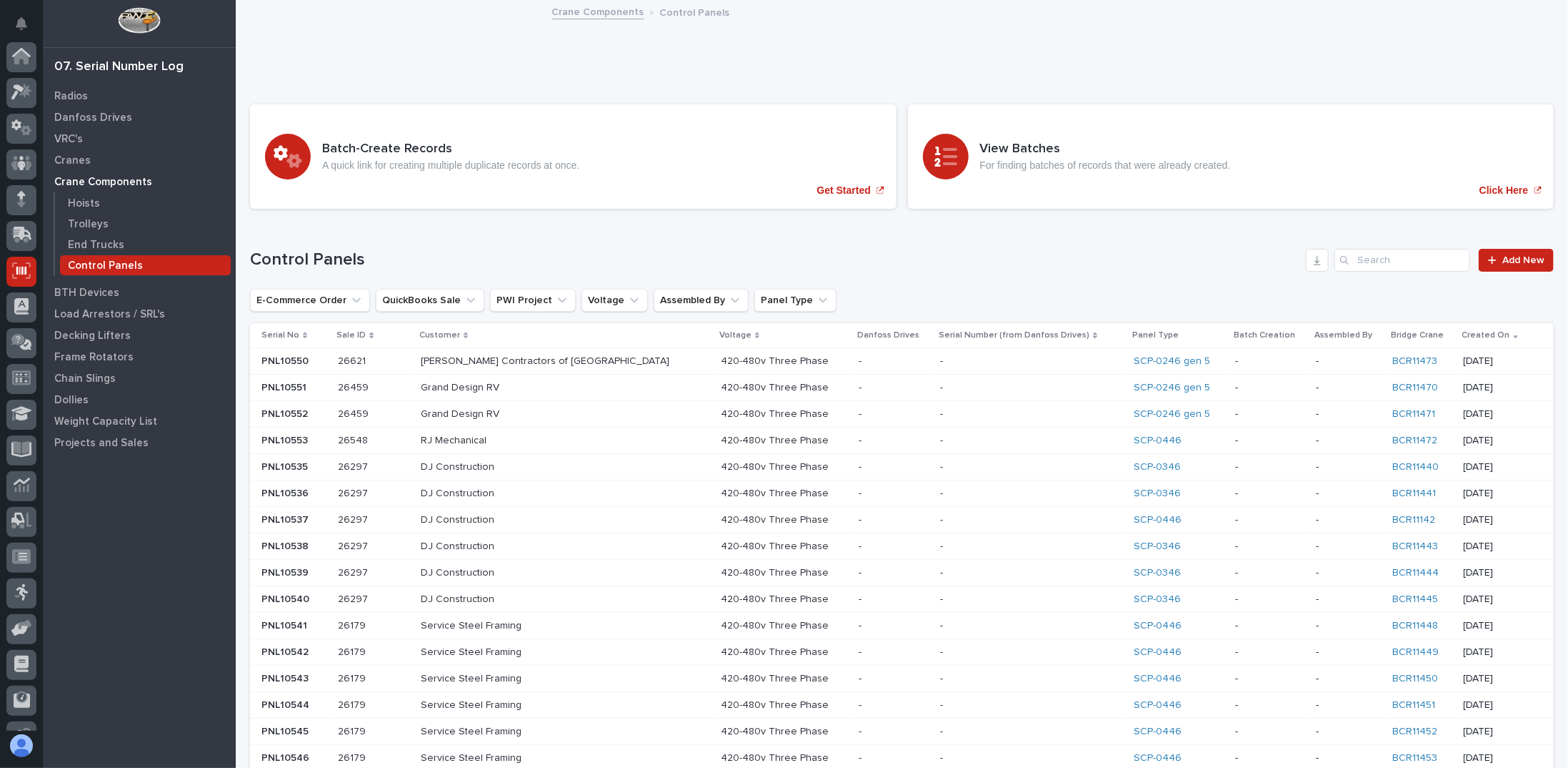
scroll to position [97, 0]
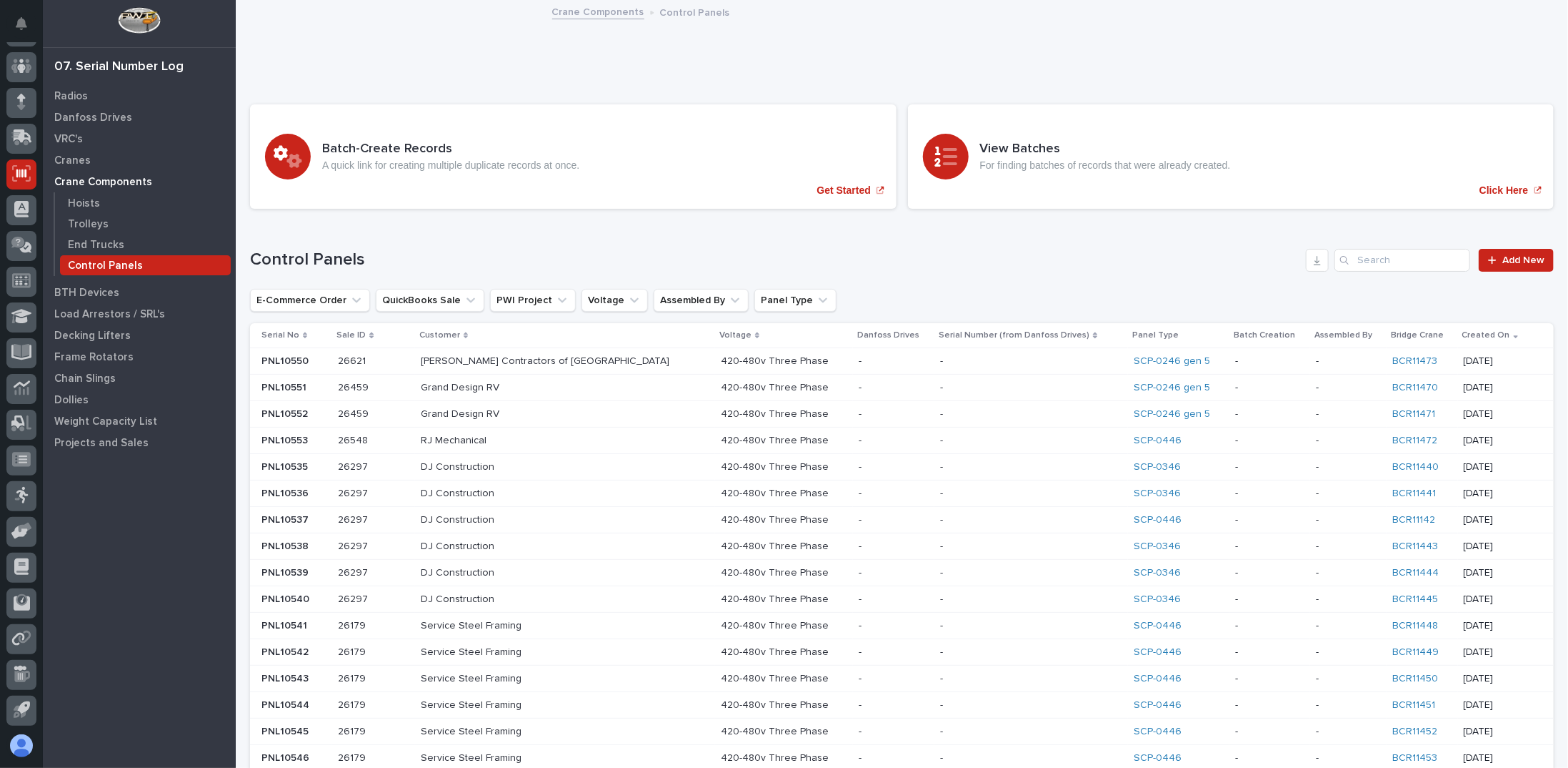
click at [780, 472] on div "420-480v Three Phase 420-480v Three Phase" at bounding box center [784, 468] width 126 height 24
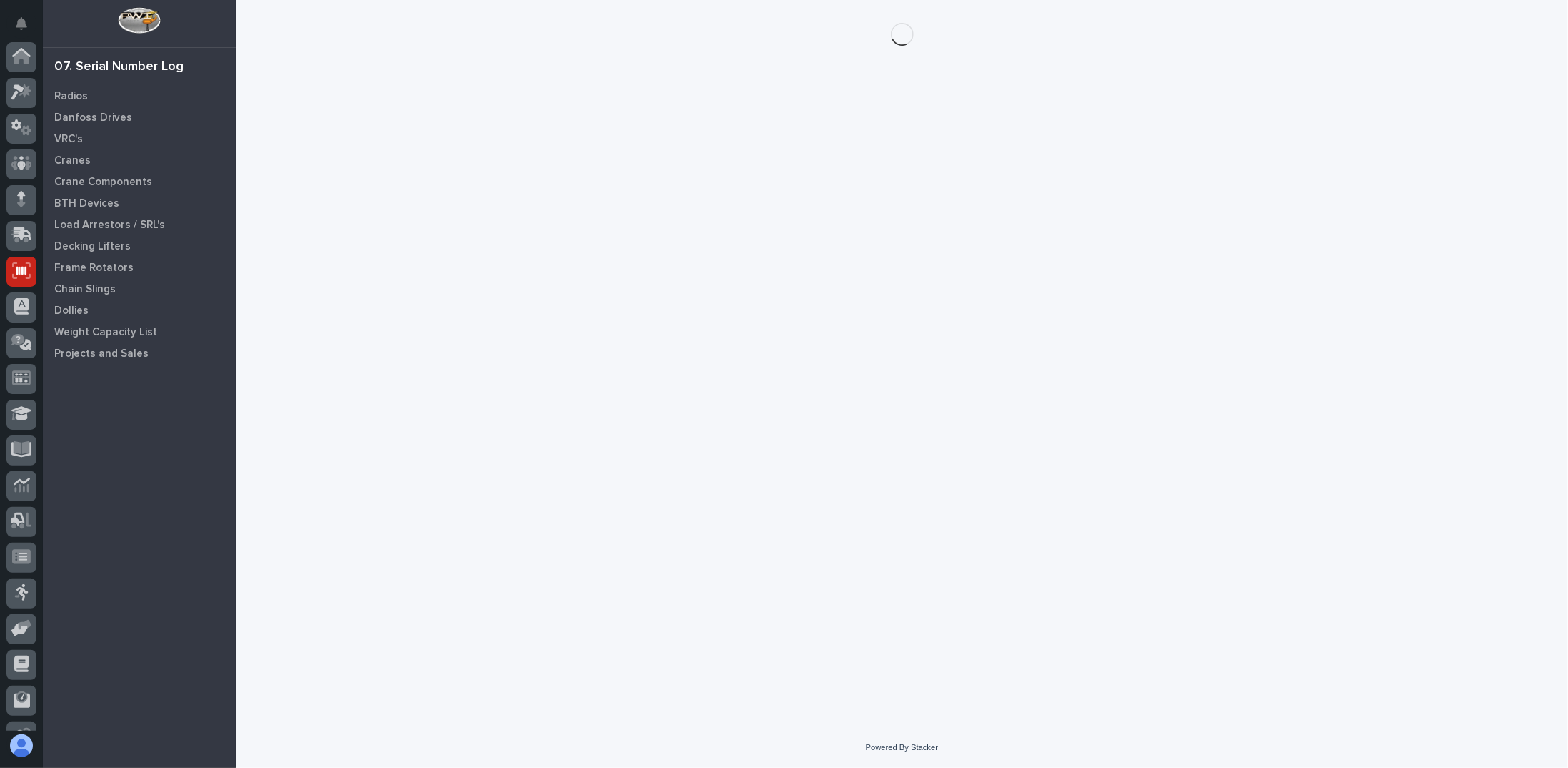
scroll to position [97, 0]
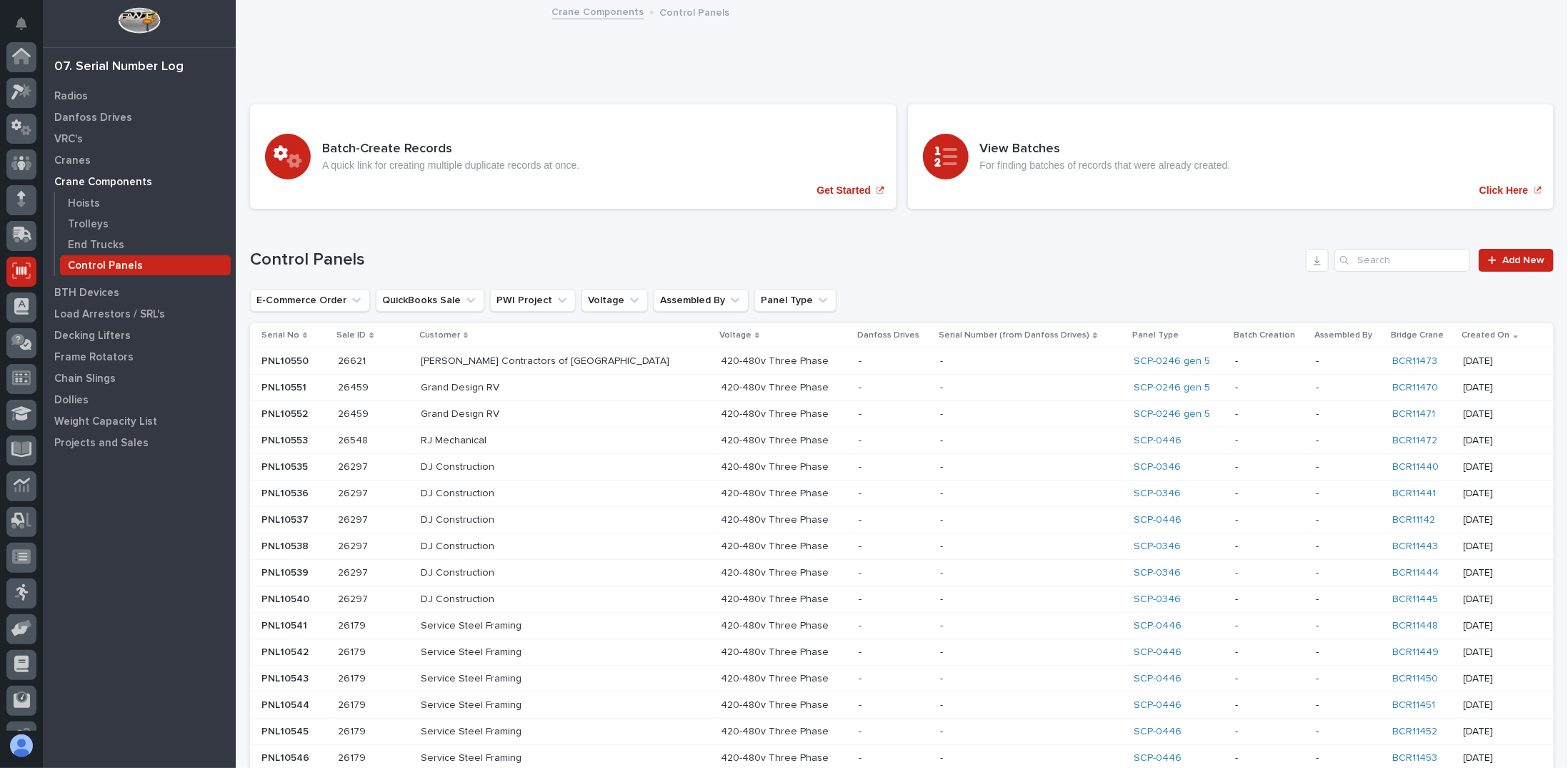
scroll to position [97, 0]
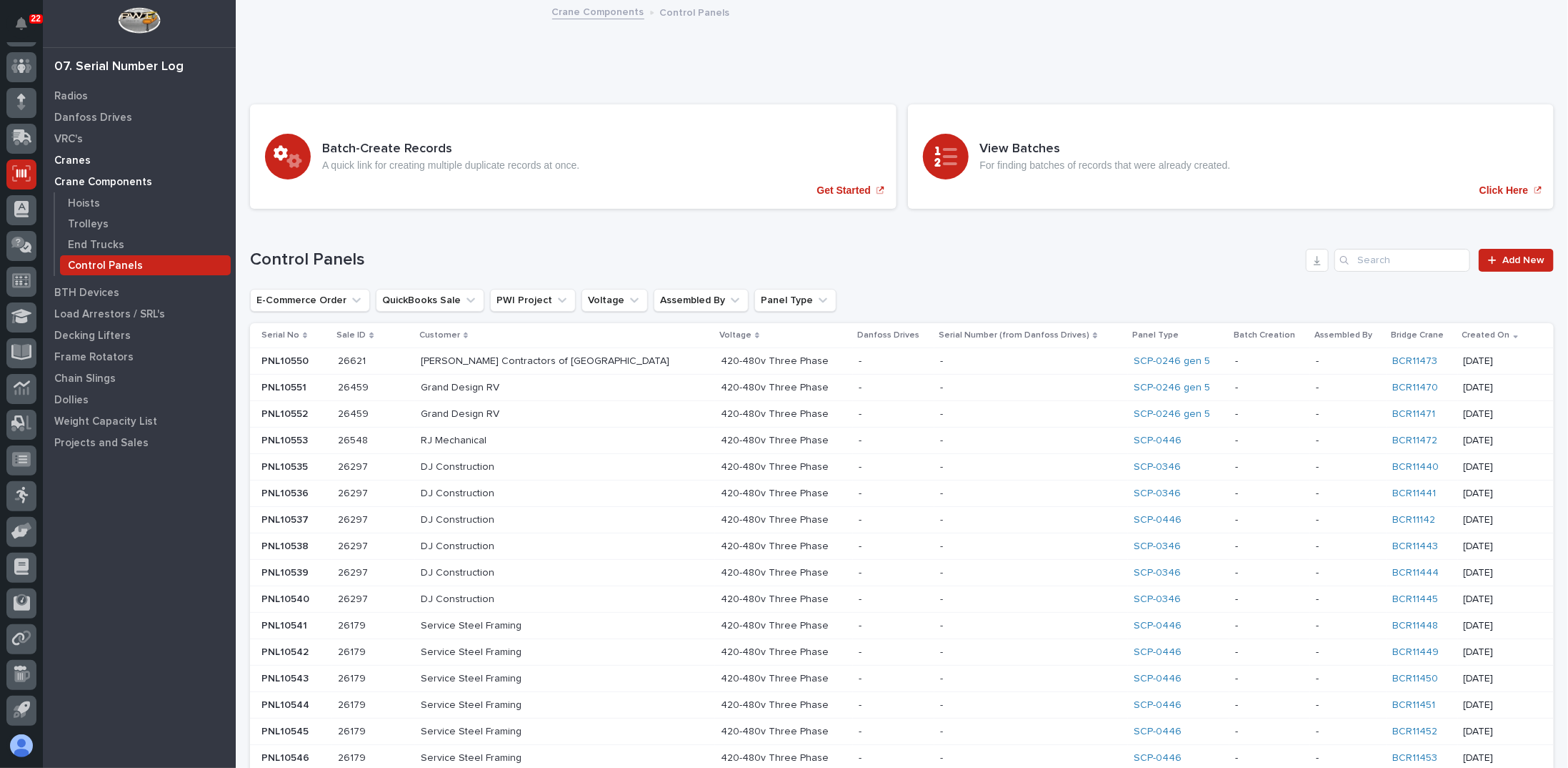
click at [134, 160] on div "Cranes" at bounding box center [139, 160] width 186 height 20
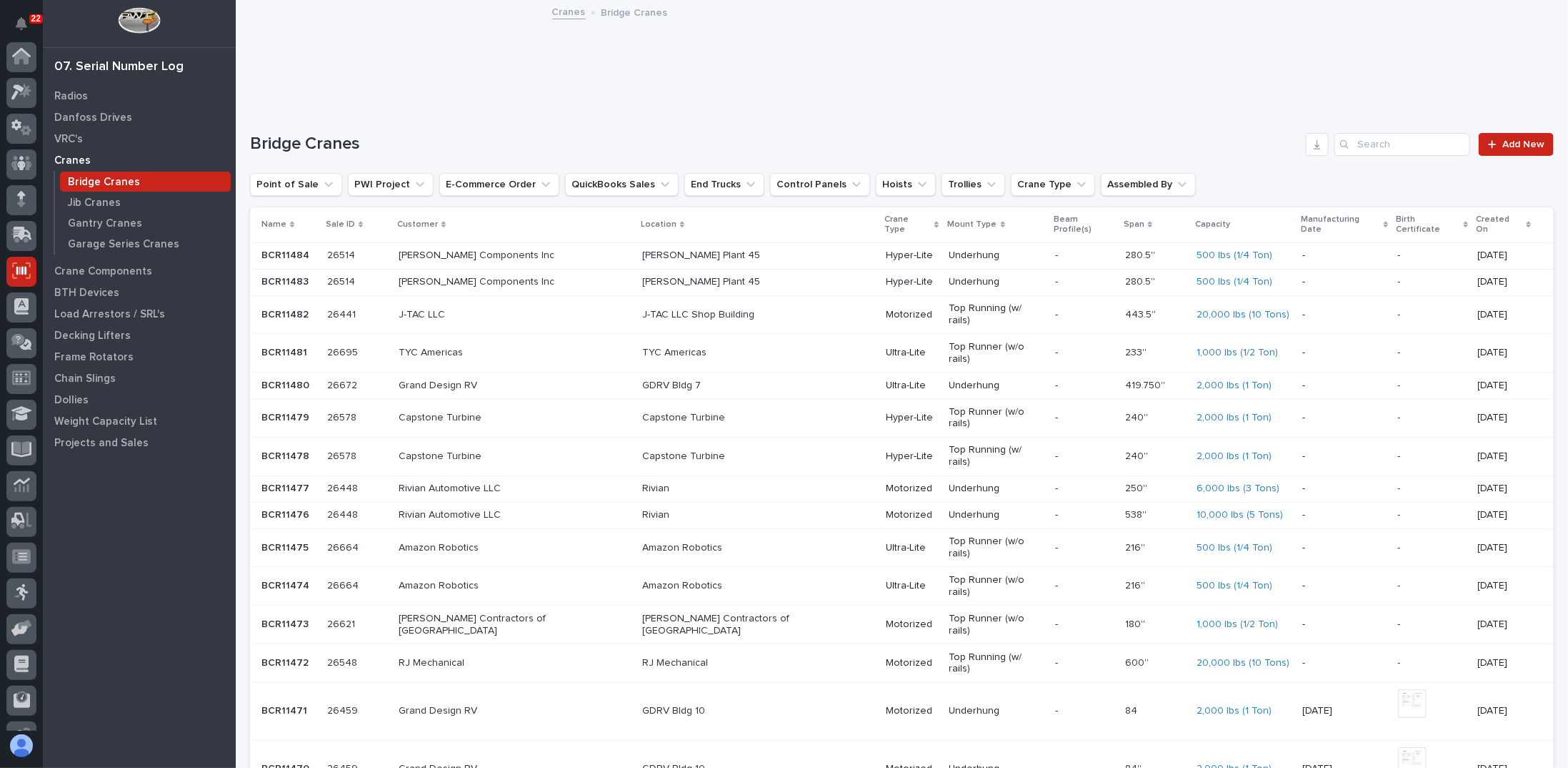
scroll to position [97, 0]
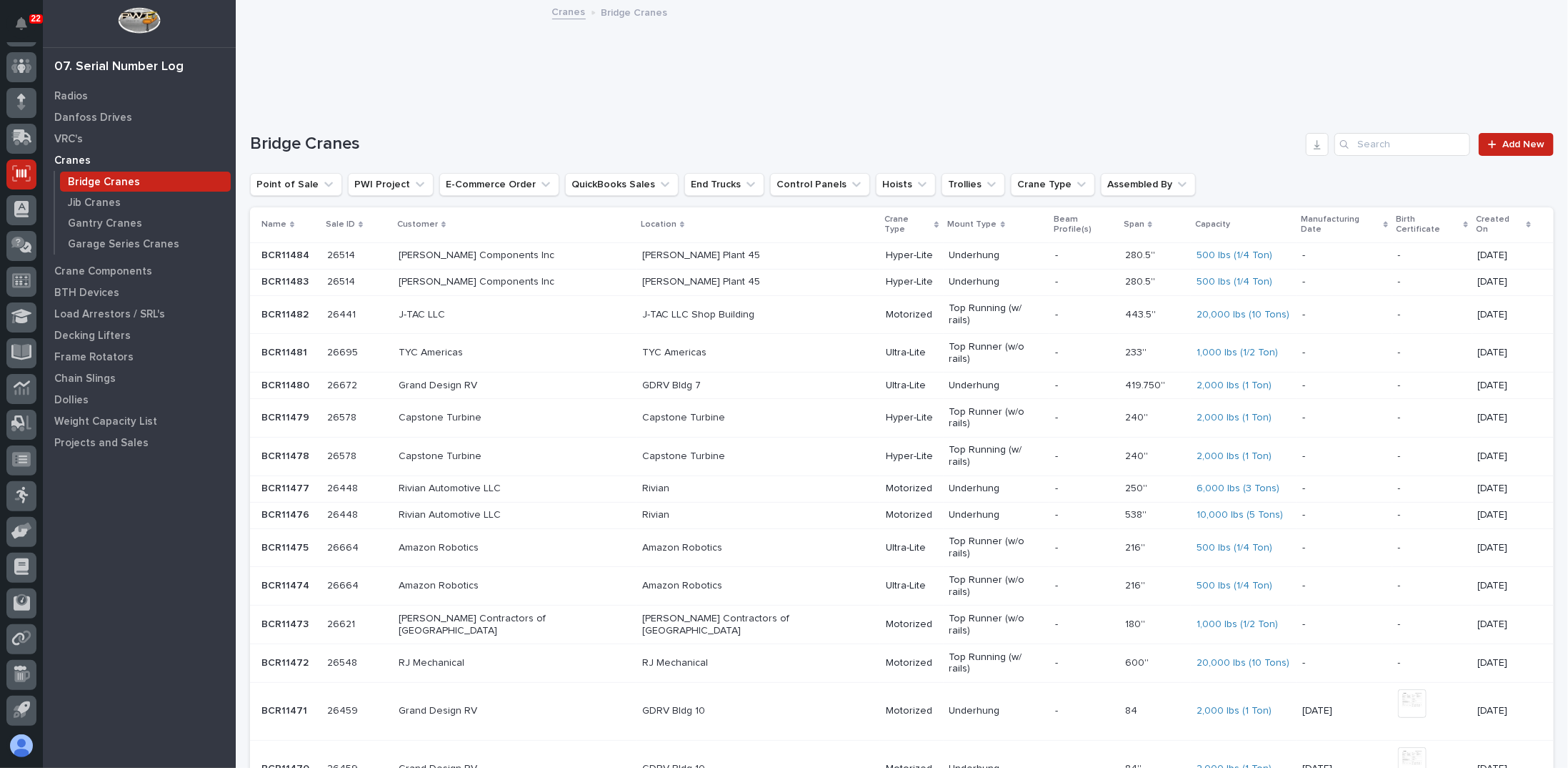
click at [644, 72] on div at bounding box center [902, 59] width 1304 height 58
click at [538, 74] on div at bounding box center [902, 59] width 1304 height 58
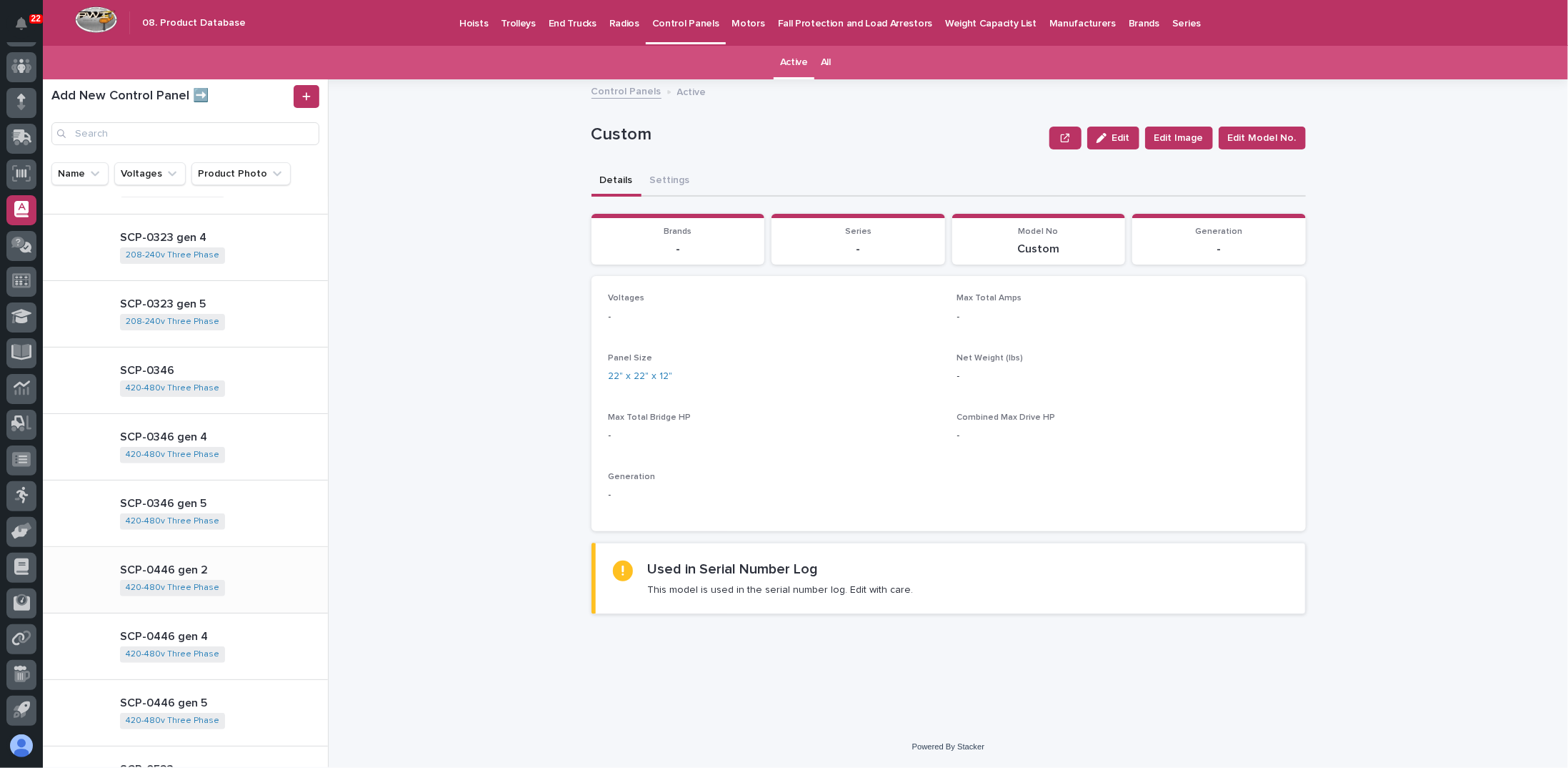
scroll to position [143, 0]
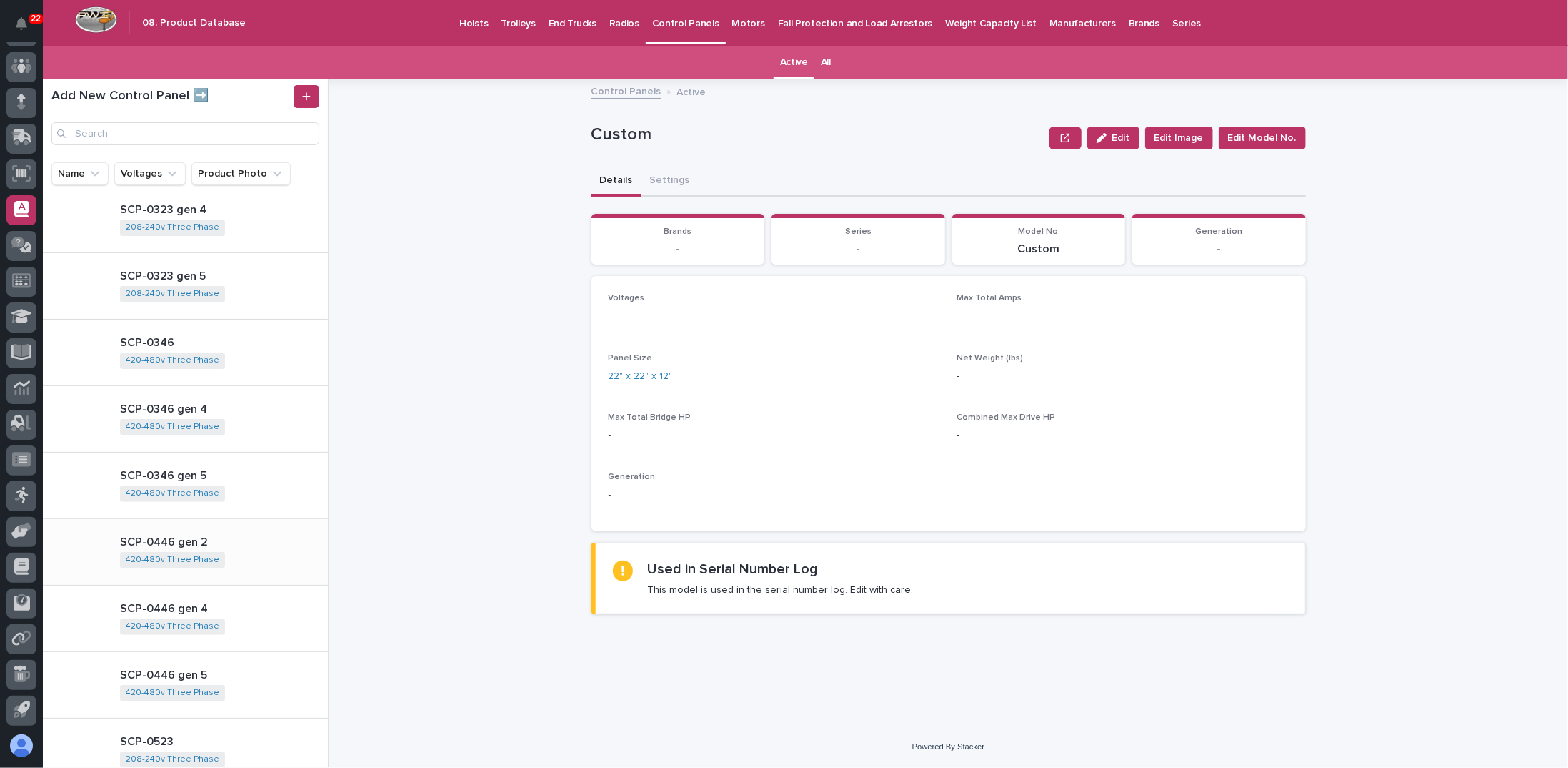
click at [230, 543] on p "SCP-0446 gen 2" at bounding box center [220, 542] width 202 height 14
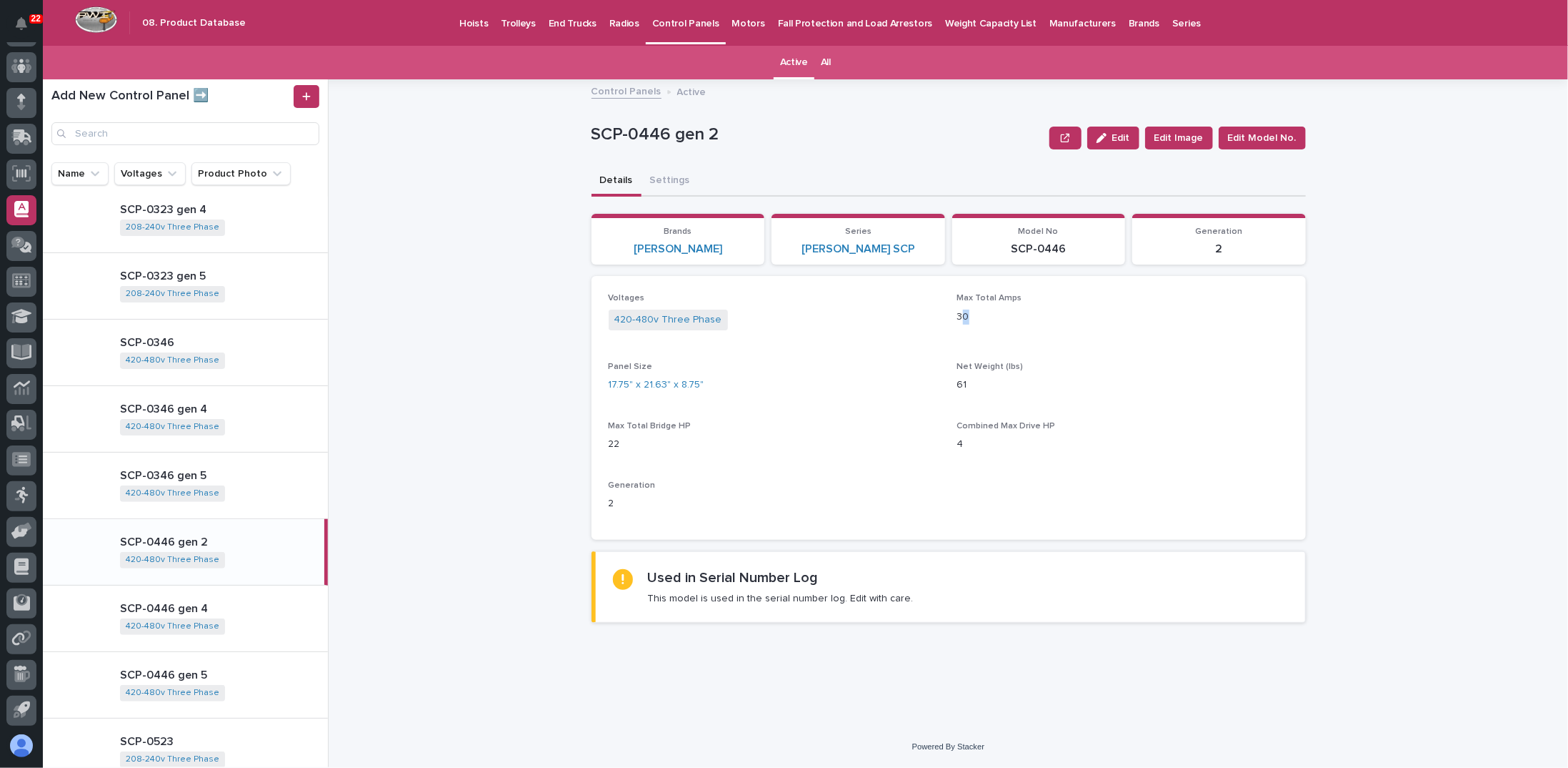
click at [967, 316] on p "30" at bounding box center [1123, 316] width 331 height 15
click at [962, 318] on p "30" at bounding box center [1123, 316] width 331 height 15
drag, startPoint x: 959, startPoint y: 315, endPoint x: 967, endPoint y: 315, distance: 8.0
click at [967, 315] on p "30" at bounding box center [1123, 316] width 331 height 15
click at [965, 332] on div "Max Total Amps 30" at bounding box center [1123, 314] width 331 height 42
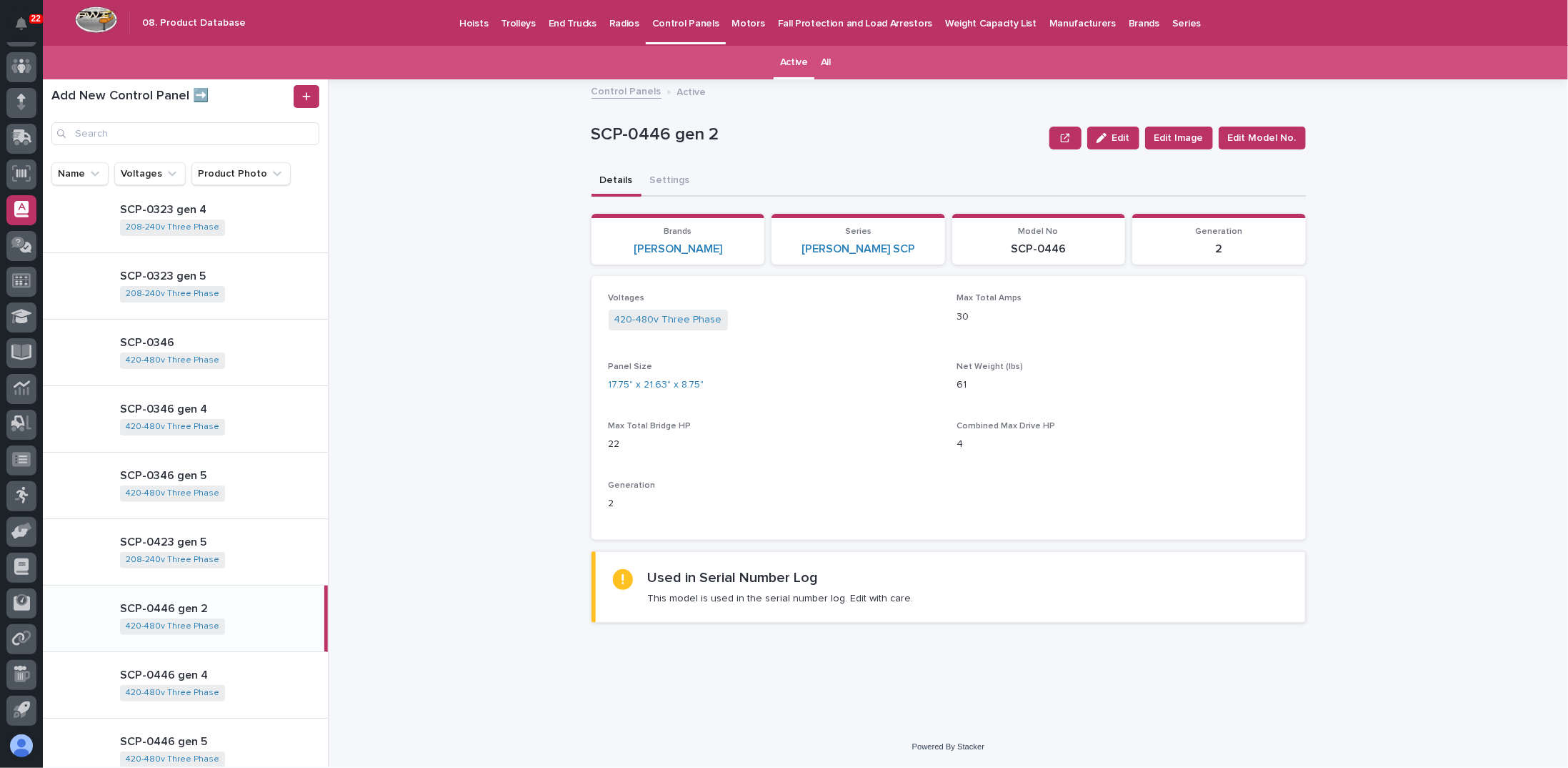
click at [471, 403] on div "Control Panels Active SCP-0446 gen 2 Edit Edit Image Edit Model No. SCP-0446 ge…" at bounding box center [957, 423] width 1223 height 688
click at [438, 576] on div "Control Panels Active SCP-0446 gen 2 Edit Edit Image Edit Model No. SCP-0446 ge…" at bounding box center [957, 423] width 1223 height 688
click at [232, 552] on div "208-240v Three Phase + 0" at bounding box center [181, 560] width 123 height 16
click at [420, 511] on div "Control Panels Active SCP-0423 gen 5 Edit Edit Image Edit Model No. SCP-0423 ge…" at bounding box center [957, 423] width 1223 height 688
